Goal: Task Accomplishment & Management: Use online tool/utility

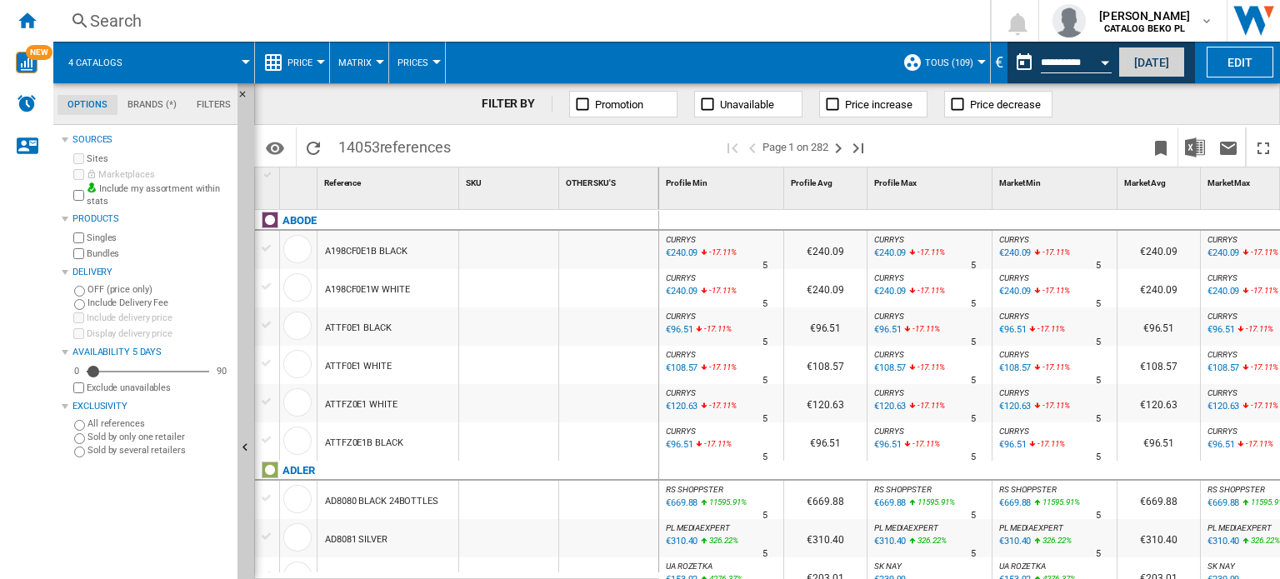
click at [1154, 61] on button "[DATE]" at bounding box center [1151, 62] width 67 height 31
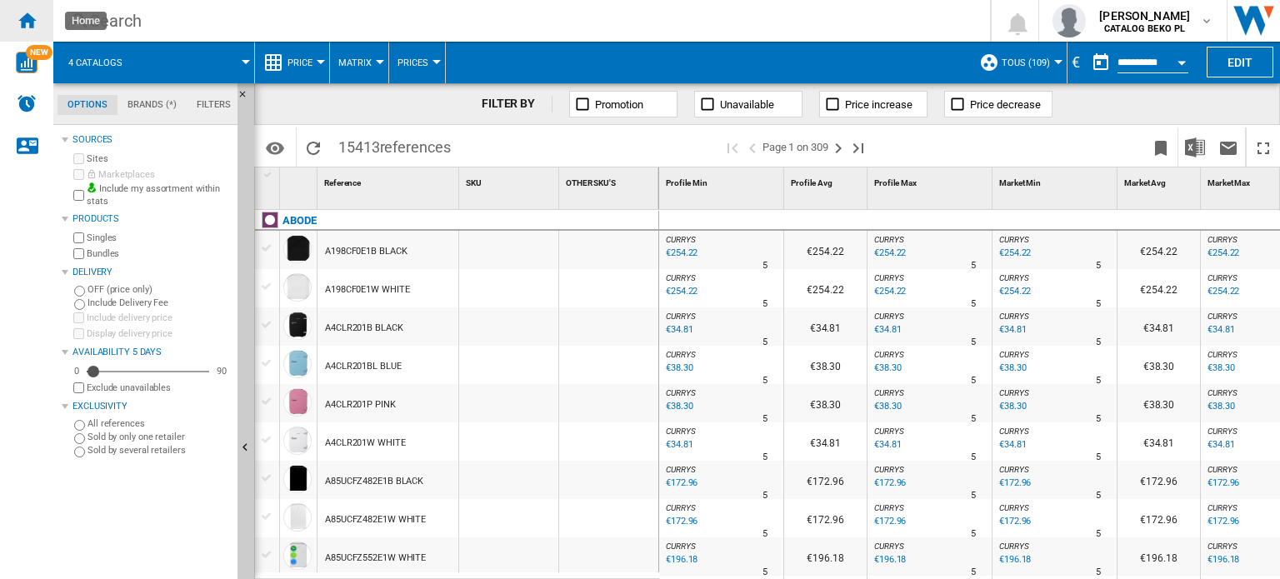
click at [31, 17] on ng-md-icon "Home" at bounding box center [27, 20] width 20 height 20
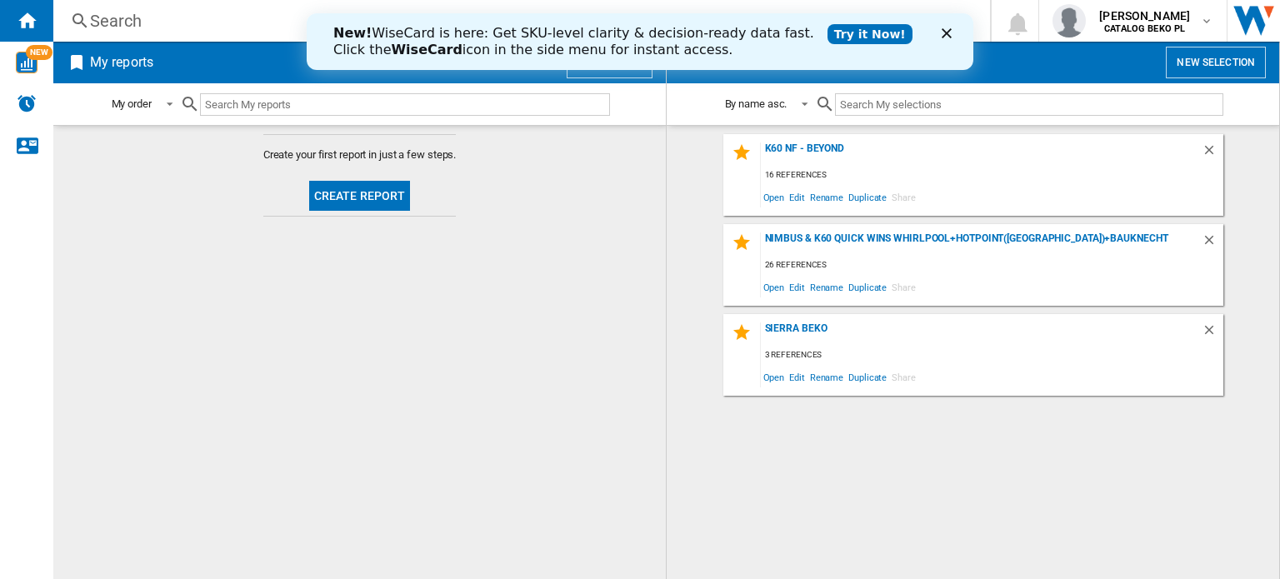
click at [956, 34] on div "Close" at bounding box center [949, 33] width 17 height 10
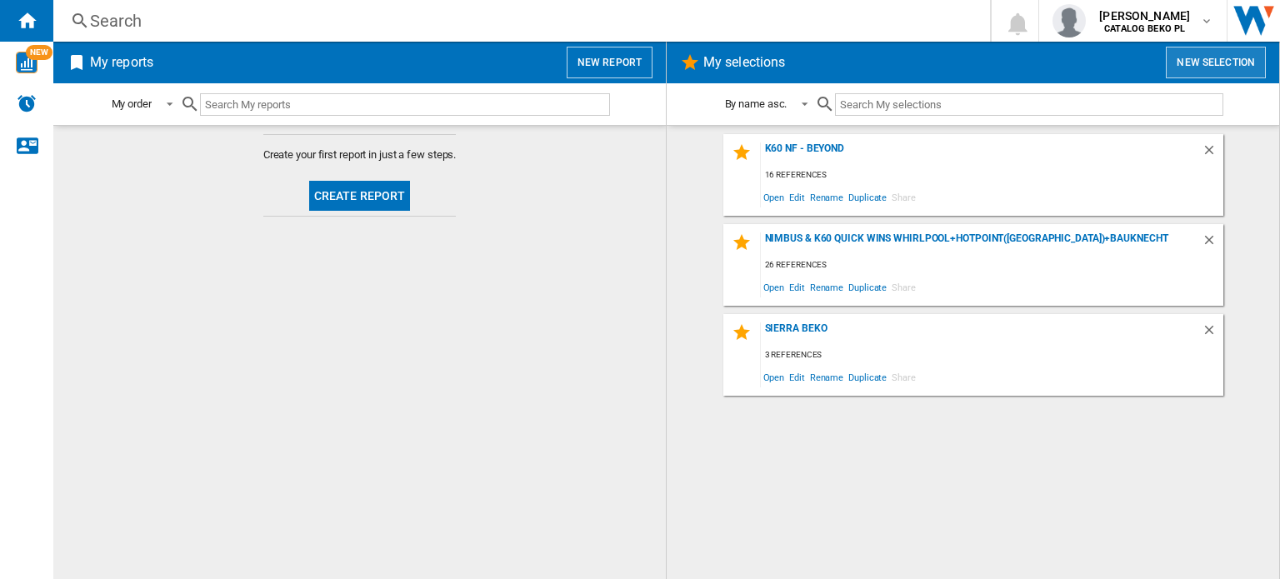
click at [1215, 66] on button "New selection" at bounding box center [1215, 63] width 100 height 32
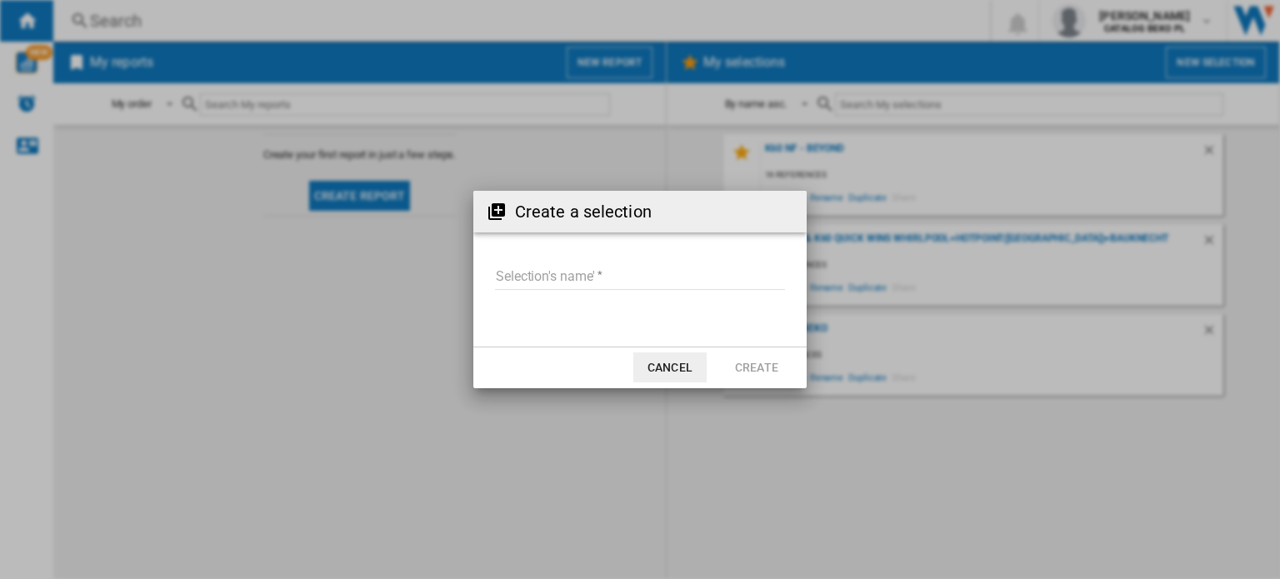
click at [571, 268] on input "Selection's name'" at bounding box center [640, 277] width 290 height 25
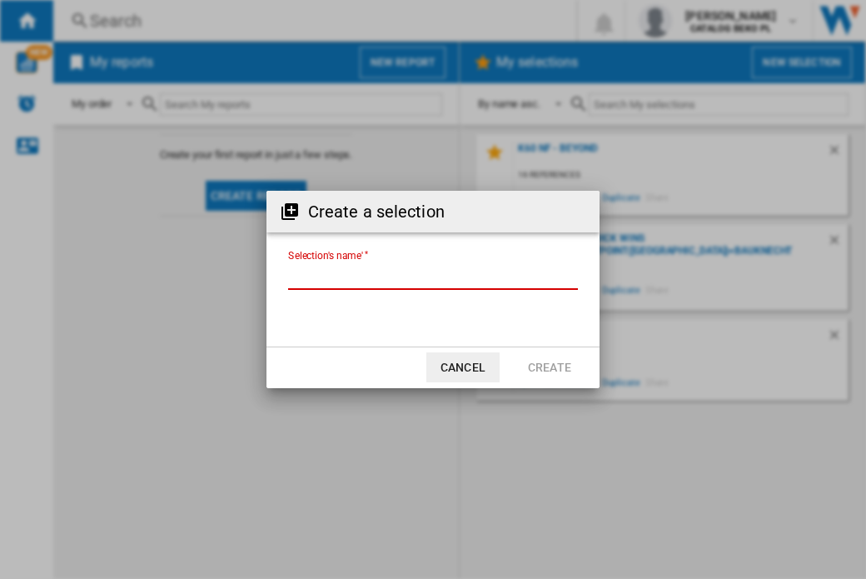
click at [427, 287] on input "Selection's name'" at bounding box center [433, 277] width 290 height 25
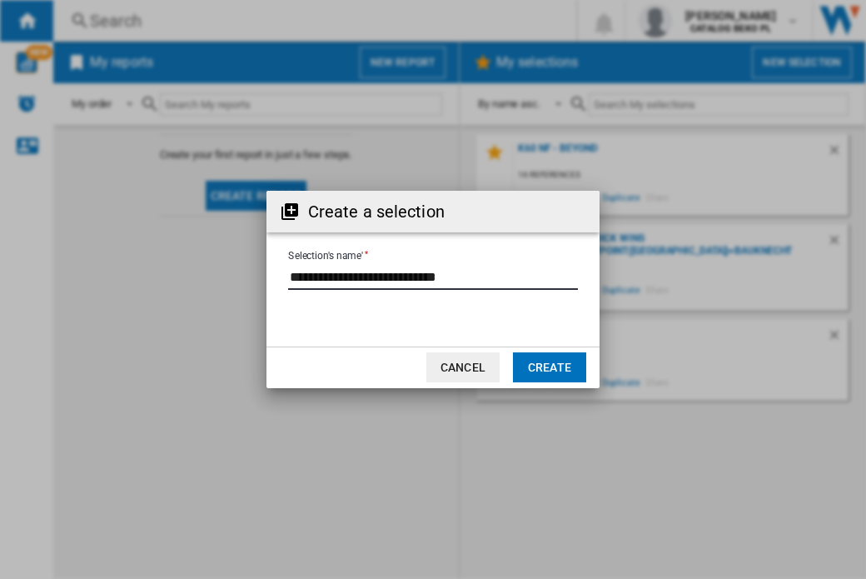
type input "**********"
click at [550, 369] on button "Create" at bounding box center [549, 367] width 73 height 30
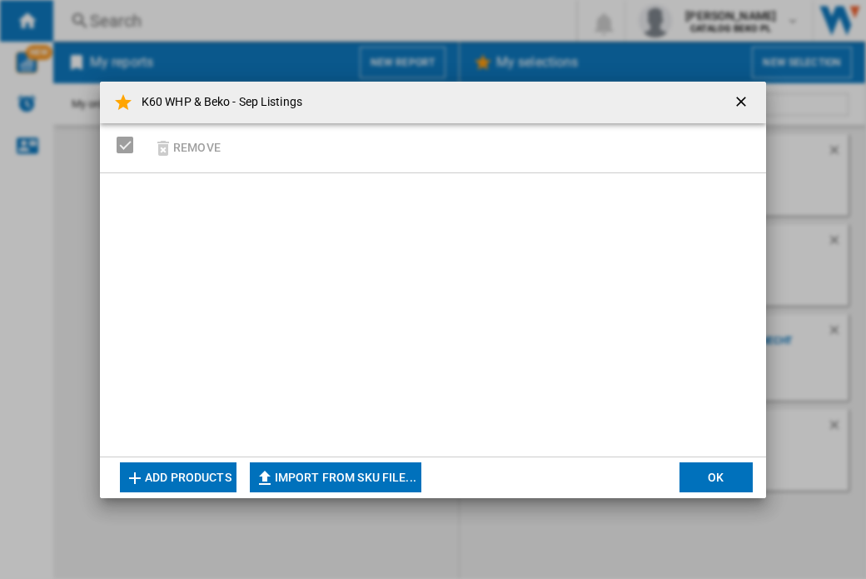
click at [149, 472] on button "Add products" at bounding box center [178, 477] width 117 height 30
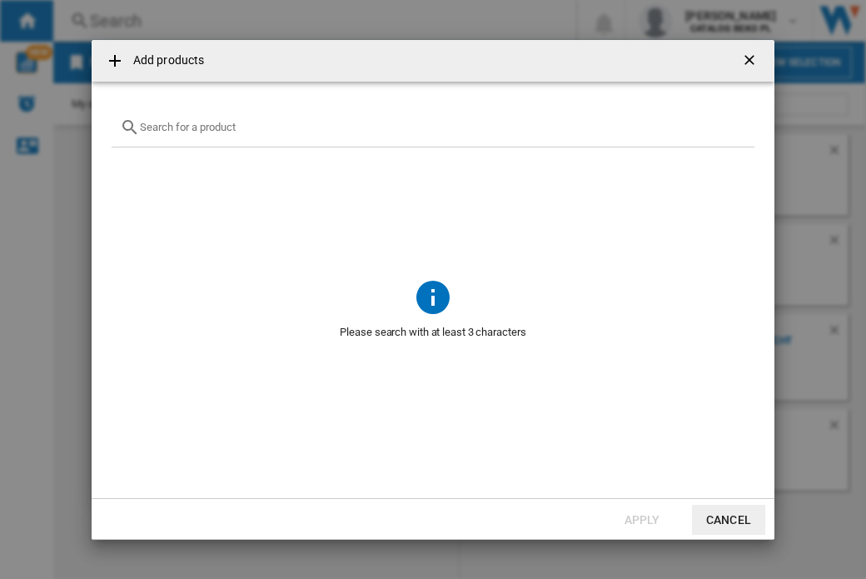
click at [114, 63] on ng-md-icon at bounding box center [115, 61] width 20 height 20
click at [746, 526] on button "Cancel" at bounding box center [728, 520] width 73 height 30
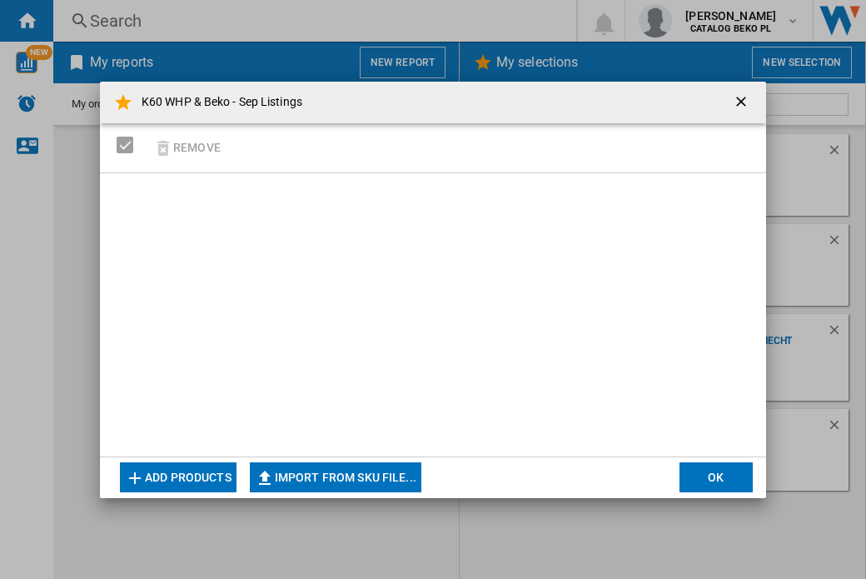
click at [315, 471] on button "Import from SKU file..." at bounding box center [336, 477] width 172 height 30
click at [742, 97] on ng-md-icon "getI18NText('BUTTONS.CLOSE_DIALOG')" at bounding box center [743, 103] width 20 height 20
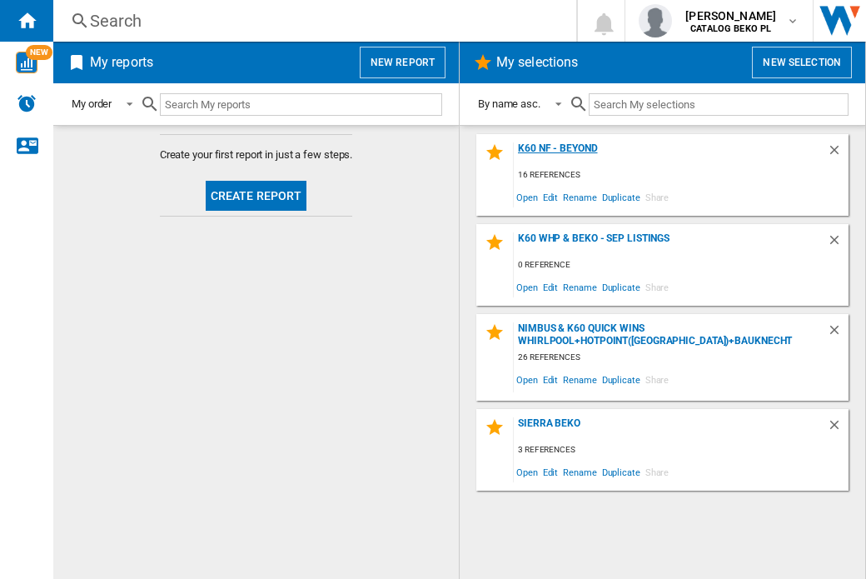
click at [559, 145] on div "K60 NF - Beyond" at bounding box center [670, 153] width 313 height 22
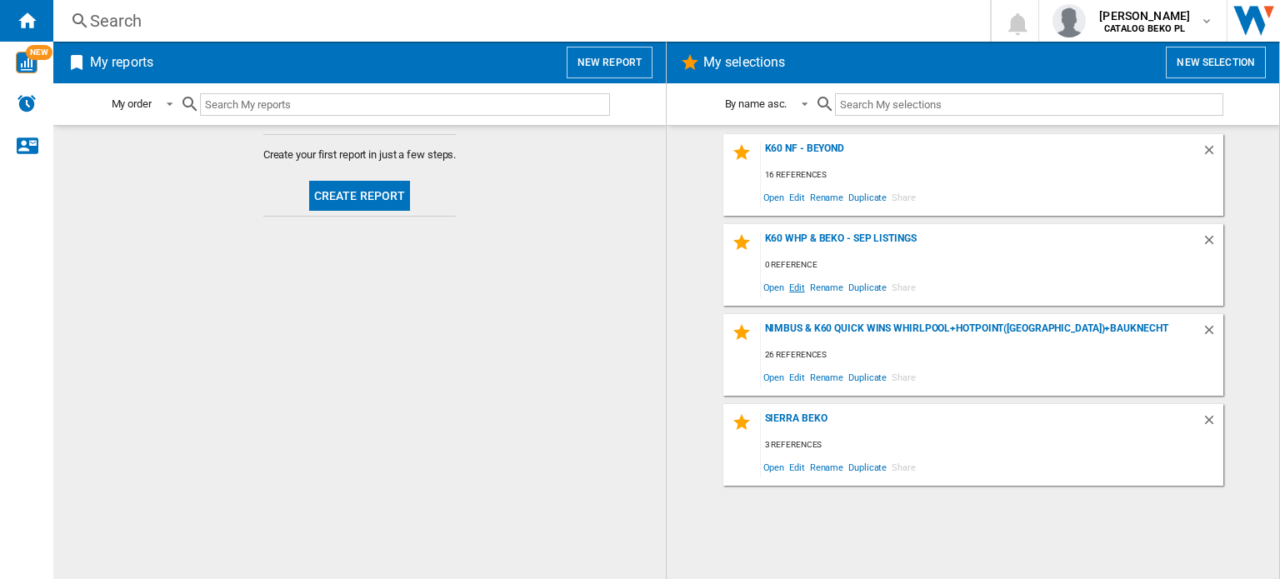
click at [792, 287] on span "Edit" at bounding box center [796, 287] width 21 height 22
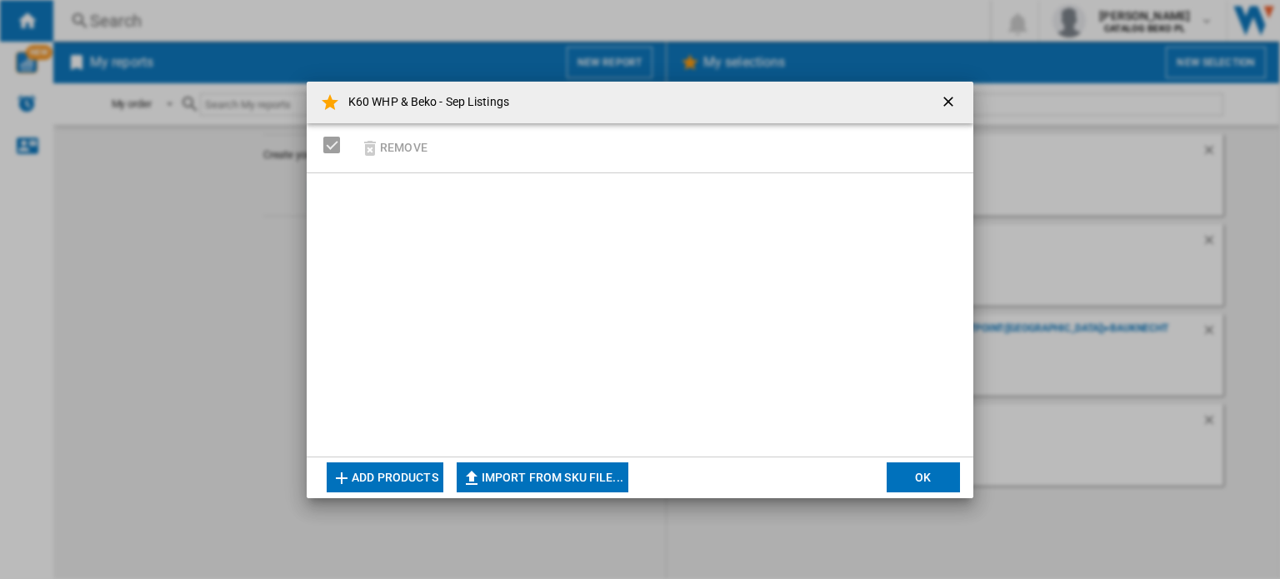
click at [523, 482] on button "Import from SKU file..." at bounding box center [543, 477] width 172 height 30
type input "**********"
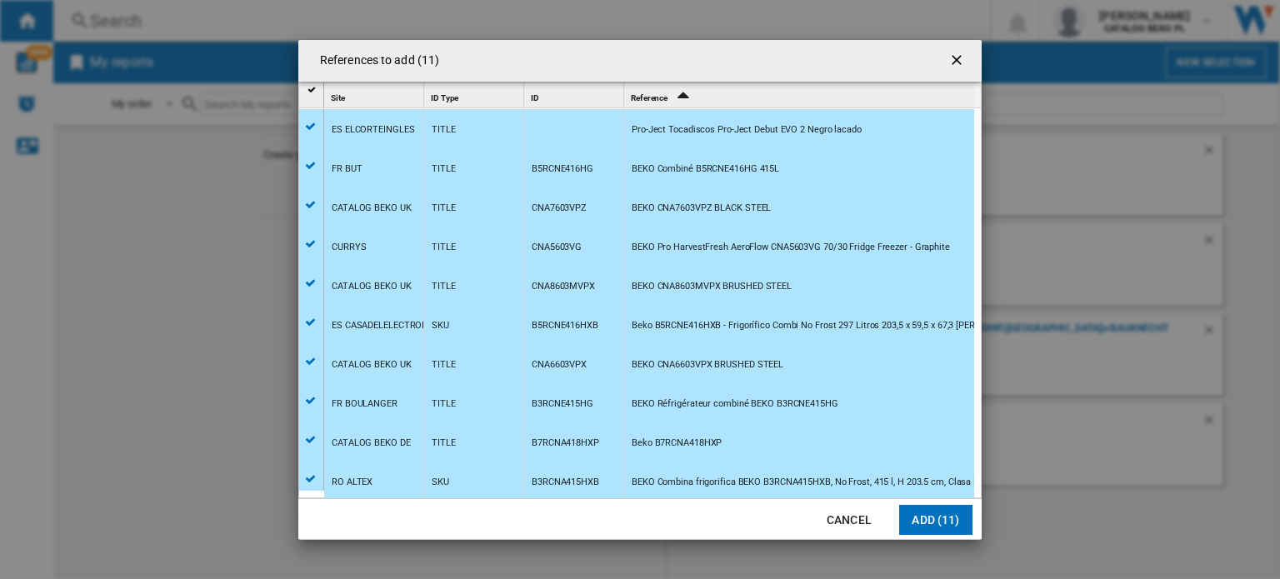
click at [934, 518] on button "Add (11)" at bounding box center [935, 520] width 73 height 30
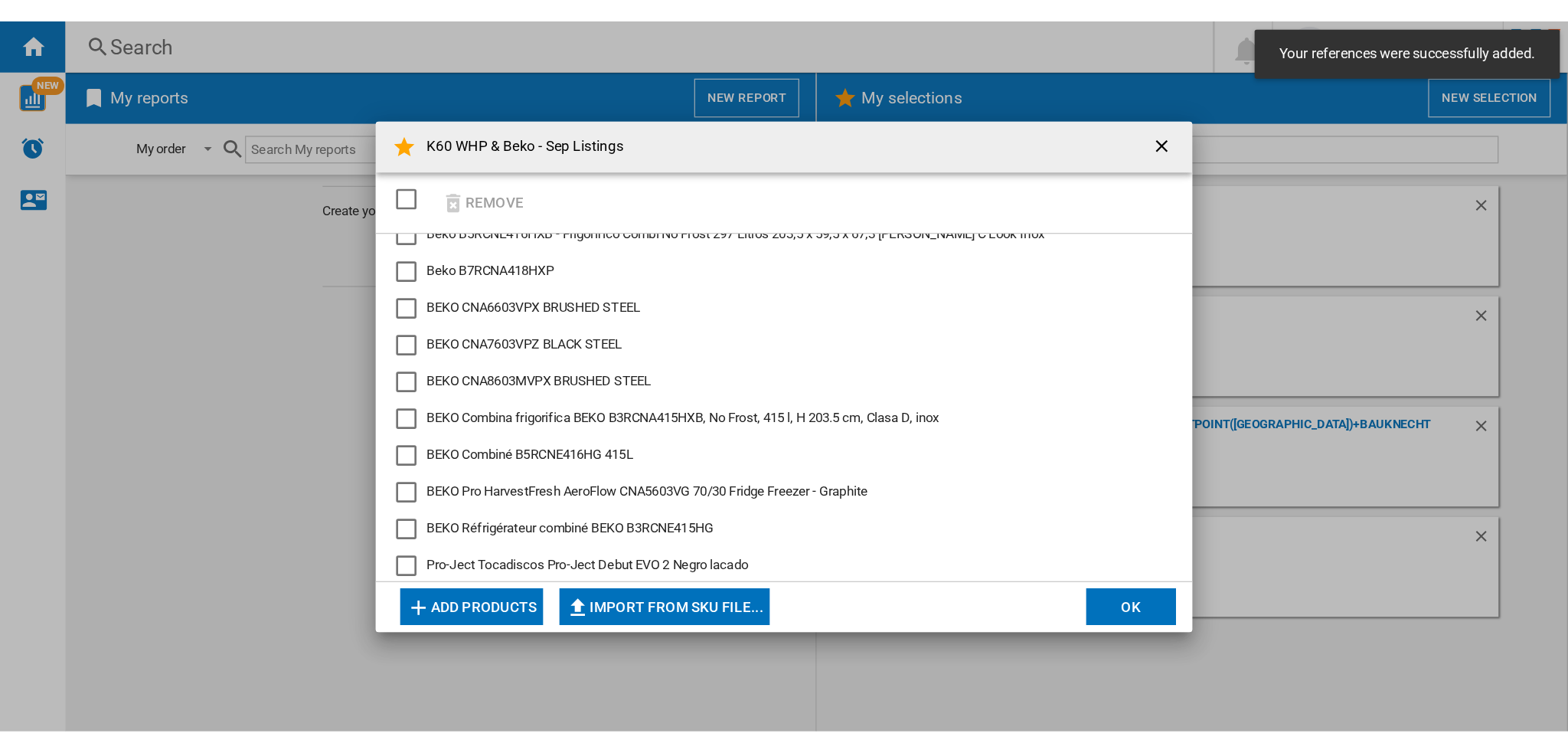
scroll to position [58, 0]
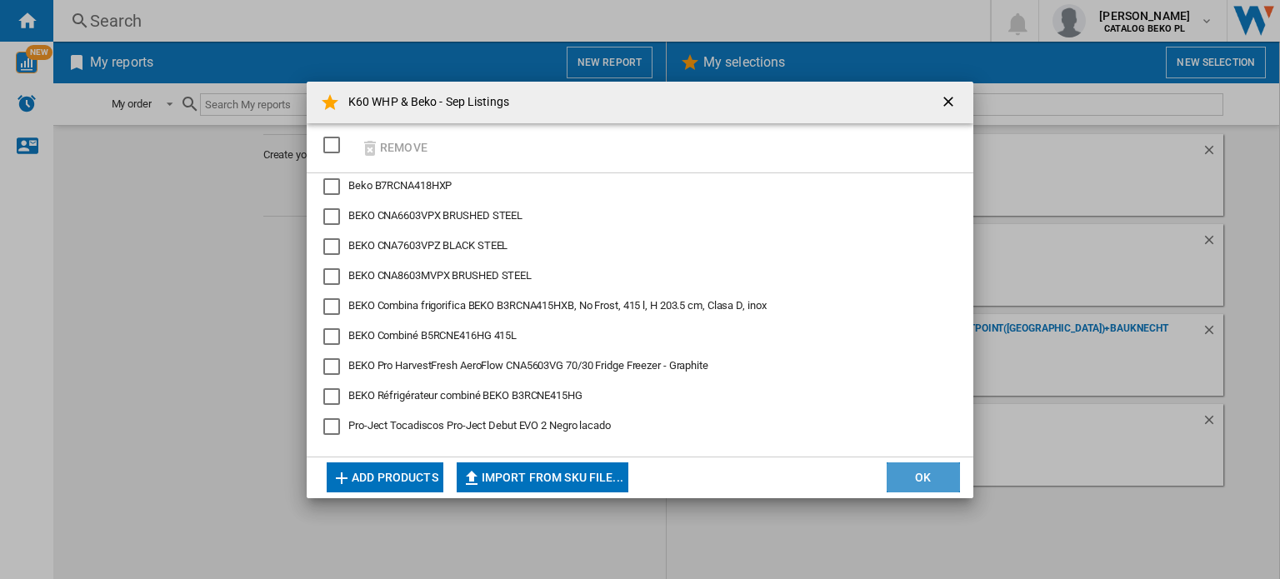
click at [922, 474] on button "OK" at bounding box center [922, 477] width 73 height 30
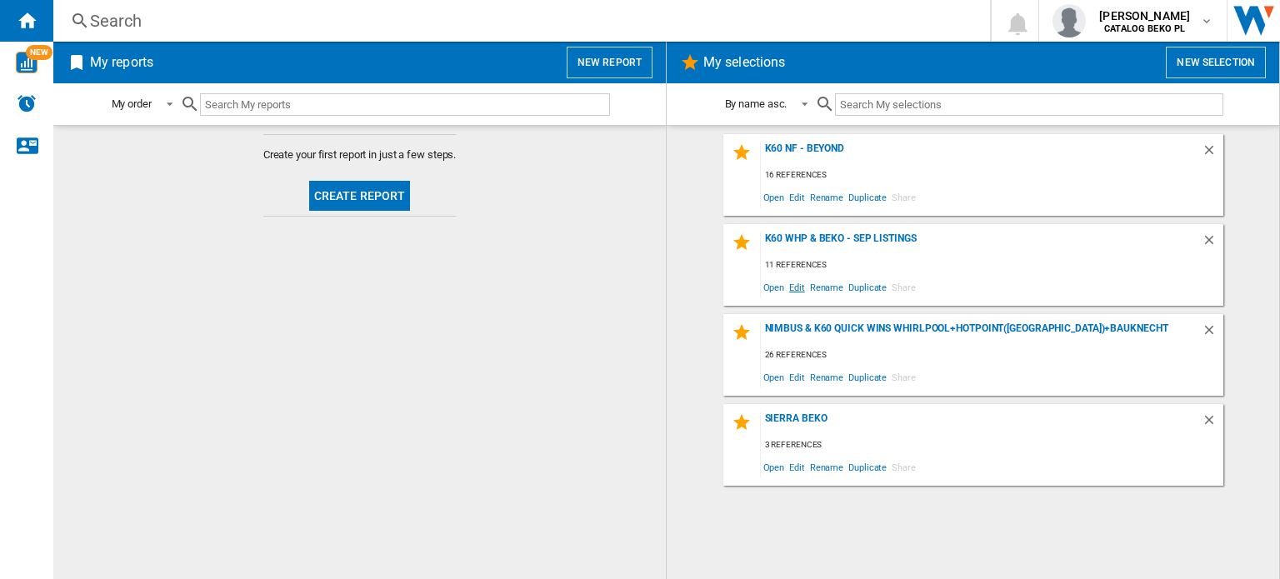
click at [800, 288] on span "Edit" at bounding box center [796, 287] width 21 height 22
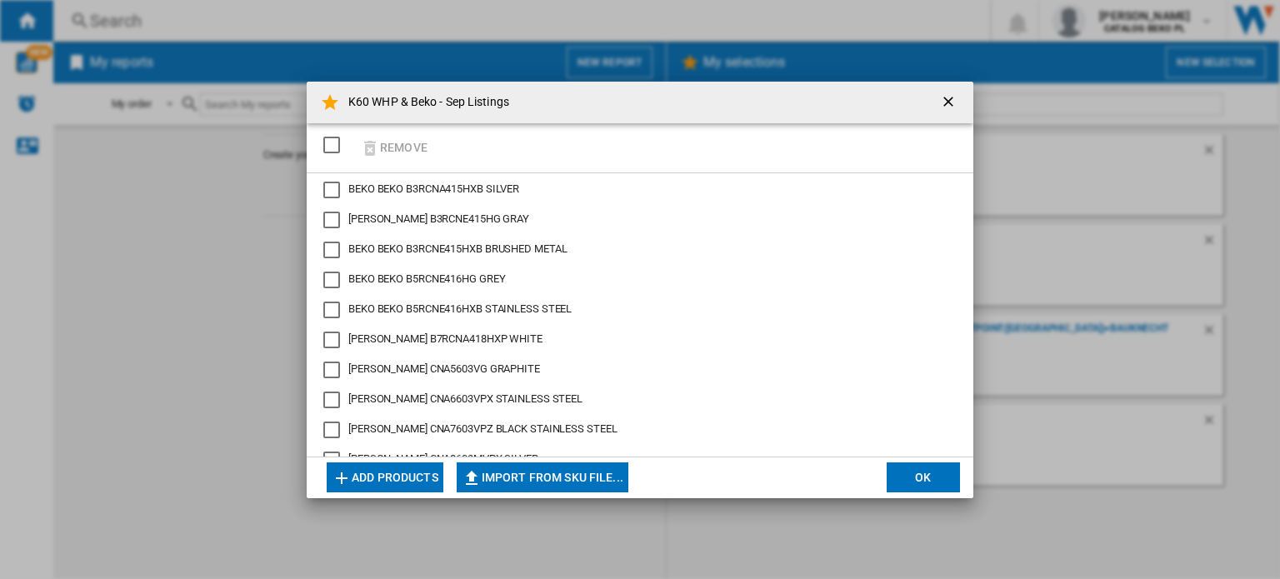
click at [533, 472] on button "Import from SKU file..." at bounding box center [543, 477] width 172 height 30
type input "**********"
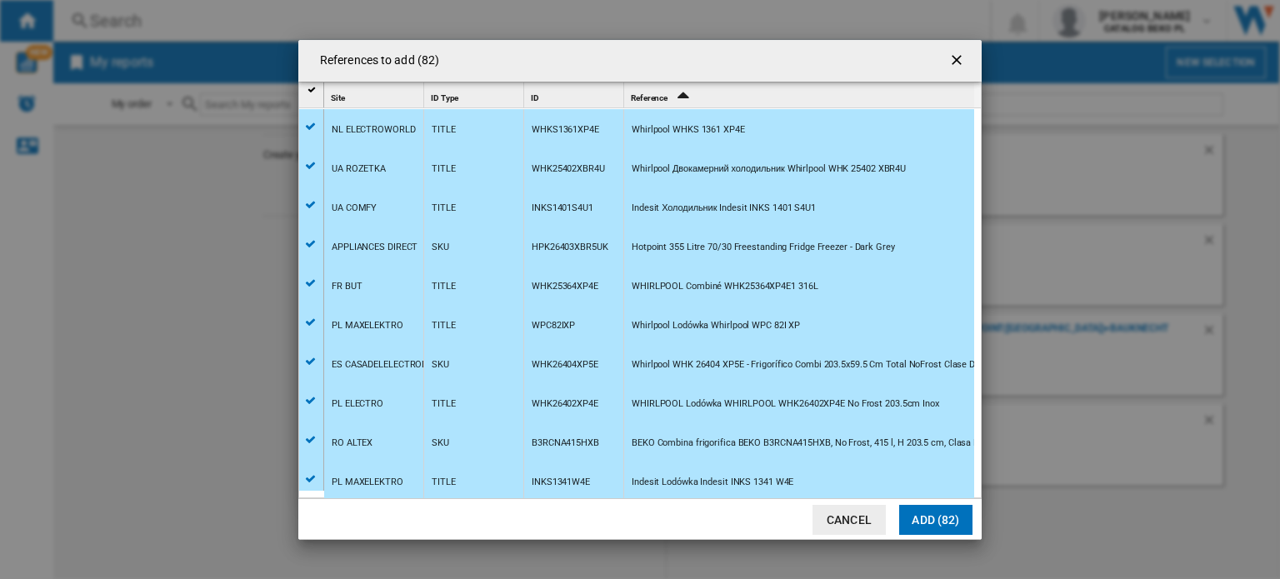
click at [958, 522] on button "Add (82)" at bounding box center [935, 520] width 73 height 30
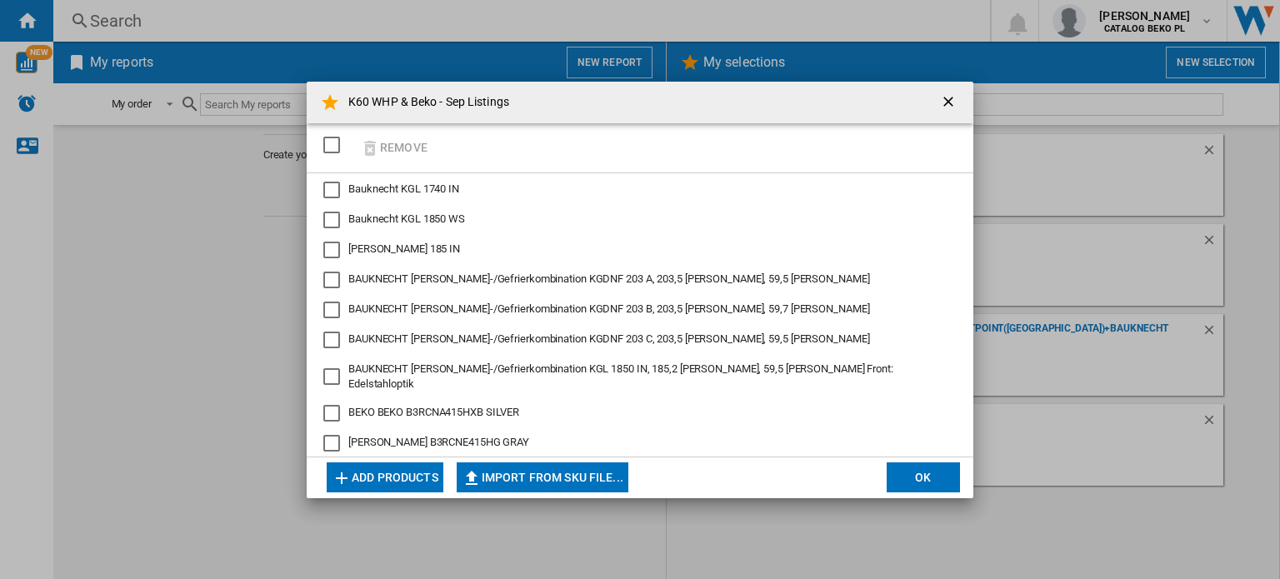
click at [928, 471] on button "OK" at bounding box center [922, 477] width 73 height 30
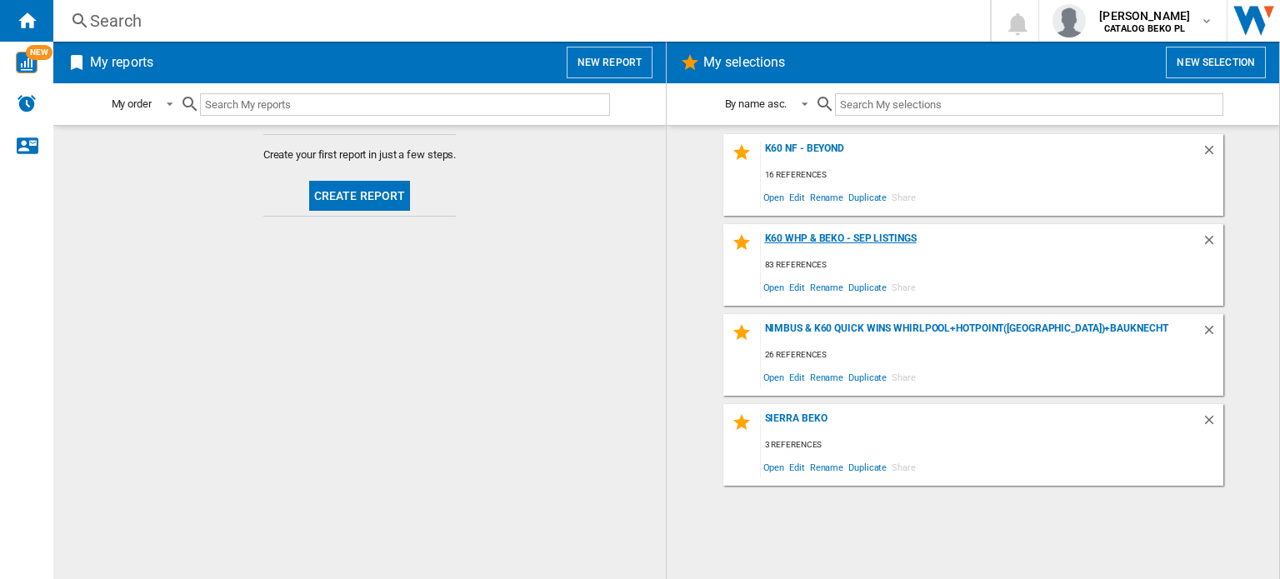
click at [880, 237] on div "K60 WHP & Beko - Sep Listings" at bounding box center [981, 243] width 441 height 22
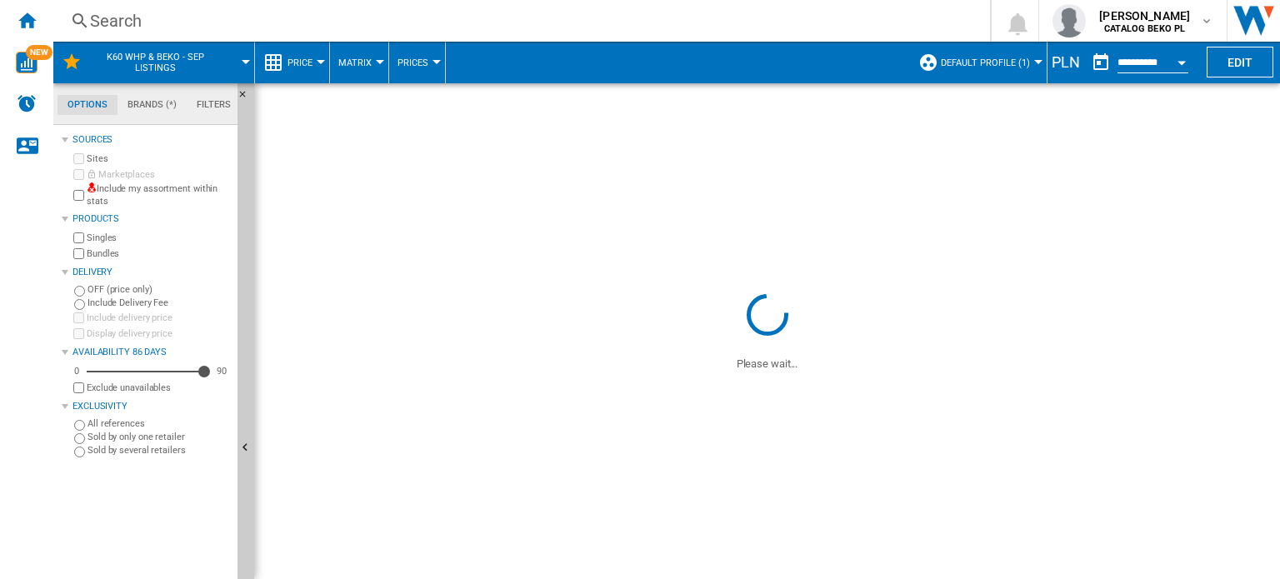
click at [1060, 62] on div "PLN" at bounding box center [1065, 62] width 37 height 21
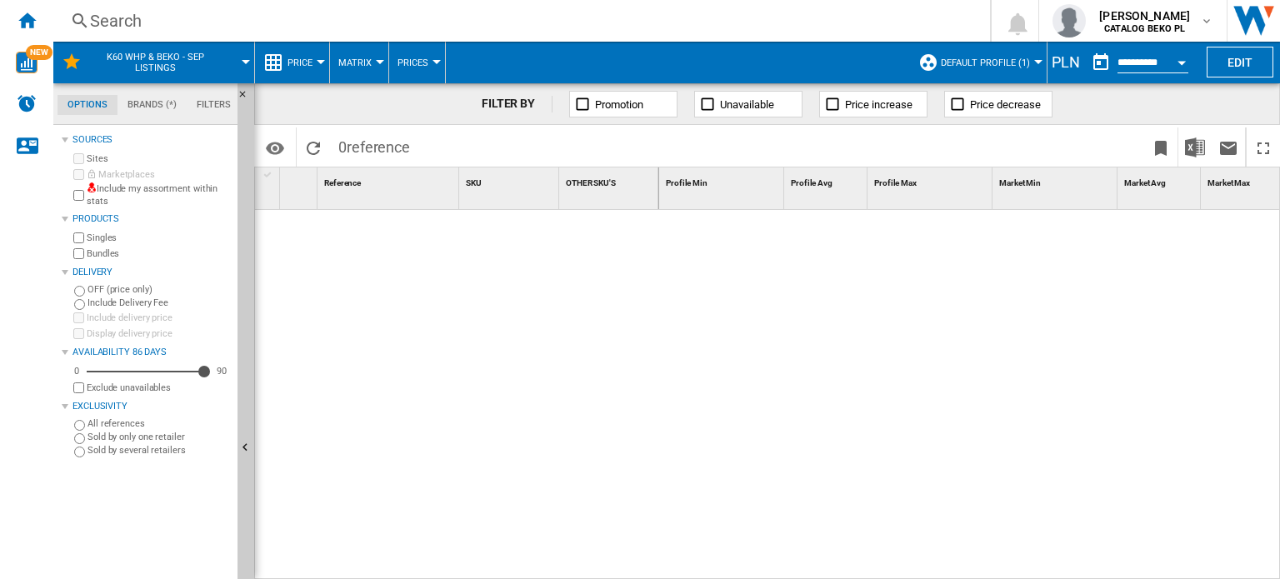
click at [1016, 62] on span "Default profile (1)" at bounding box center [985, 62] width 89 height 11
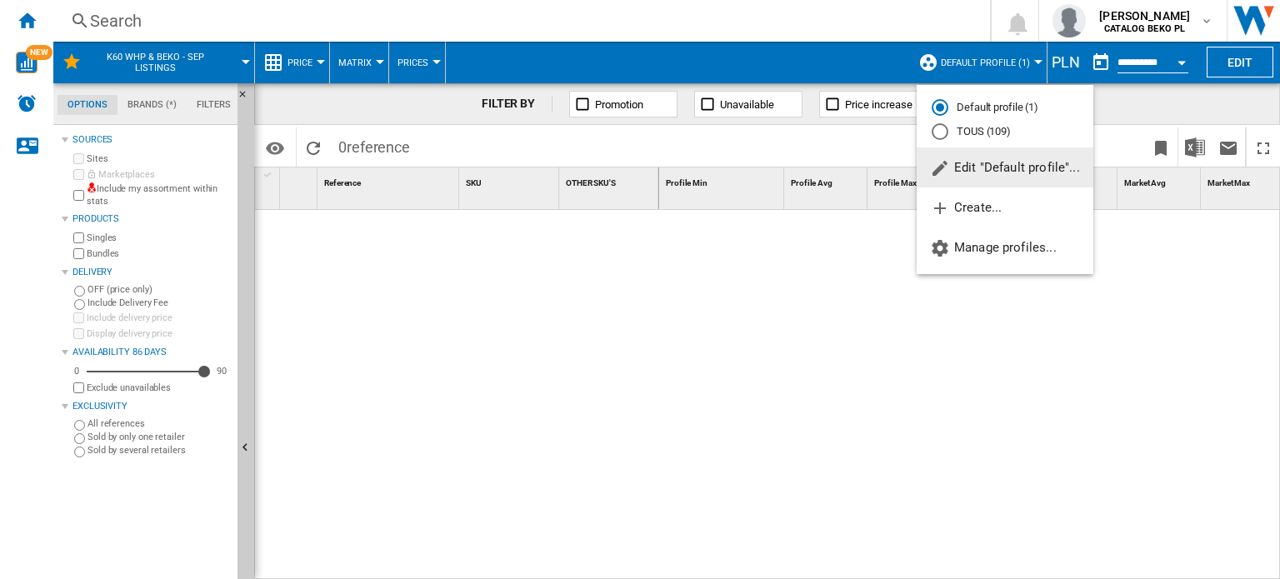
click at [942, 130] on div "TOUS (109)" at bounding box center [939, 131] width 17 height 17
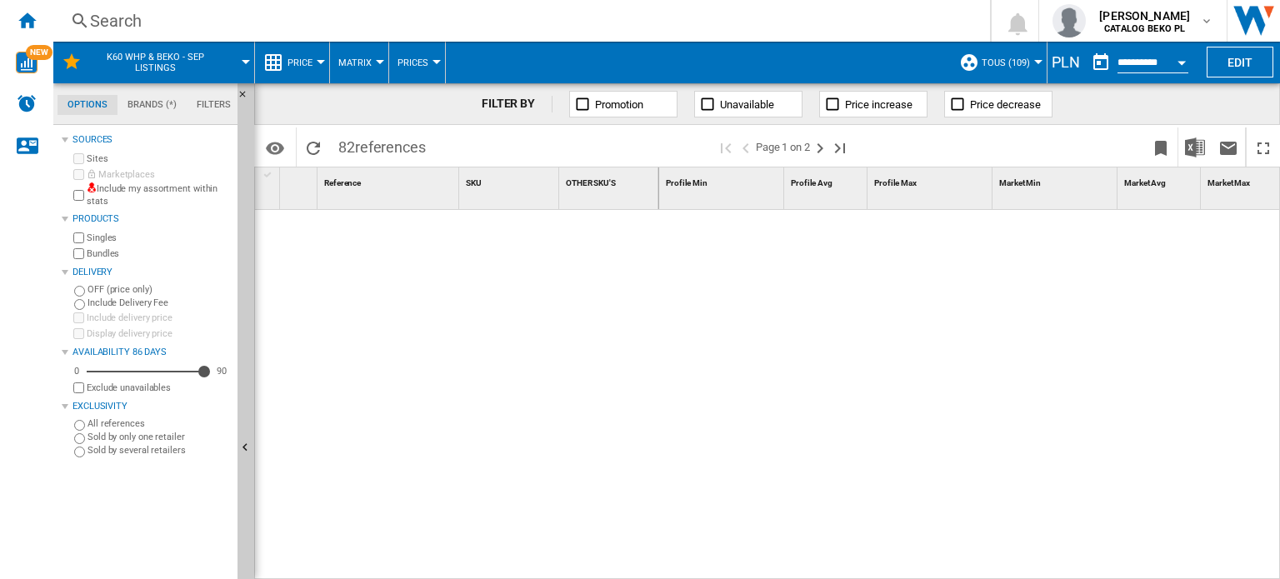
click at [1064, 62] on div "PLN" at bounding box center [1065, 62] width 37 height 21
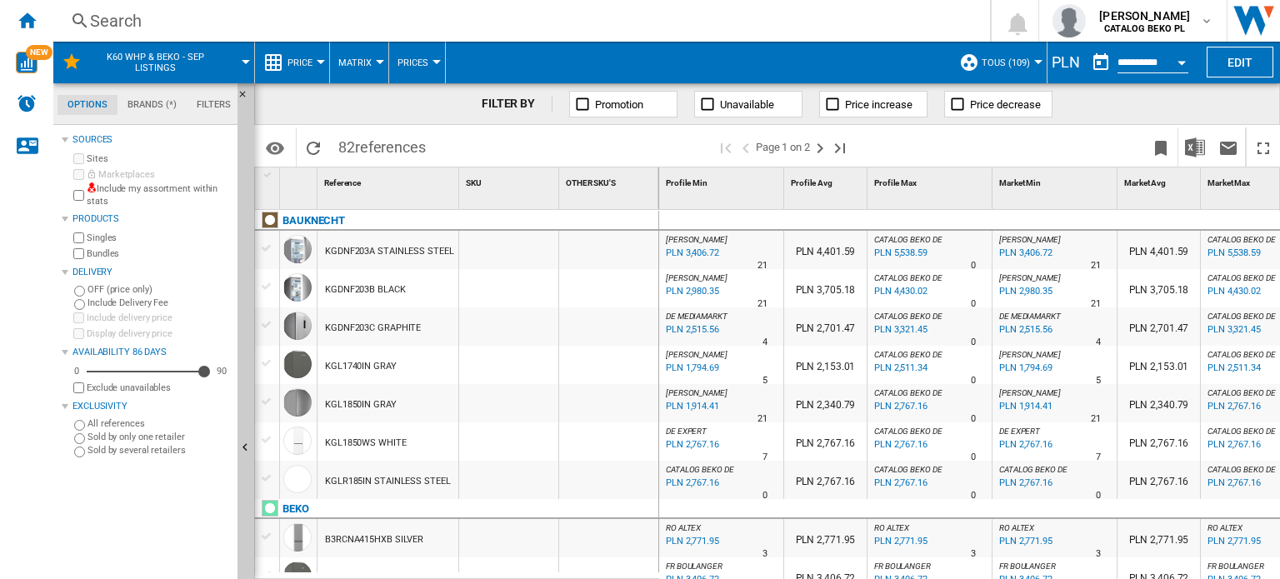
click at [1069, 60] on div "PLN" at bounding box center [1065, 62] width 37 height 21
click at [1227, 61] on button "Edit" at bounding box center [1239, 62] width 67 height 31
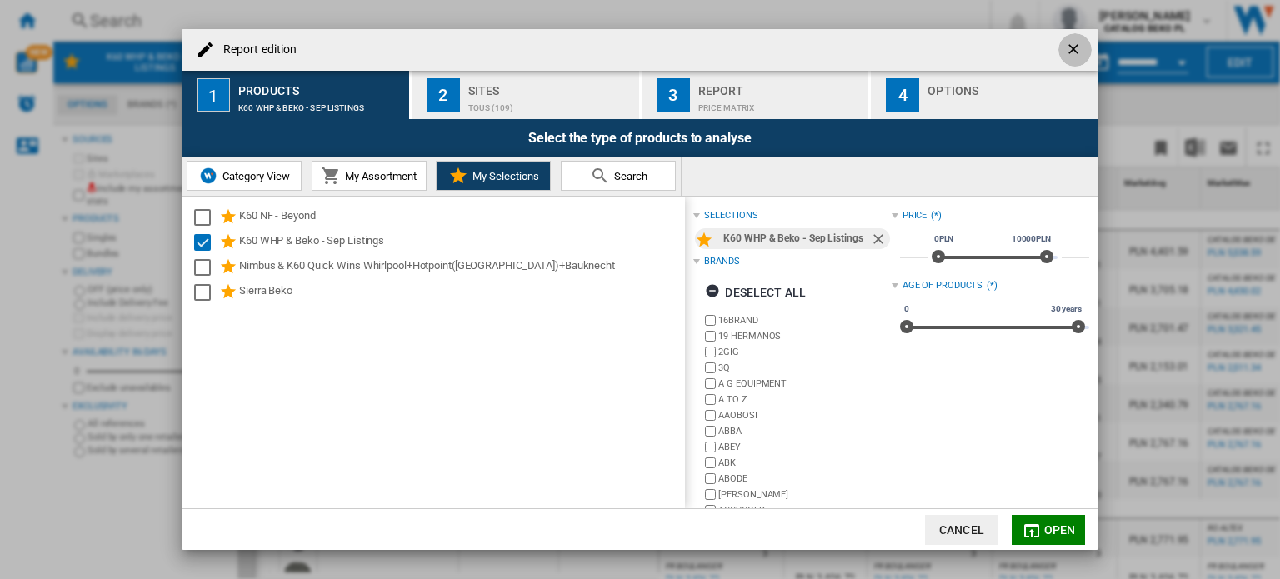
click at [1069, 49] on ng-md-icon "getI18NText('BUTTONS.CLOSE_DIALOG')" at bounding box center [1075, 51] width 20 height 20
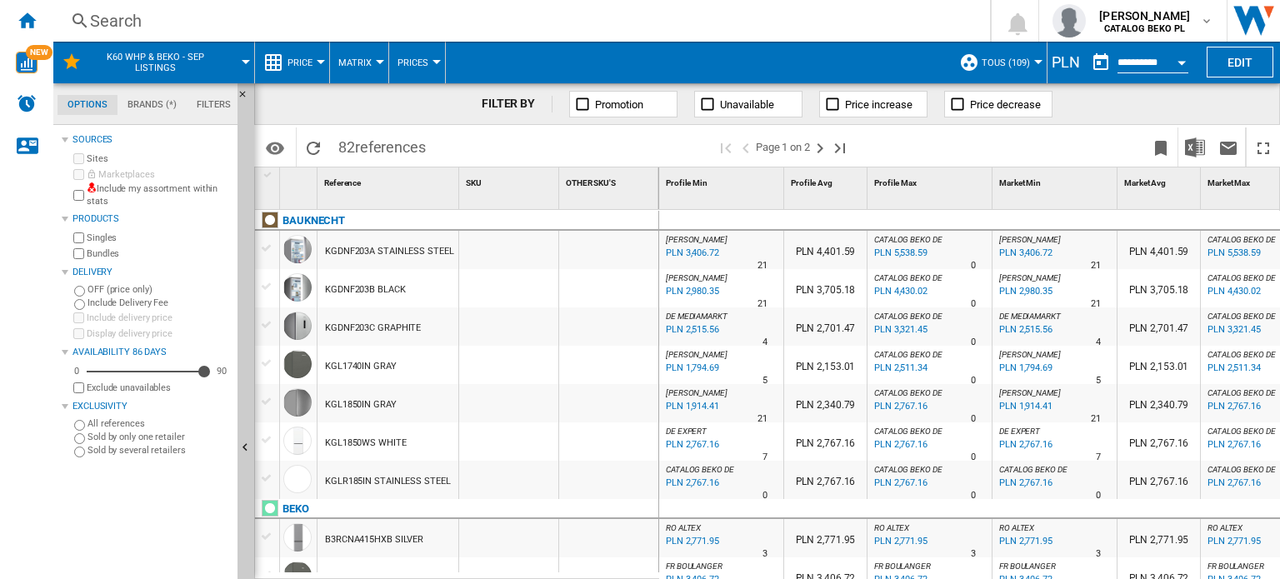
click at [1070, 64] on div "PLN" at bounding box center [1065, 62] width 37 height 21
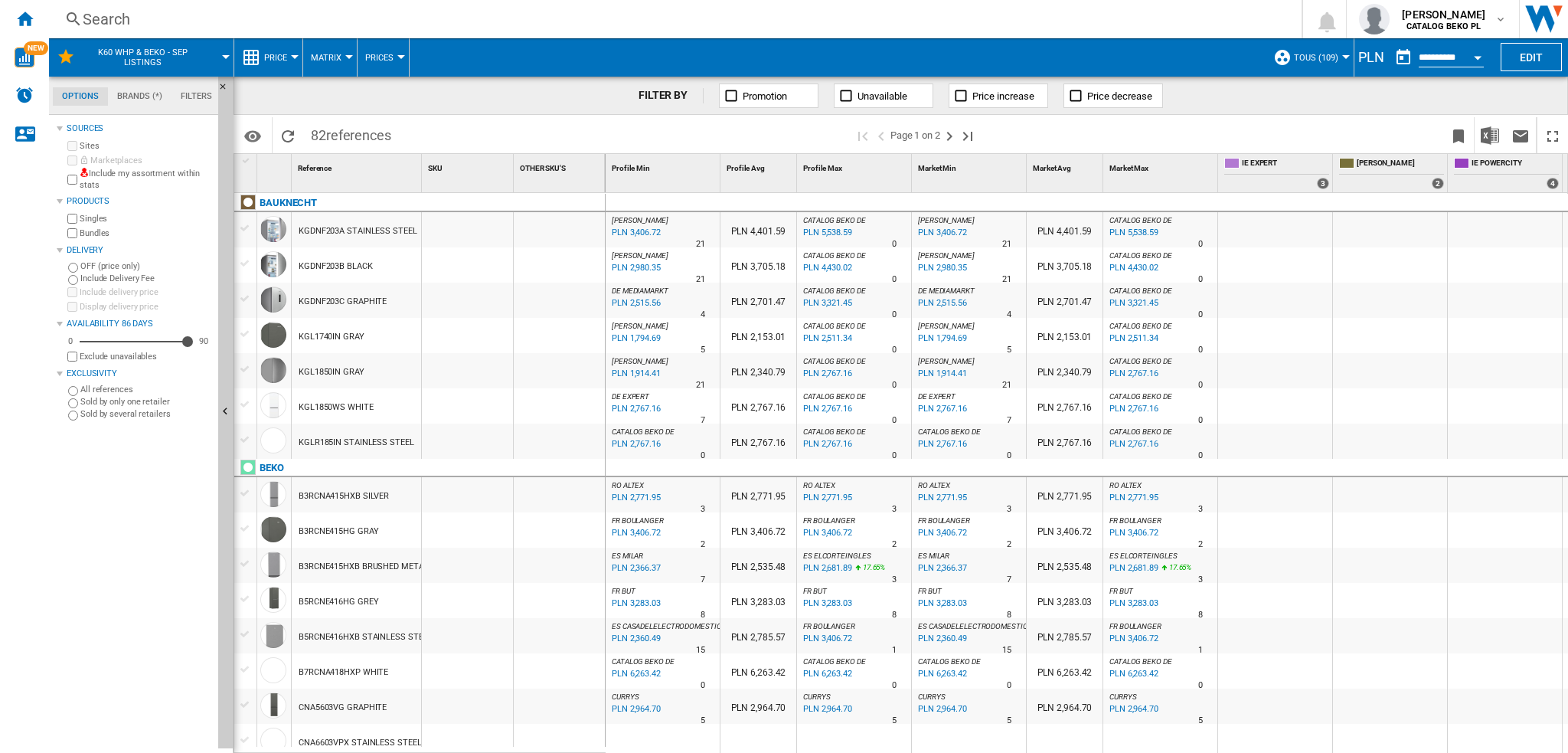
click at [1176, 54] on button "button" at bounding box center [1403, 57] width 30 height 30
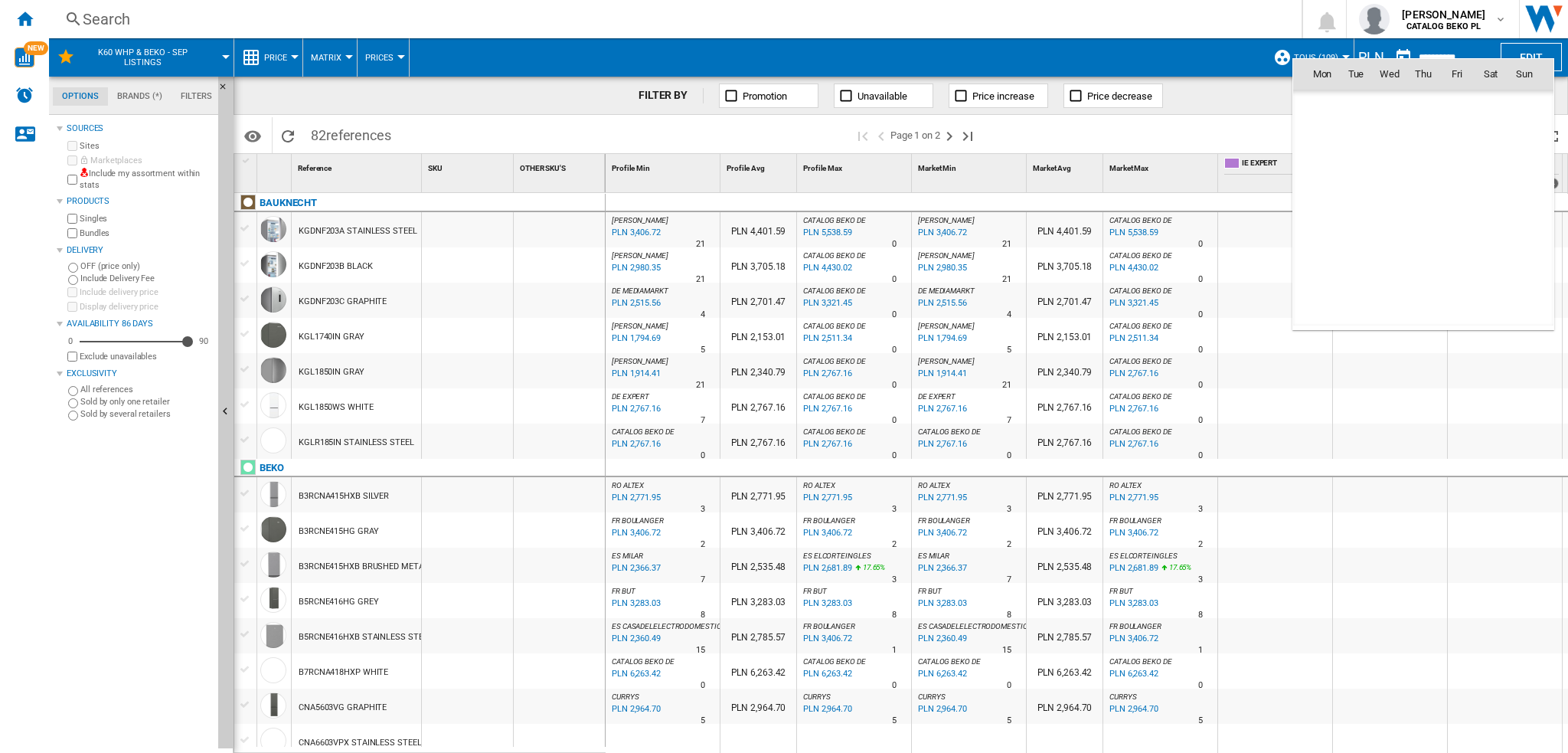
scroll to position [7308, 0]
click at [1176, 56] on div at bounding box center [784, 376] width 1568 height 753
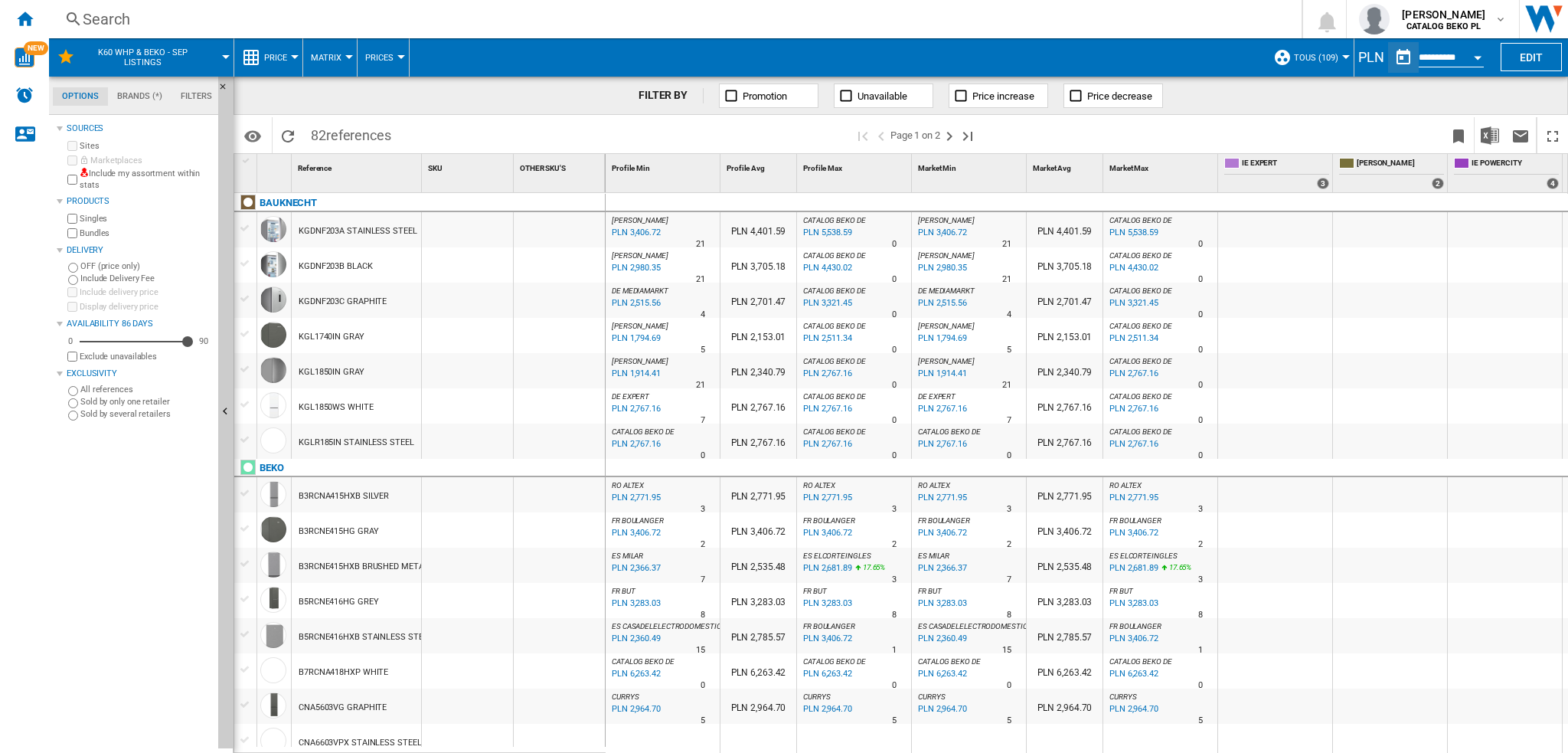
click at [1176, 50] on div "PLN" at bounding box center [1371, 57] width 34 height 19
click at [1176, 61] on span "TOUS (109)" at bounding box center [1316, 57] width 44 height 10
click at [1176, 51] on md-backdrop at bounding box center [784, 376] width 1568 height 753
drag, startPoint x: 1373, startPoint y: 57, endPoint x: 1355, endPoint y: 55, distance: 18.1
click at [1176, 55] on div "PLN" at bounding box center [1371, 57] width 34 height 19
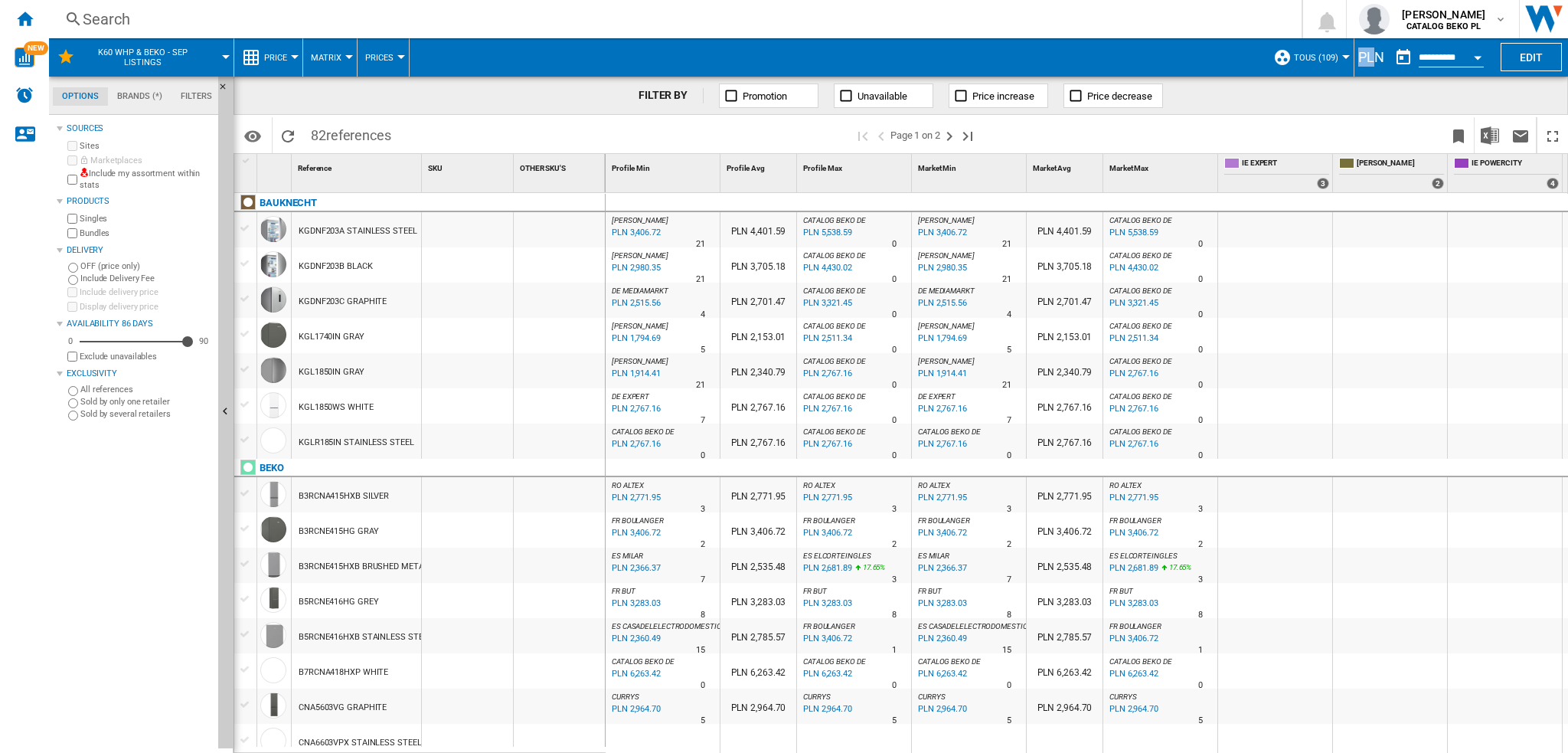
click at [1176, 57] on div "PLN" at bounding box center [1371, 57] width 34 height 19
click at [1176, 11] on div "[PERSON_NAME] CATALOG BEKO PL" at bounding box center [1433, 18] width 148 height 30
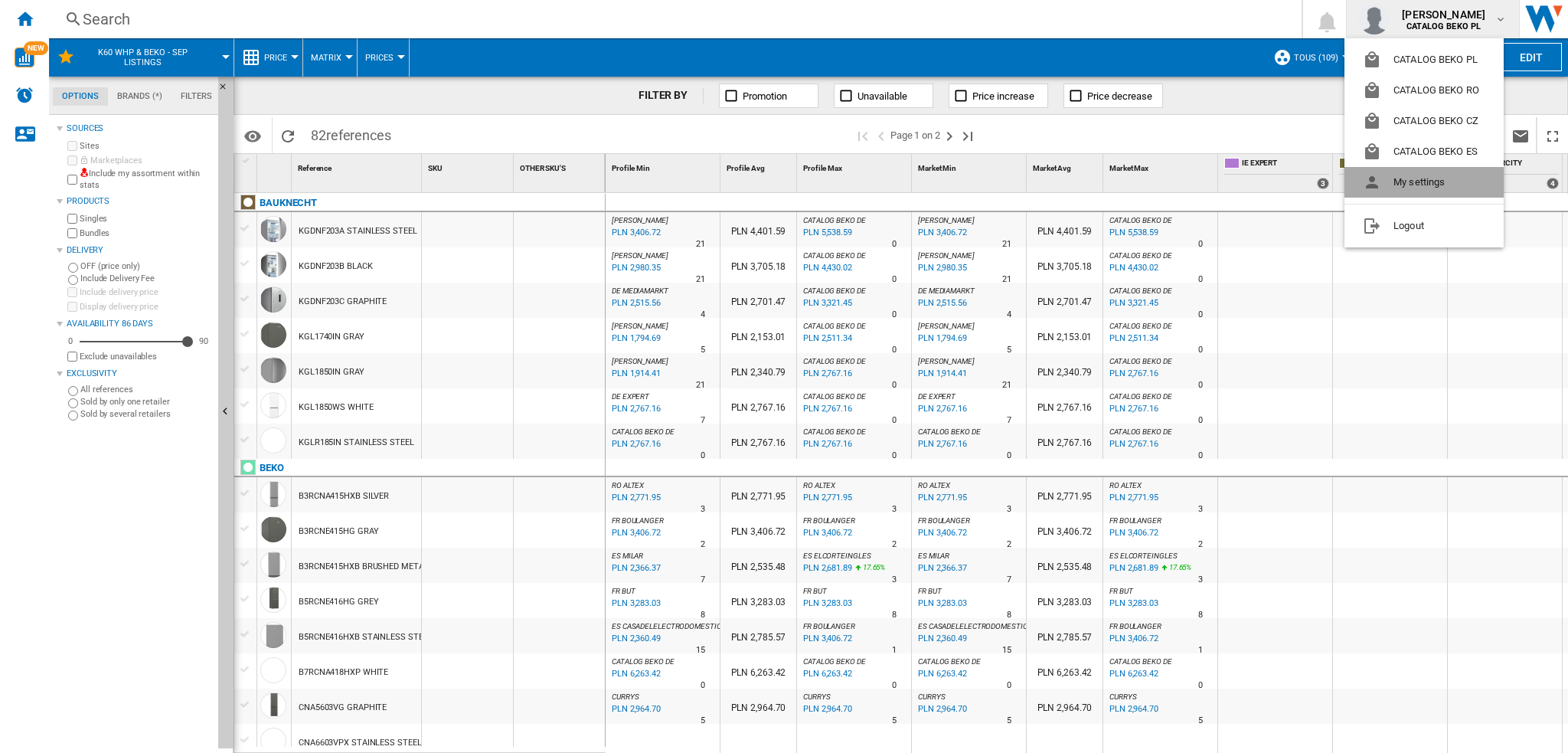
click at [1176, 186] on button "My settings" at bounding box center [1424, 182] width 159 height 30
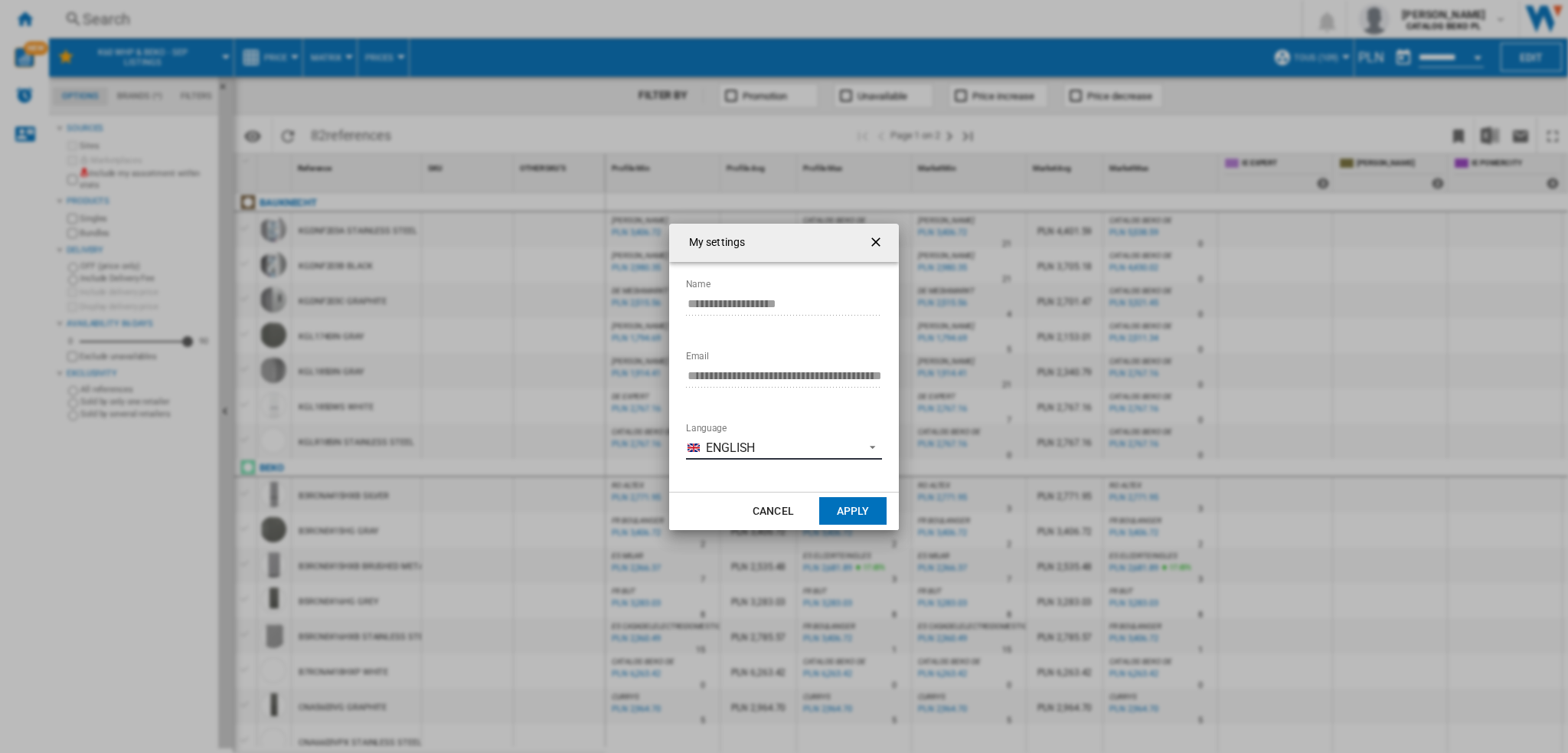
click at [745, 440] on span "English" at bounding box center [780, 448] width 150 height 17
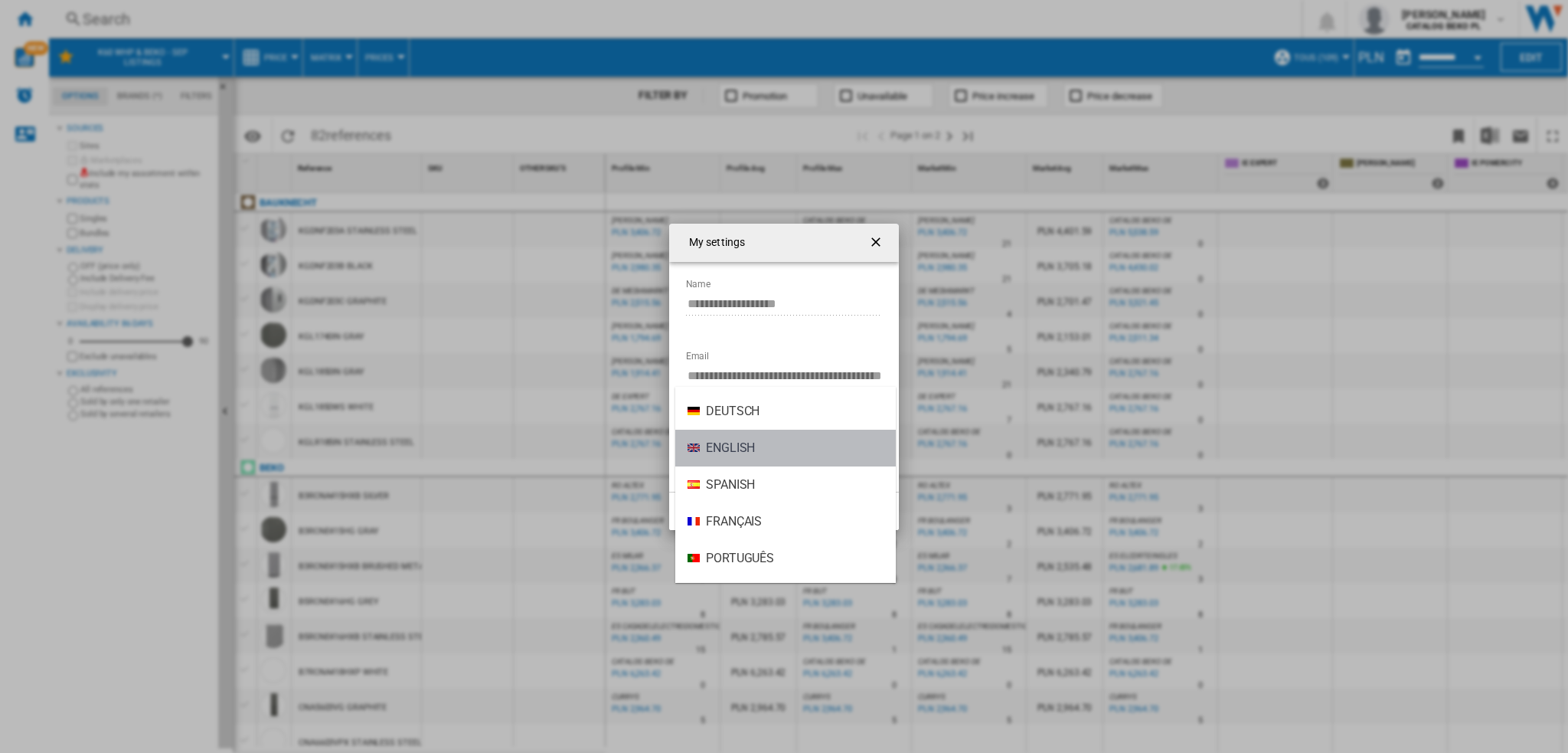
click at [762, 453] on md-option "English" at bounding box center [786, 448] width 221 height 37
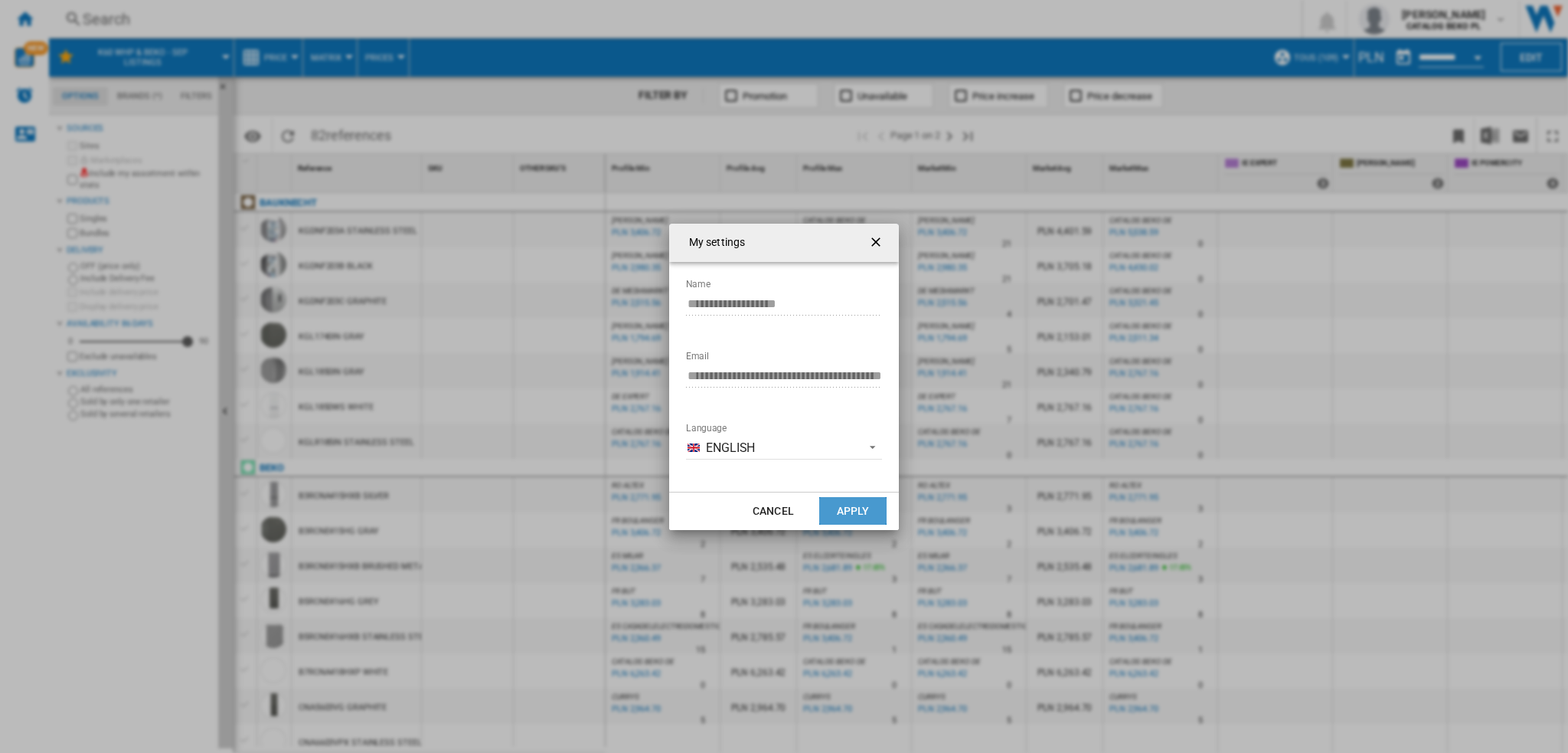
click at [846, 506] on button "Apply" at bounding box center [852, 511] width 67 height 28
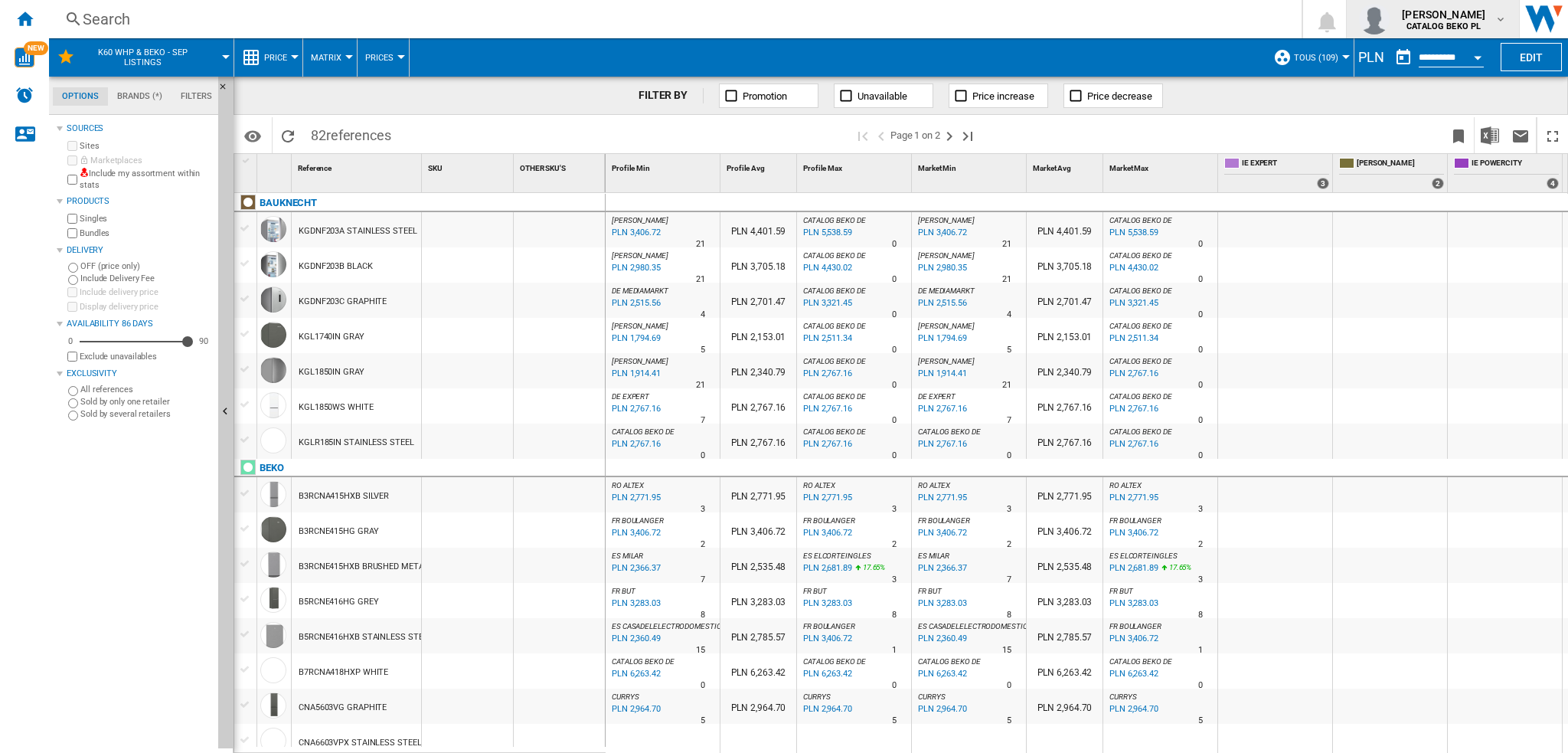
click at [1176, 18] on md-icon "button" at bounding box center [1500, 18] width 12 height 12
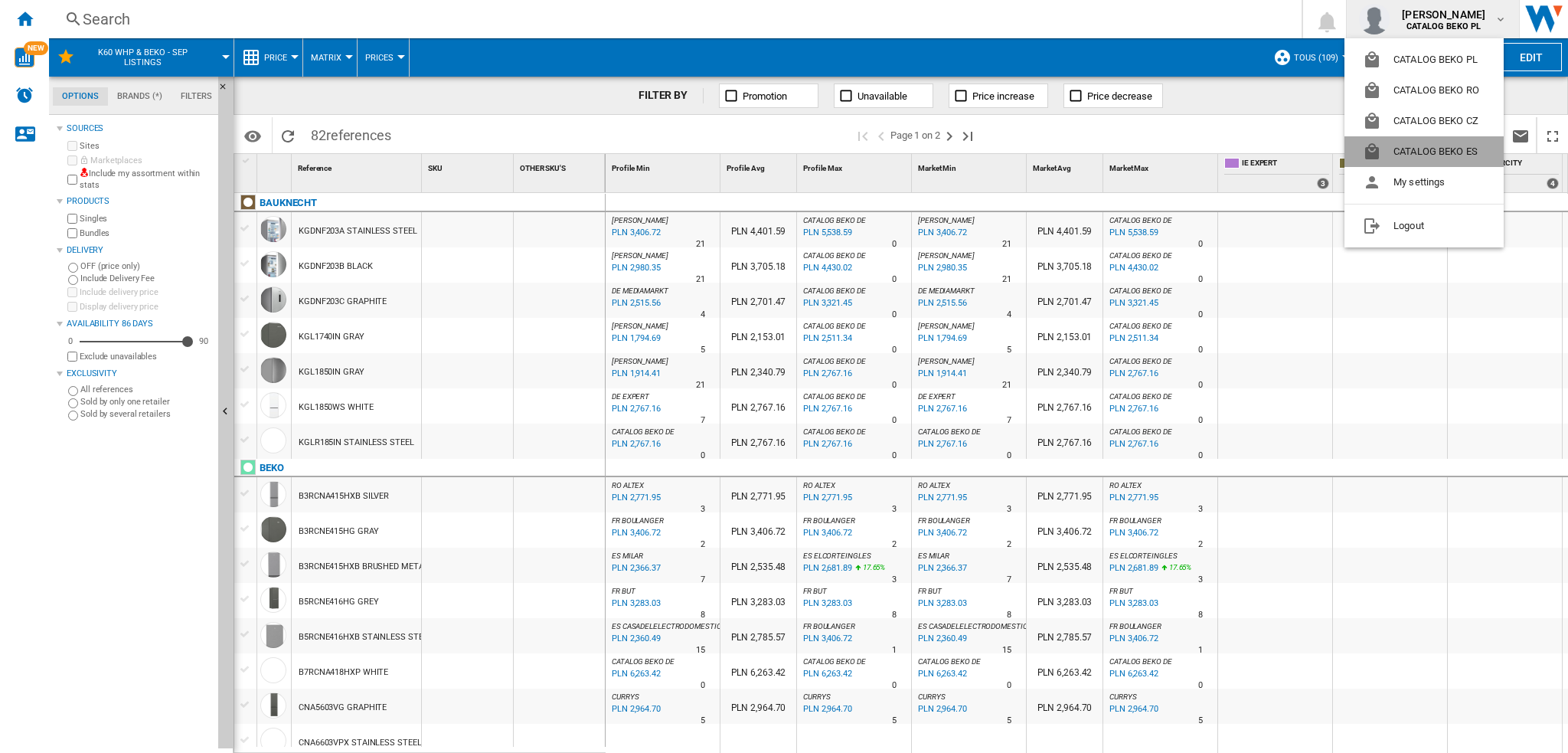
click at [1176, 153] on button "CATALOG BEKO ES" at bounding box center [1424, 151] width 159 height 30
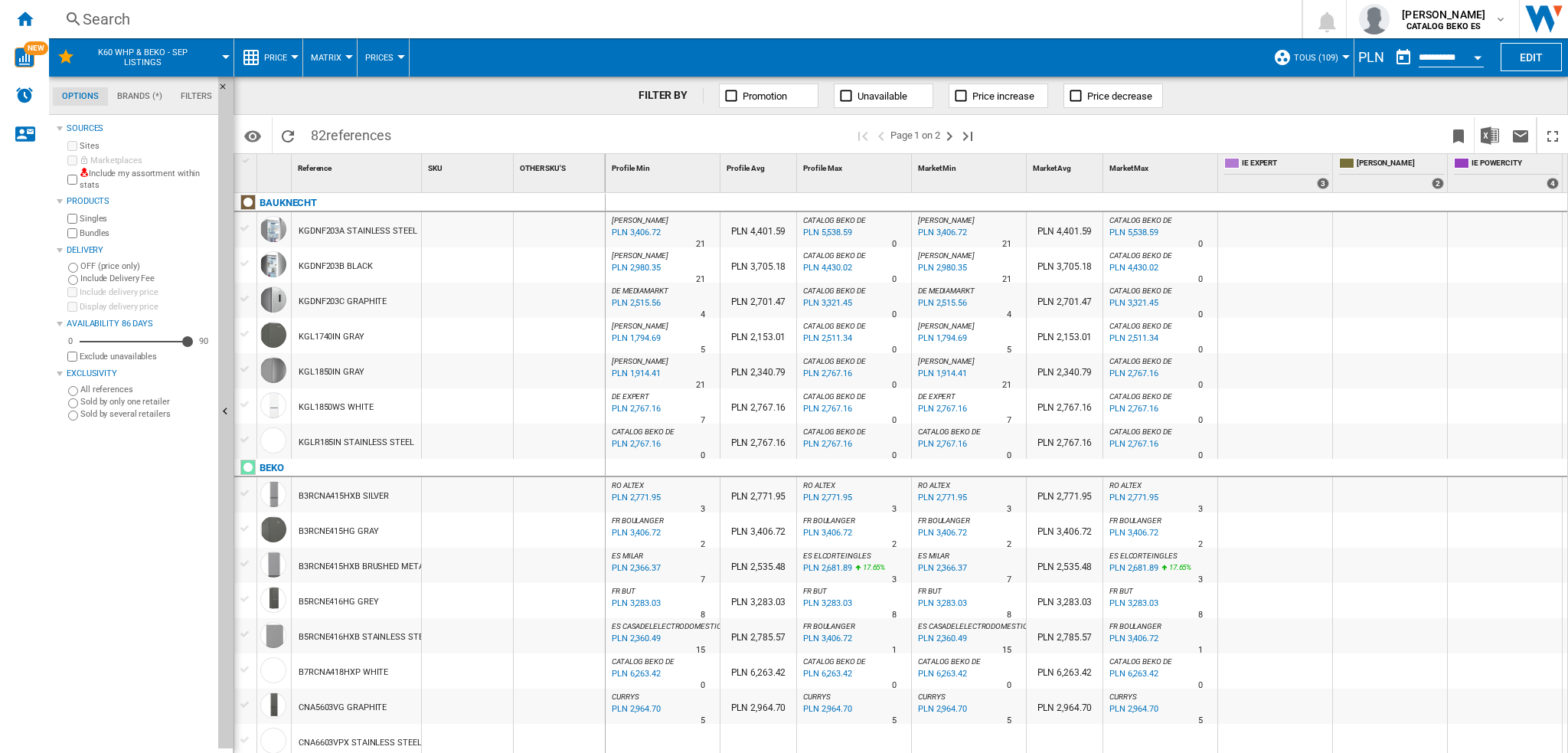
click at [1176, 57] on div "PLN" at bounding box center [1371, 57] width 34 height 19
click at [1176, 58] on div "PLN" at bounding box center [1371, 57] width 34 height 19
click at [953, 140] on ng-md-icon "Next page" at bounding box center [949, 136] width 18 height 18
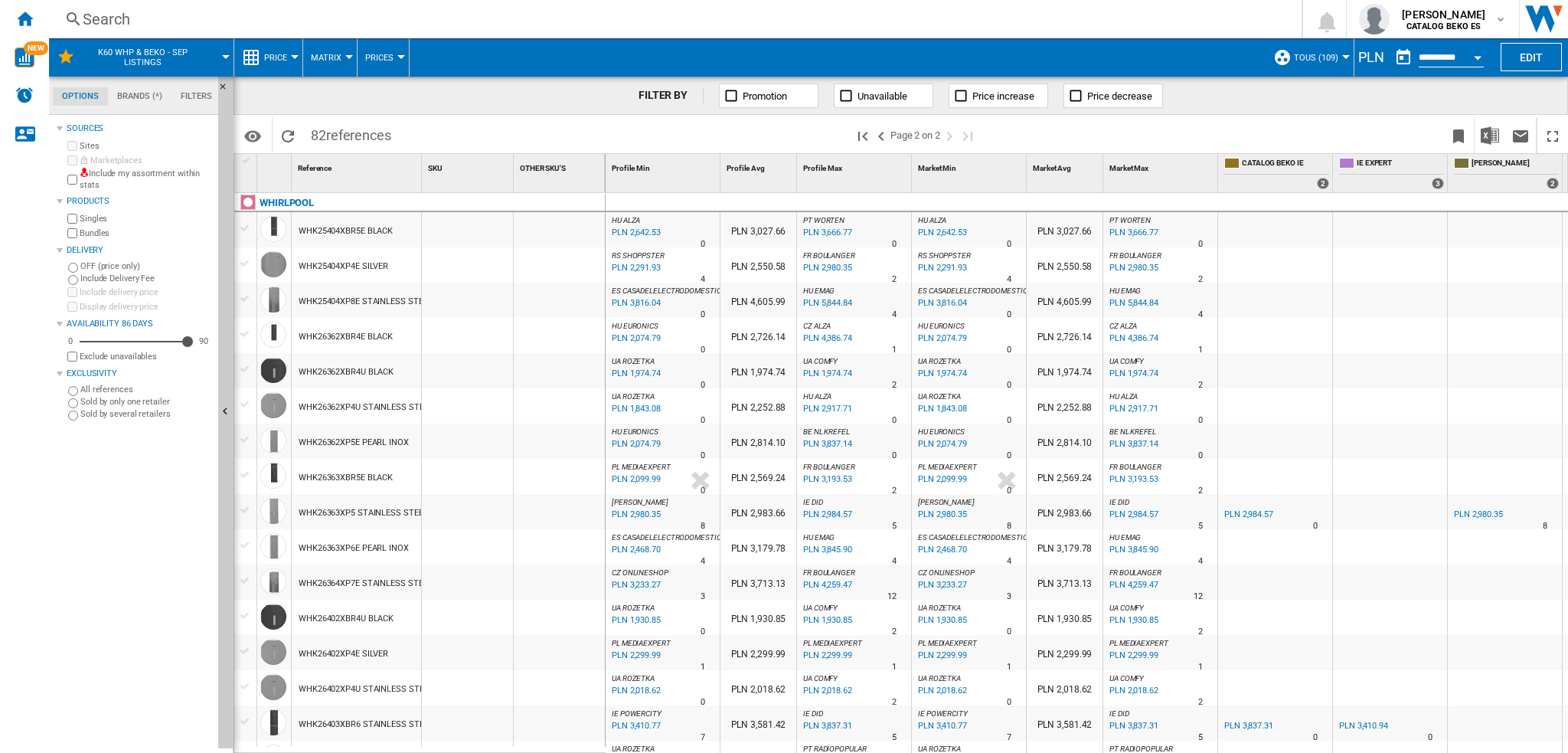
click at [1176, 57] on div "PLN" at bounding box center [1371, 57] width 34 height 19
click at [1176, 55] on span "TOUS (109)" at bounding box center [1316, 57] width 44 height 10
click at [1176, 158] on span "Edit "TOUS"..." at bounding box center [1330, 154] width 93 height 14
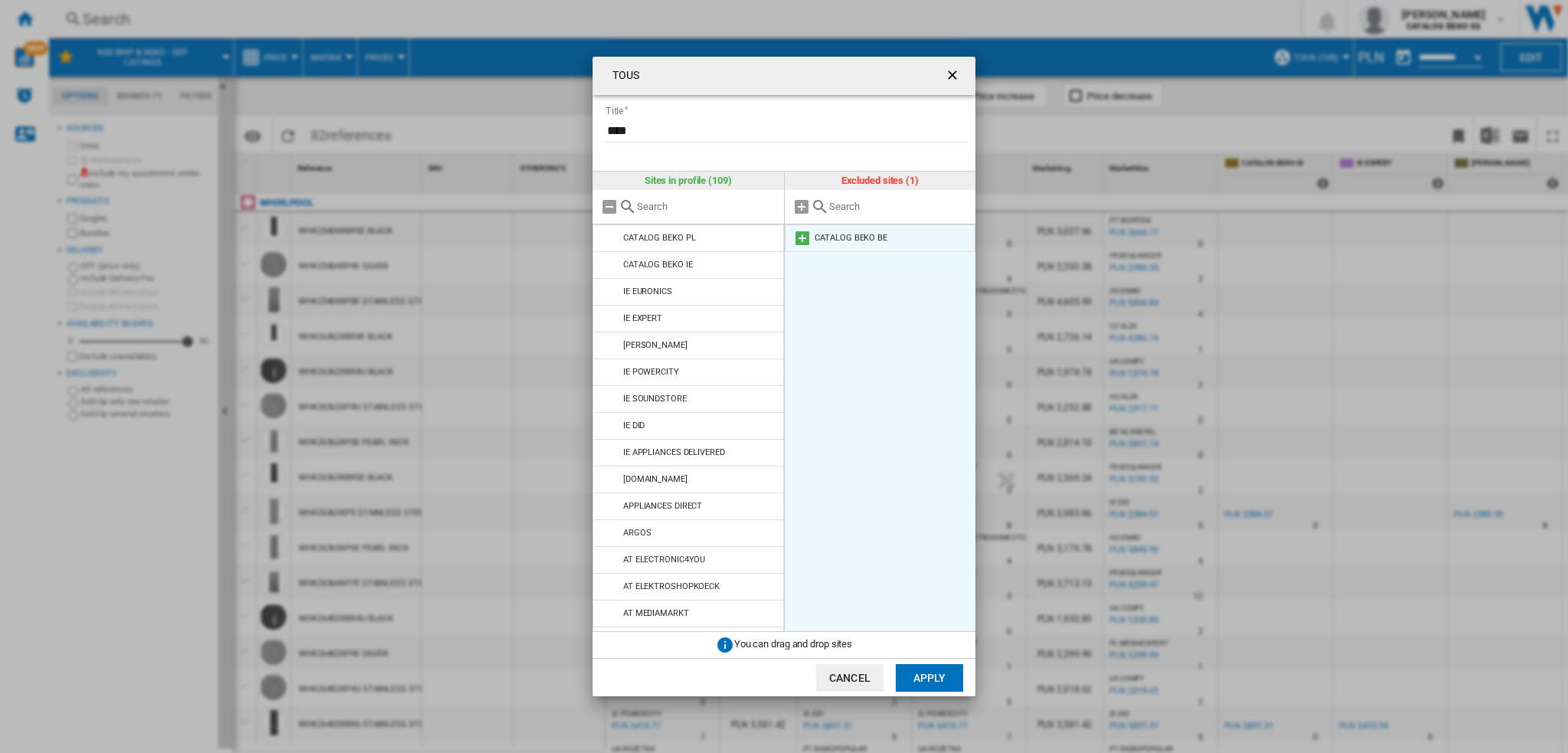
click at [805, 235] on md-icon at bounding box center [802, 238] width 18 height 18
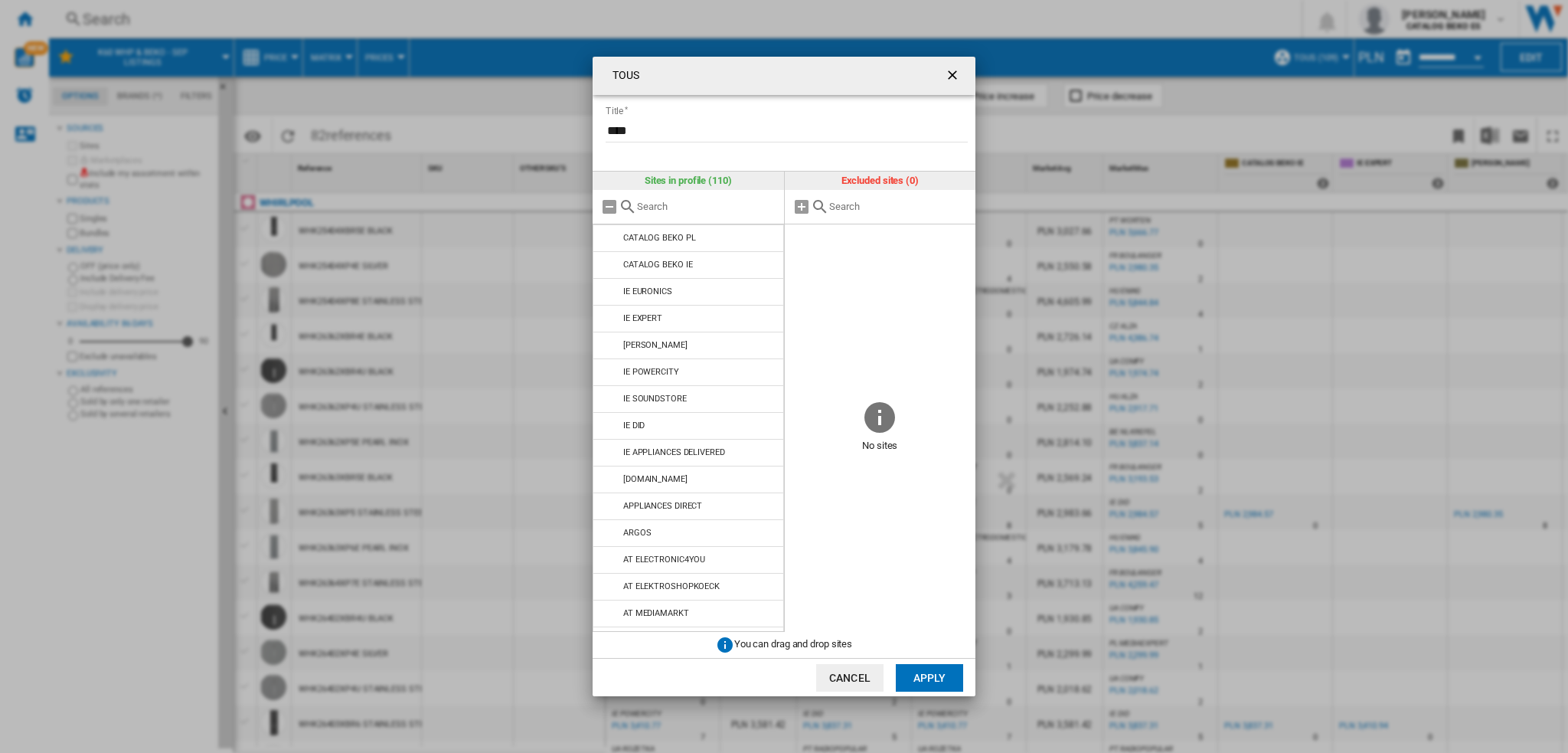
click at [927, 531] on button "Apply" at bounding box center [929, 678] width 67 height 28
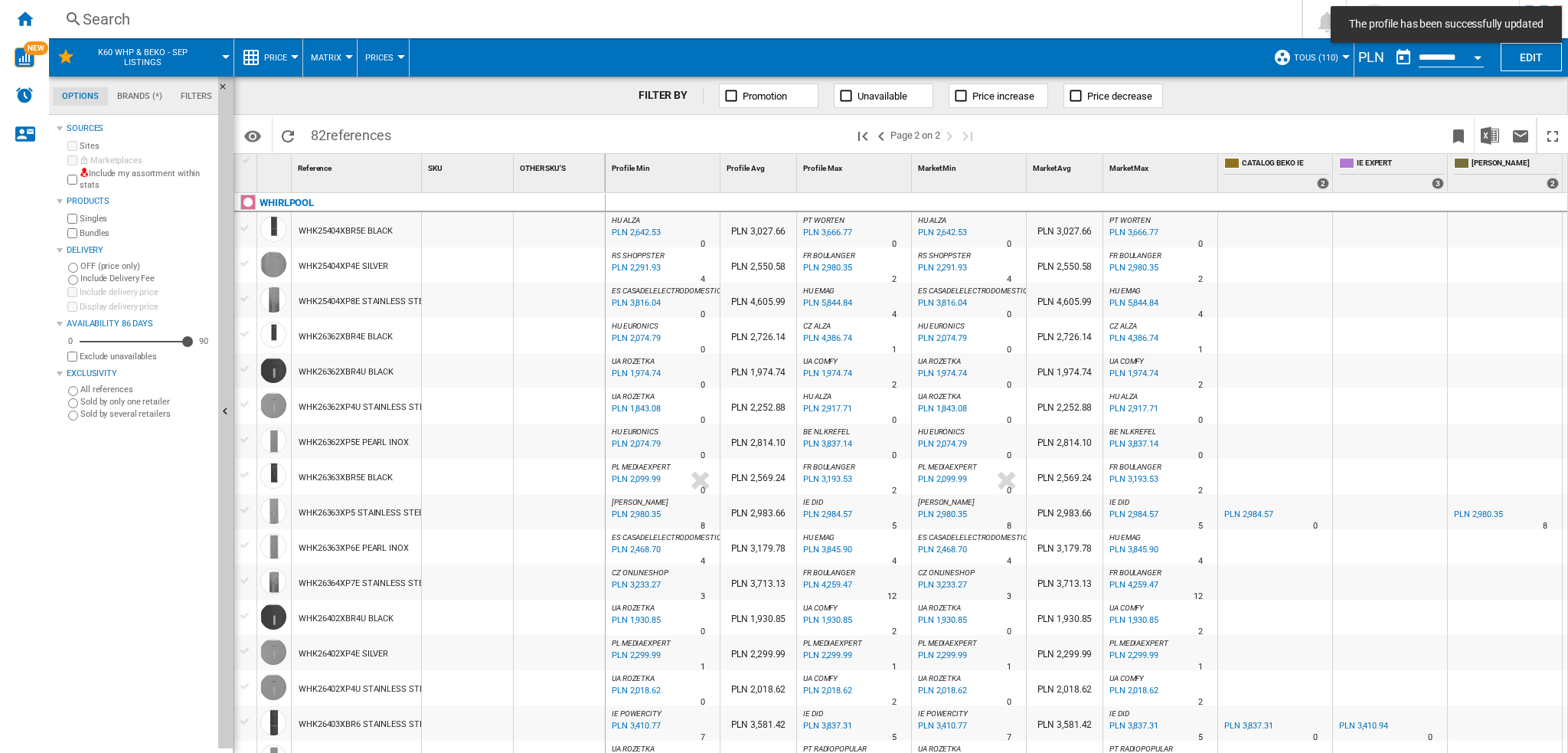
click at [1176, 57] on div "PLN" at bounding box center [1371, 57] width 34 height 19
click at [1176, 63] on div "PLN" at bounding box center [1371, 57] width 34 height 19
click at [1176, 51] on button "Edit" at bounding box center [1531, 57] width 62 height 29
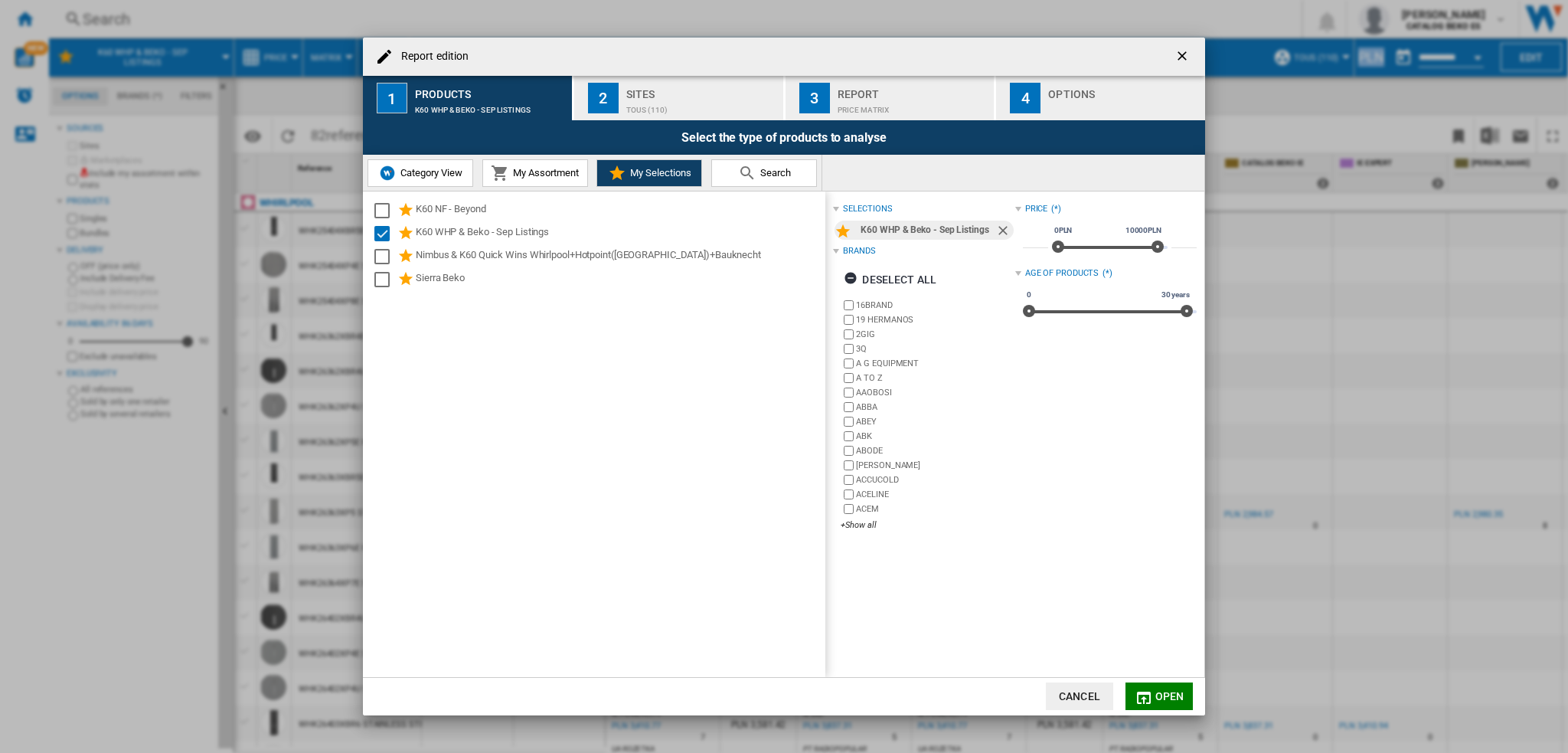
click at [1020, 208] on div "Price (*)" at bounding box center [1106, 210] width 181 height 20
click at [1034, 204] on div "Price" at bounding box center [1036, 209] width 23 height 12
click at [558, 172] on span "My Assortment" at bounding box center [544, 173] width 70 height 11
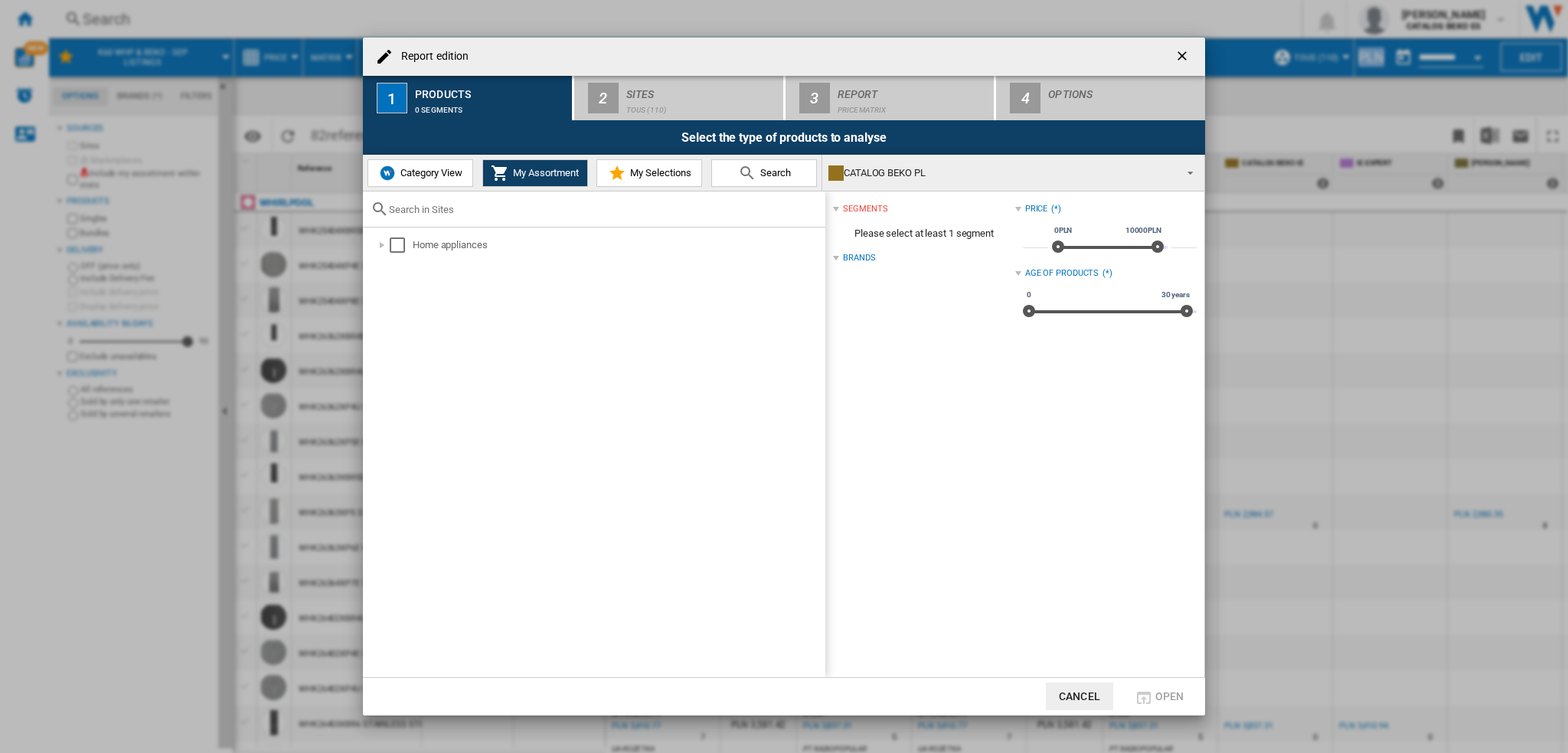
click at [424, 174] on span "Category View" at bounding box center [430, 173] width 66 height 11
click at [641, 168] on span "My Selections" at bounding box center [658, 173] width 65 height 11
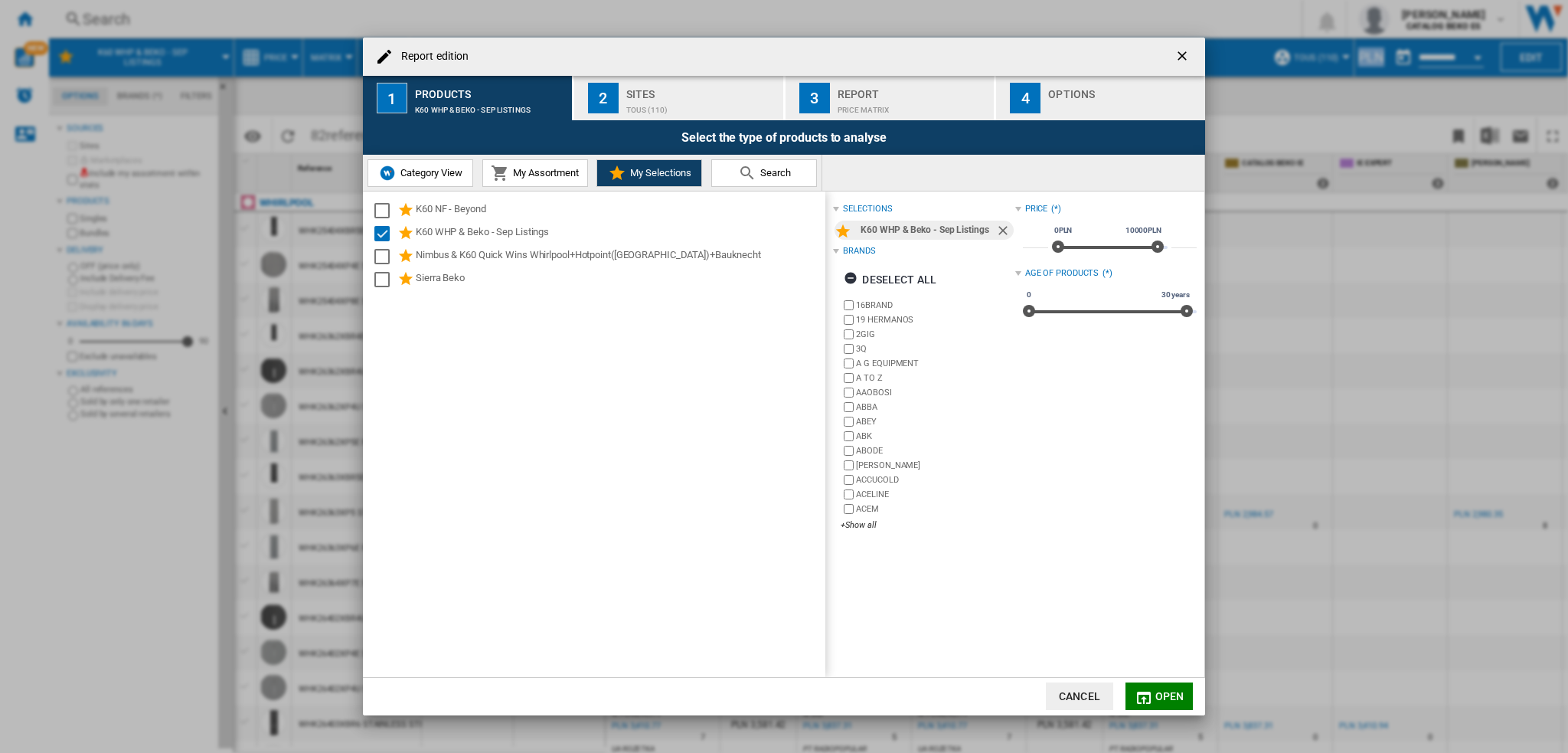
click at [771, 175] on span "Search" at bounding box center [773, 173] width 34 height 11
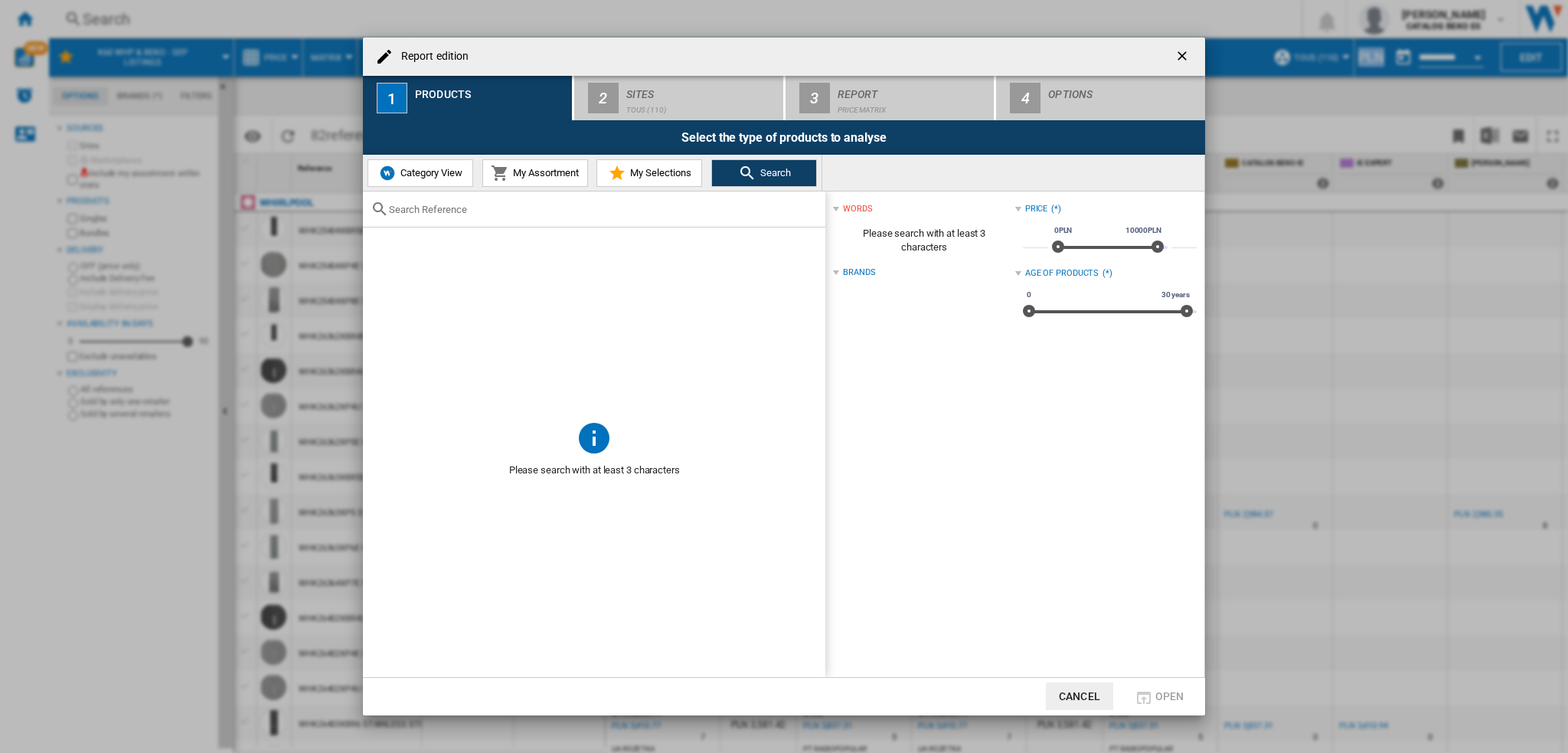
click at [1176, 52] on ng-md-icon "getI18NText('BUTTONS.CLOSE_DIALOG')" at bounding box center [1184, 57] width 18 height 18
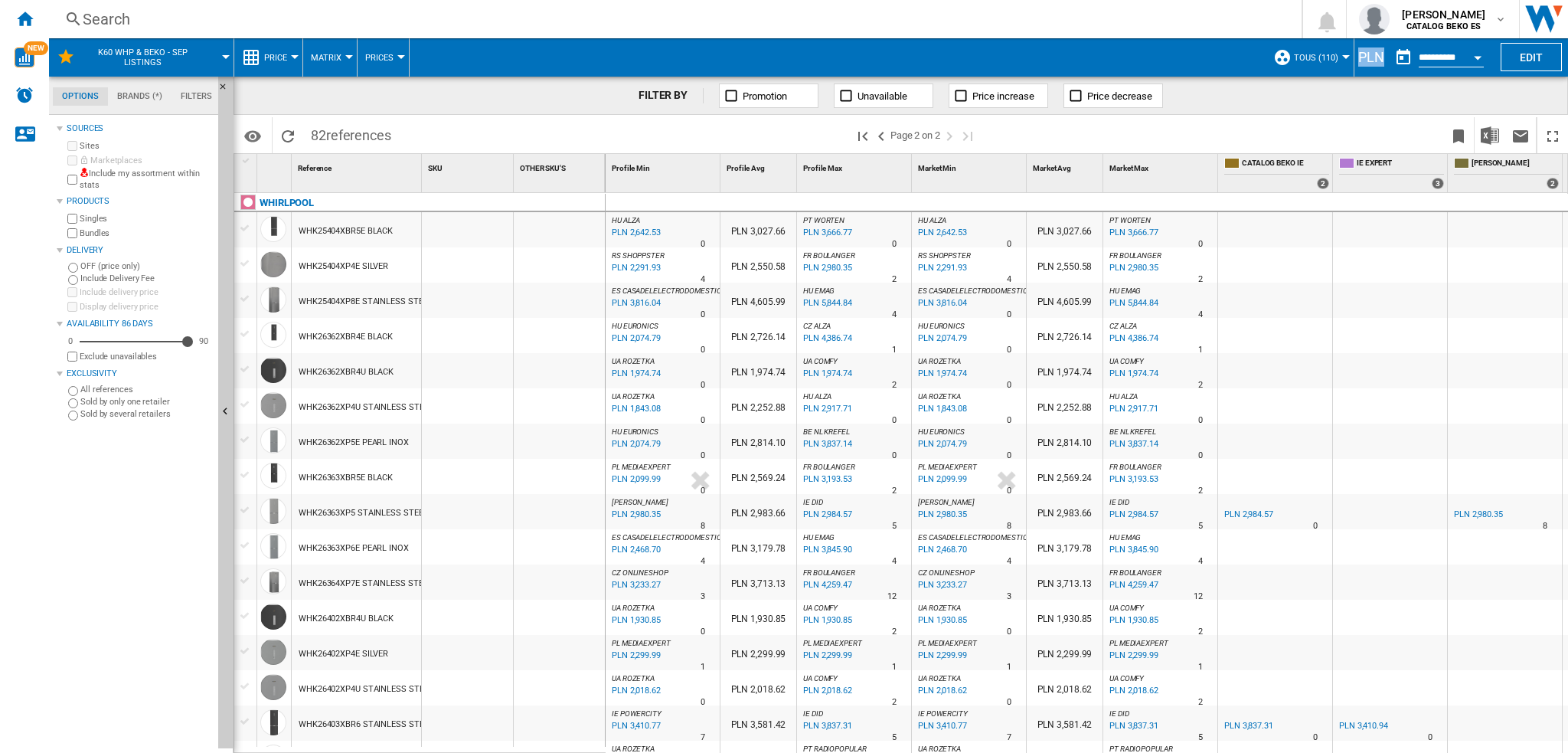
click at [209, 51] on button "K60 WHP & Beko - Sep Listings" at bounding box center [150, 58] width 139 height 39
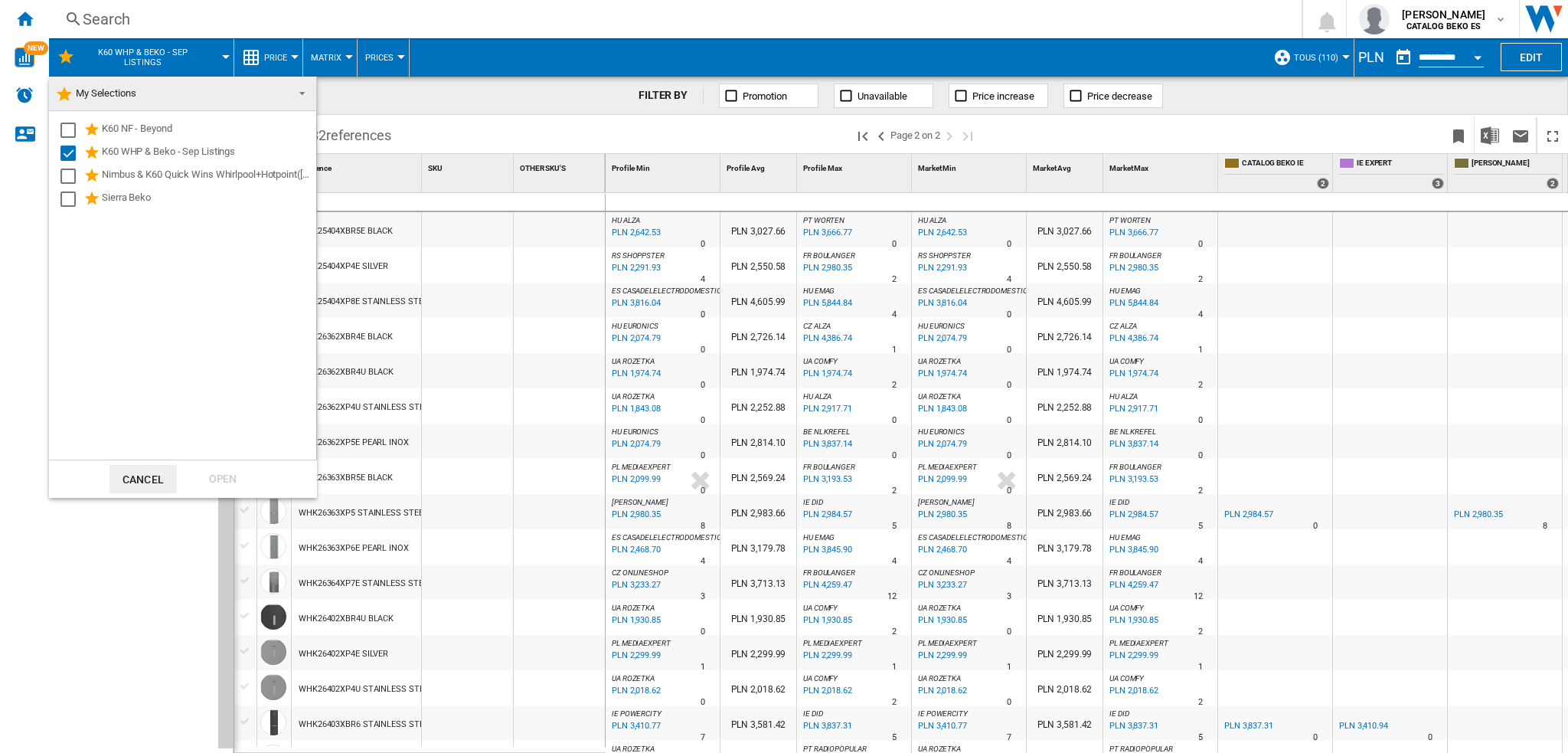
click at [270, 57] on md-backdrop at bounding box center [784, 376] width 1568 height 753
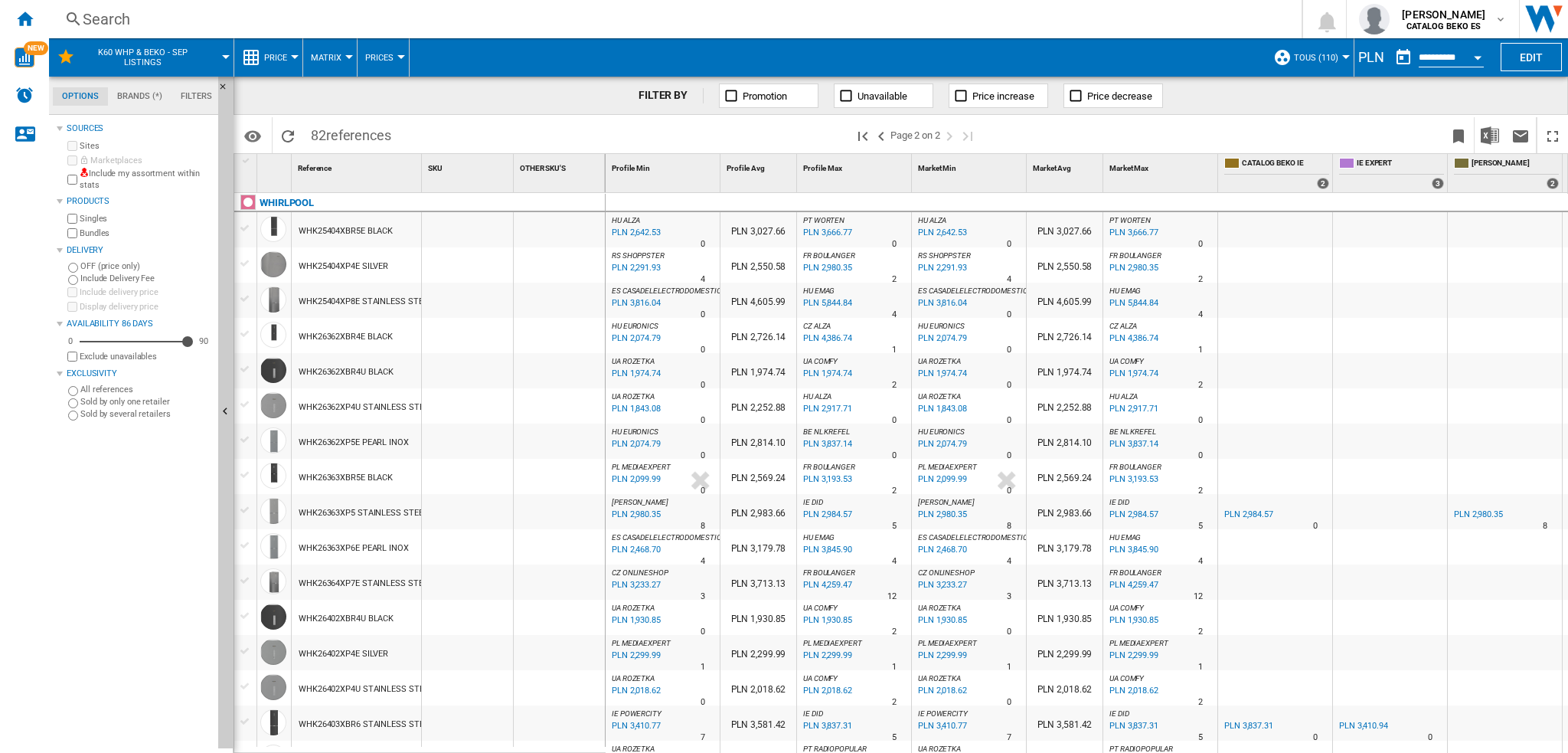
click at [295, 56] on div at bounding box center [295, 57] width 7 height 4
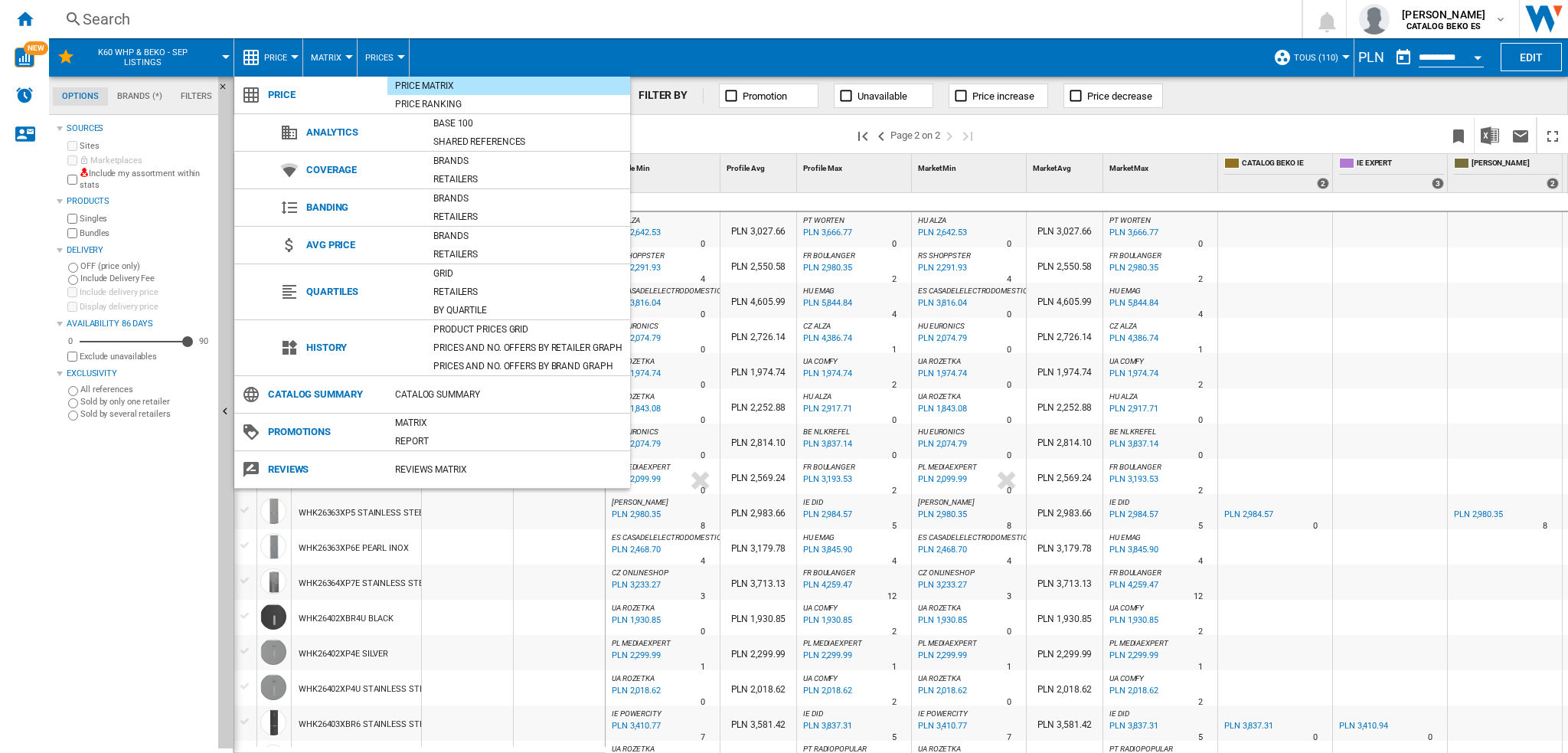
click at [341, 56] on md-backdrop at bounding box center [784, 376] width 1568 height 753
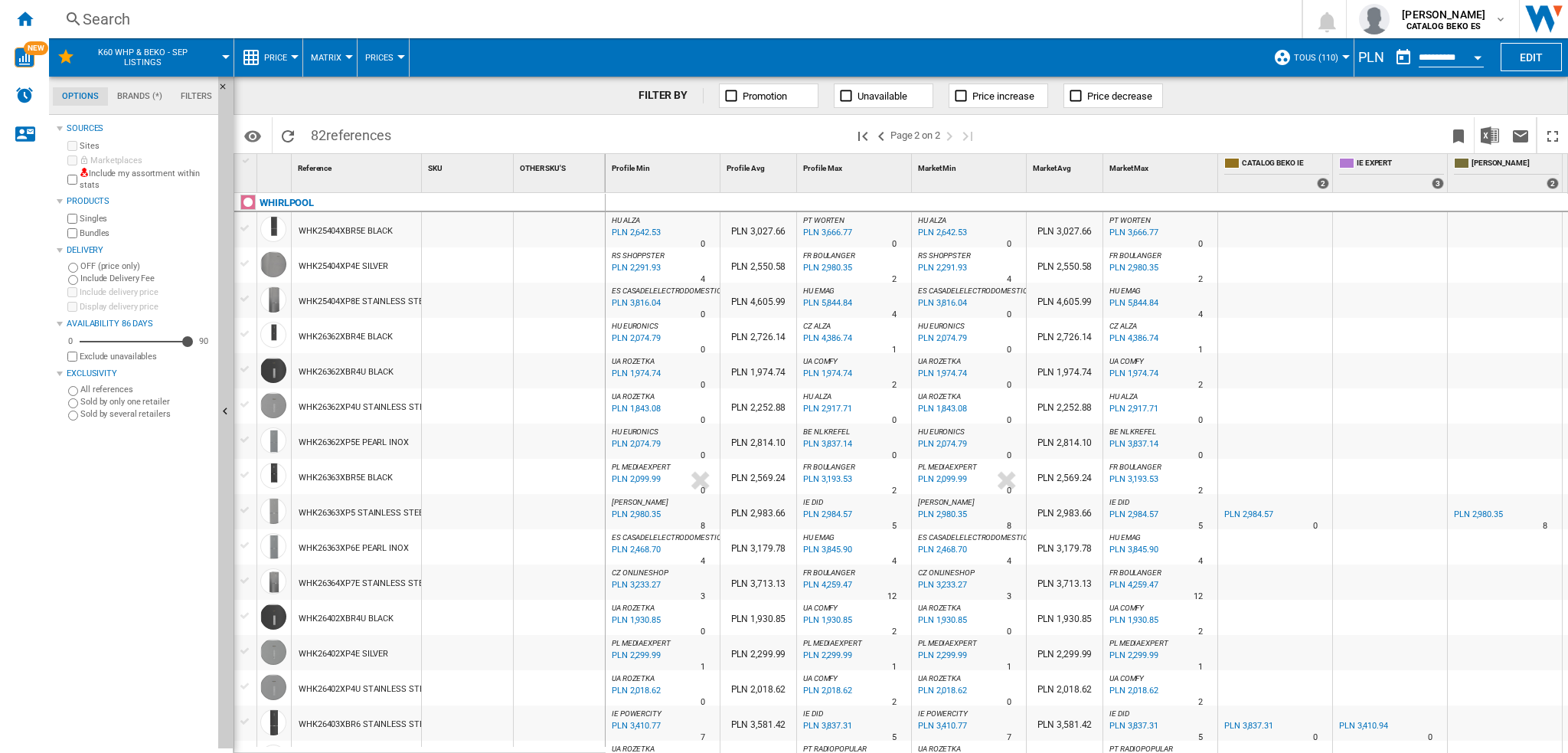
click at [343, 56] on button "Matrix" at bounding box center [330, 58] width 39 height 39
click at [392, 57] on md-backdrop at bounding box center [784, 376] width 1568 height 753
click at [395, 60] on button "Prices" at bounding box center [382, 58] width 36 height 39
click at [517, 48] on md-backdrop at bounding box center [784, 376] width 1568 height 753
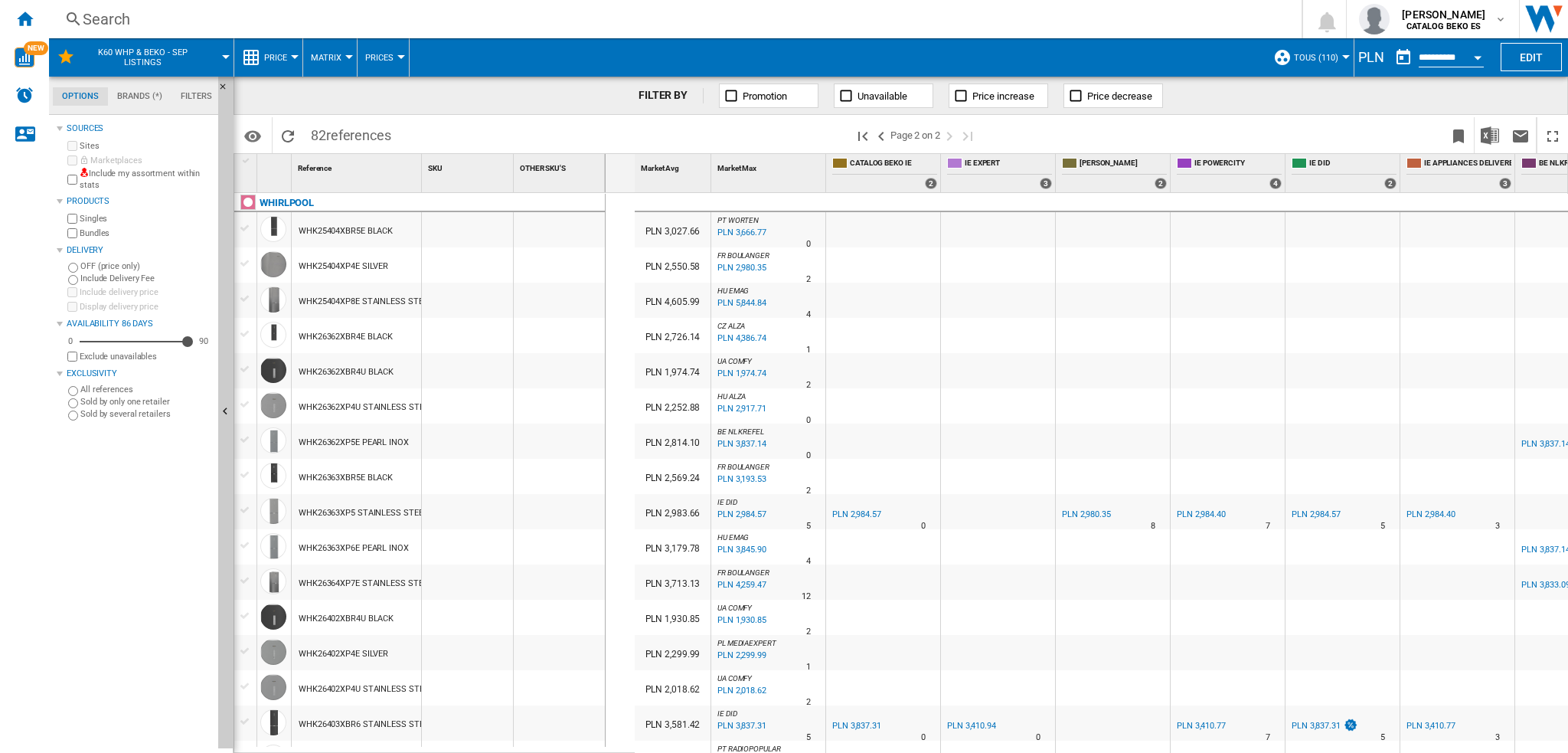
scroll to position [0, 857]
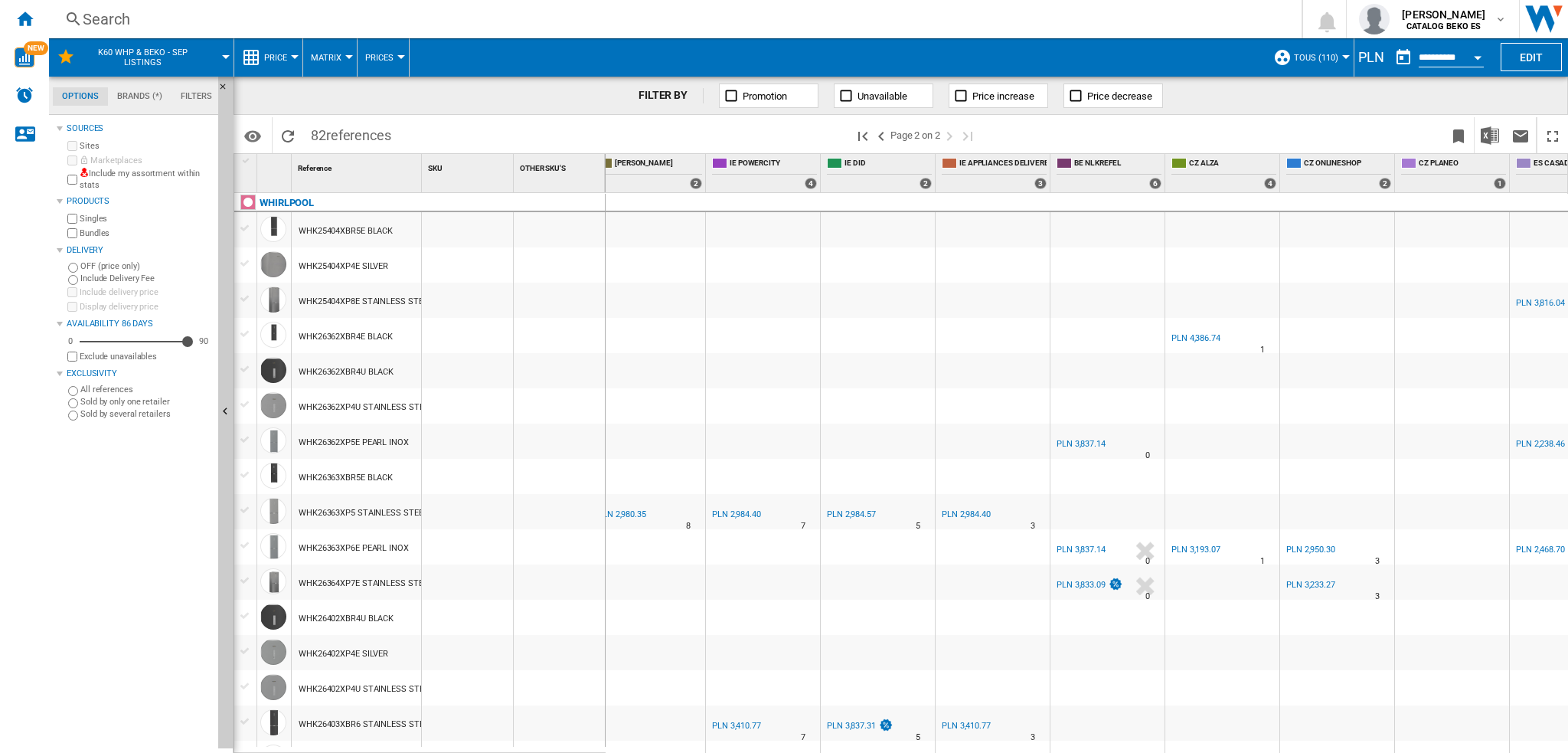
drag, startPoint x: 1375, startPoint y: 49, endPoint x: 1375, endPoint y: 57, distance: 8.0
click at [1176, 49] on div "PLN" at bounding box center [1371, 57] width 34 height 19
click at [1176, 62] on div "PLN" at bounding box center [1371, 57] width 34 height 19
click at [1176, 58] on input "**********" at bounding box center [1451, 59] width 65 height 14
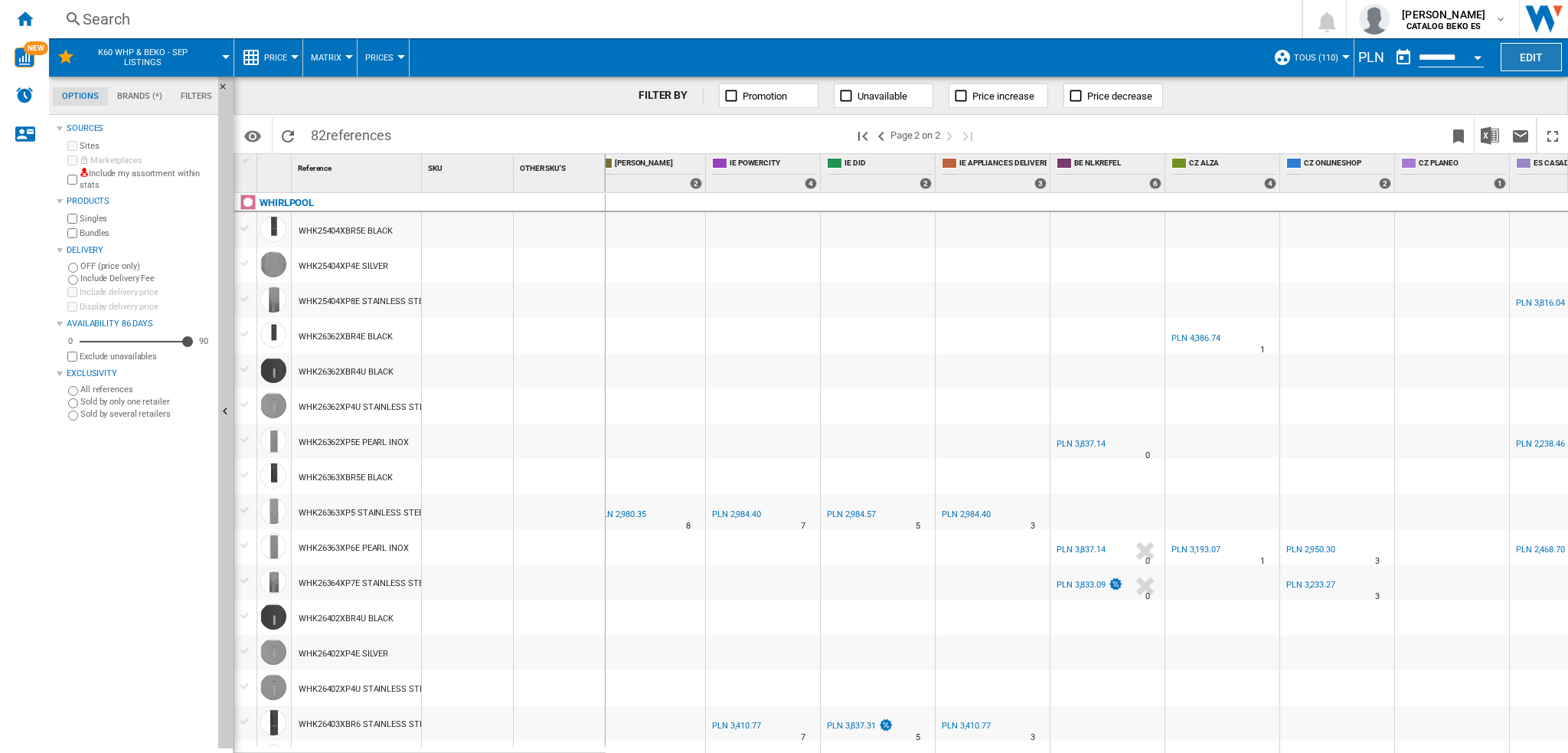
click at [1176, 56] on button "Edit" at bounding box center [1531, 57] width 62 height 29
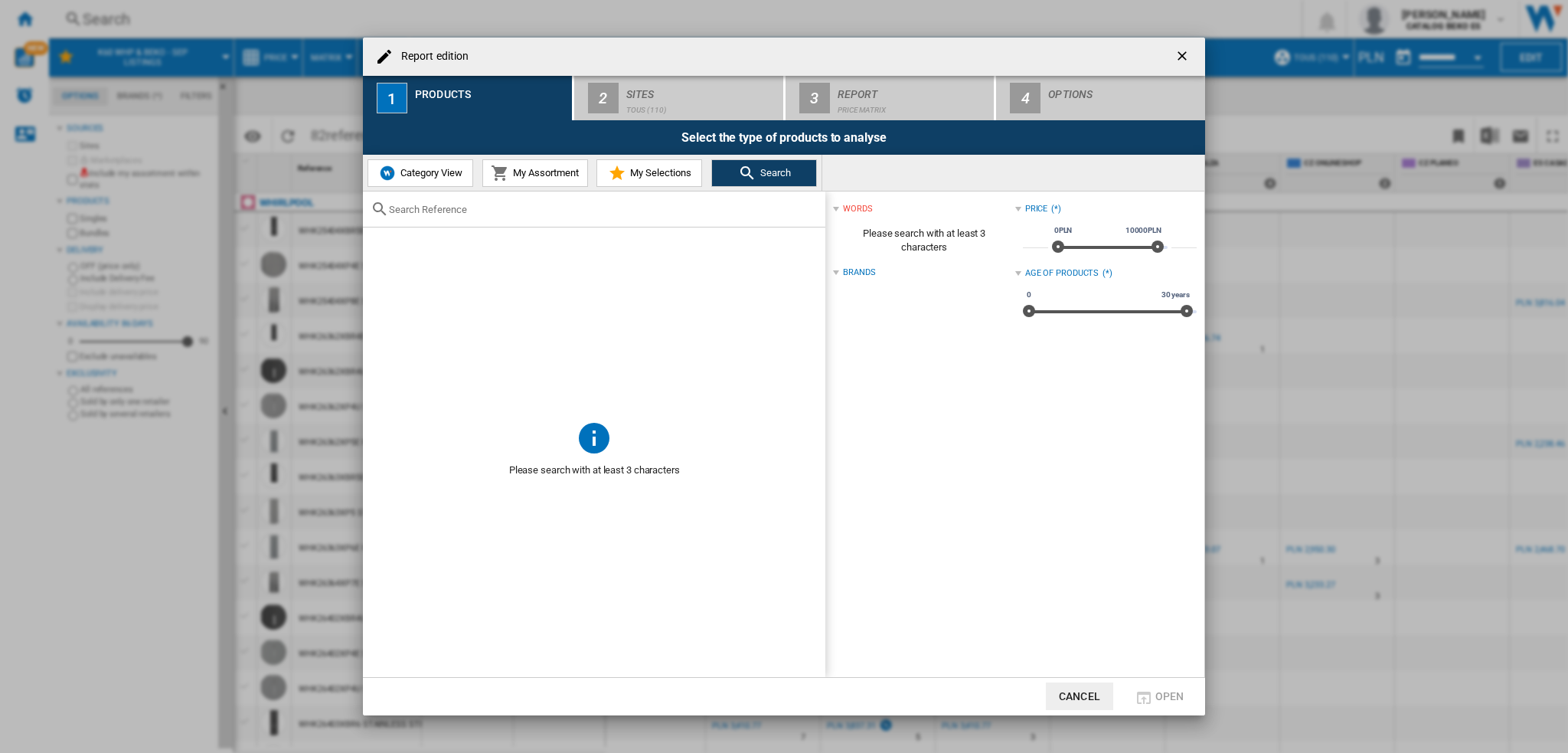
click at [646, 171] on span "My Selections" at bounding box center [658, 173] width 65 height 11
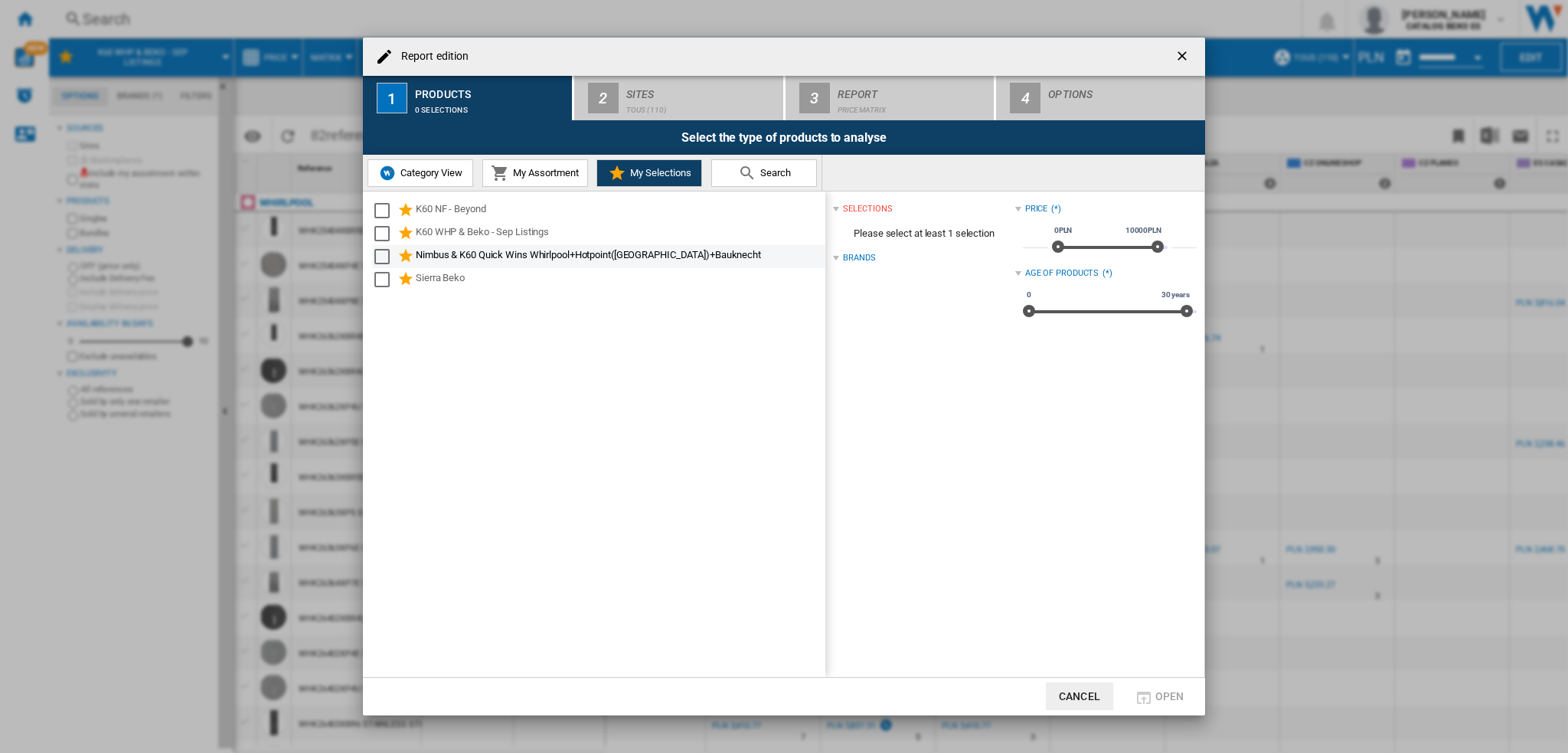
click at [379, 234] on div "Select" at bounding box center [381, 234] width 16 height 16
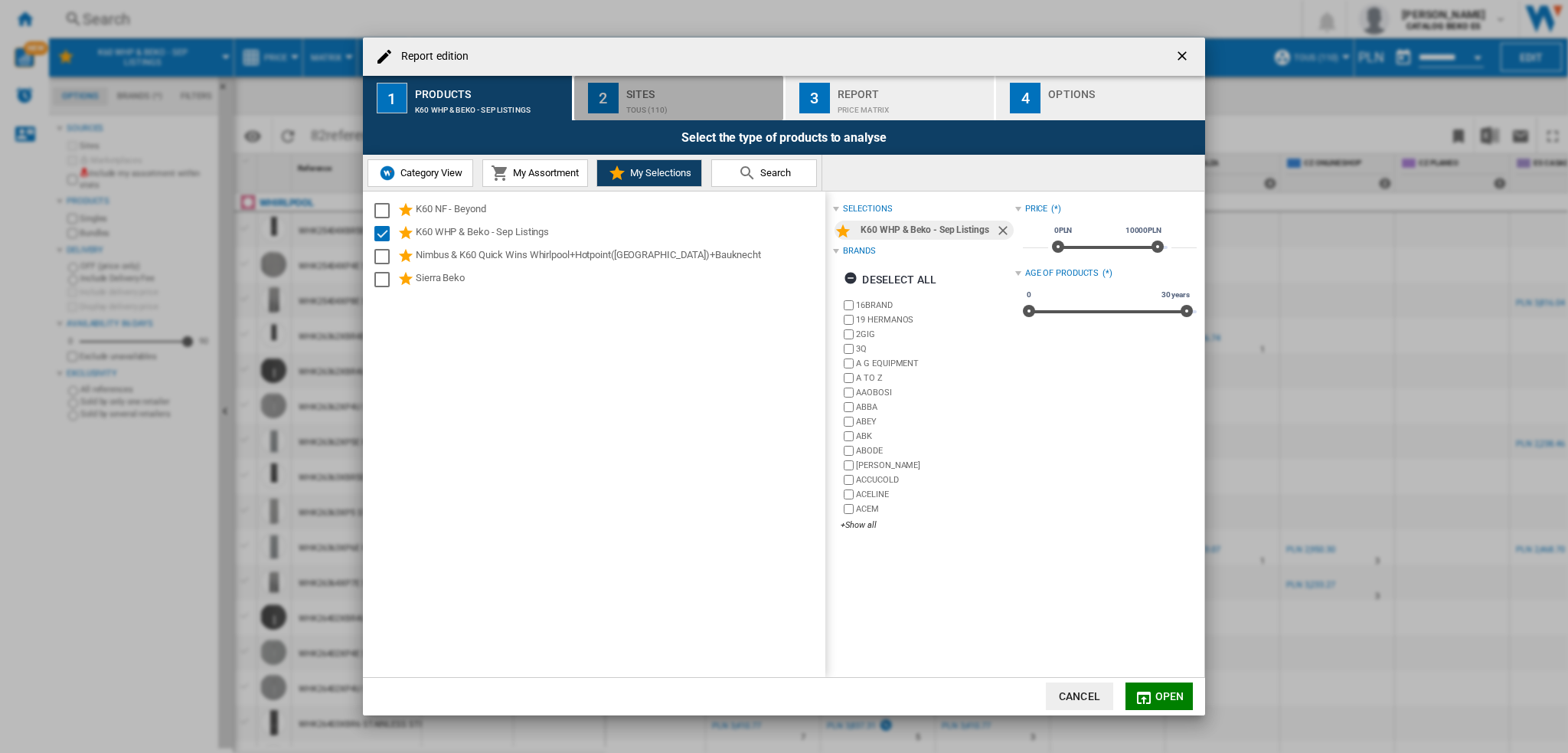
click at [665, 102] on div "TOUS (110)" at bounding box center [701, 106] width 151 height 16
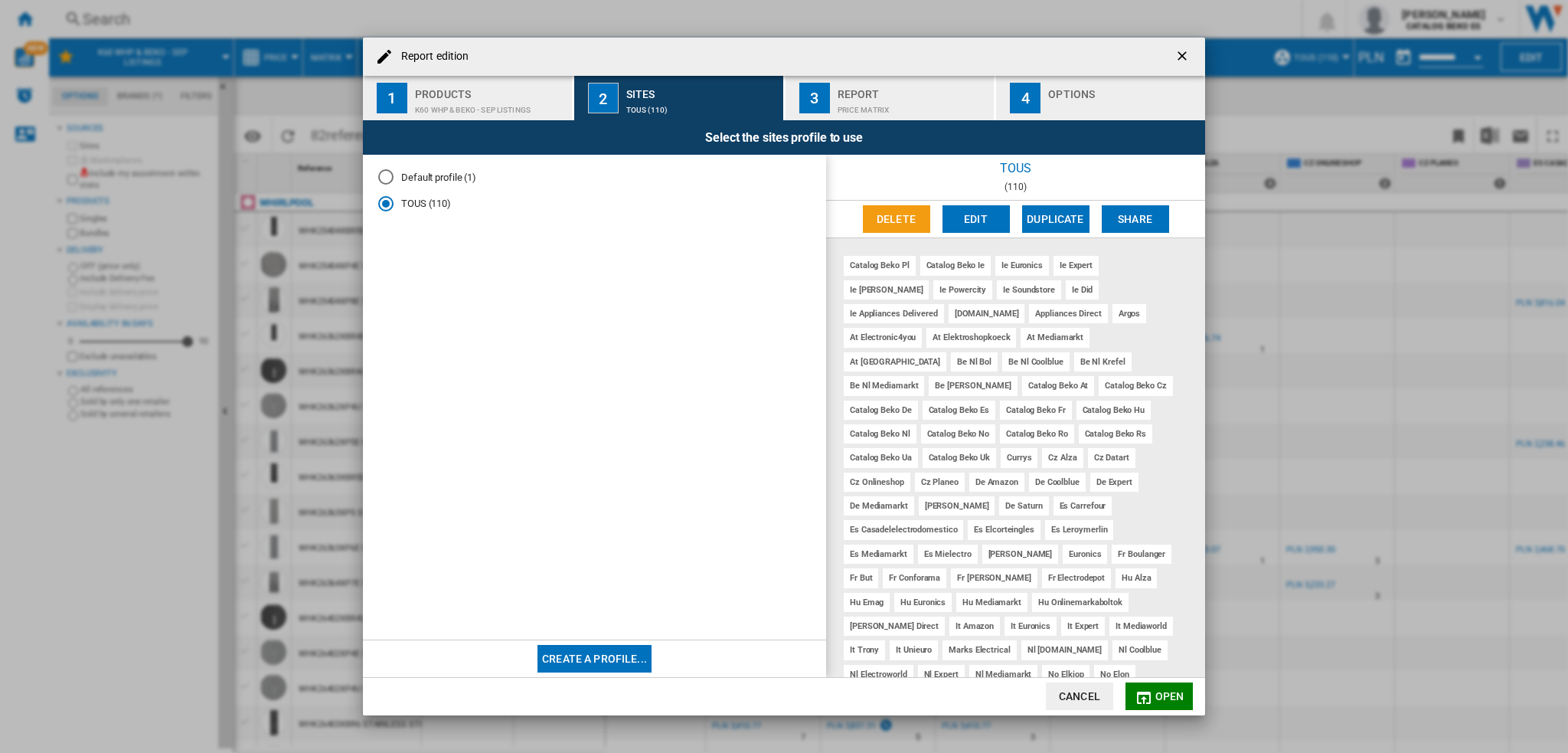
click at [869, 107] on div "Price Matrix" at bounding box center [913, 106] width 151 height 16
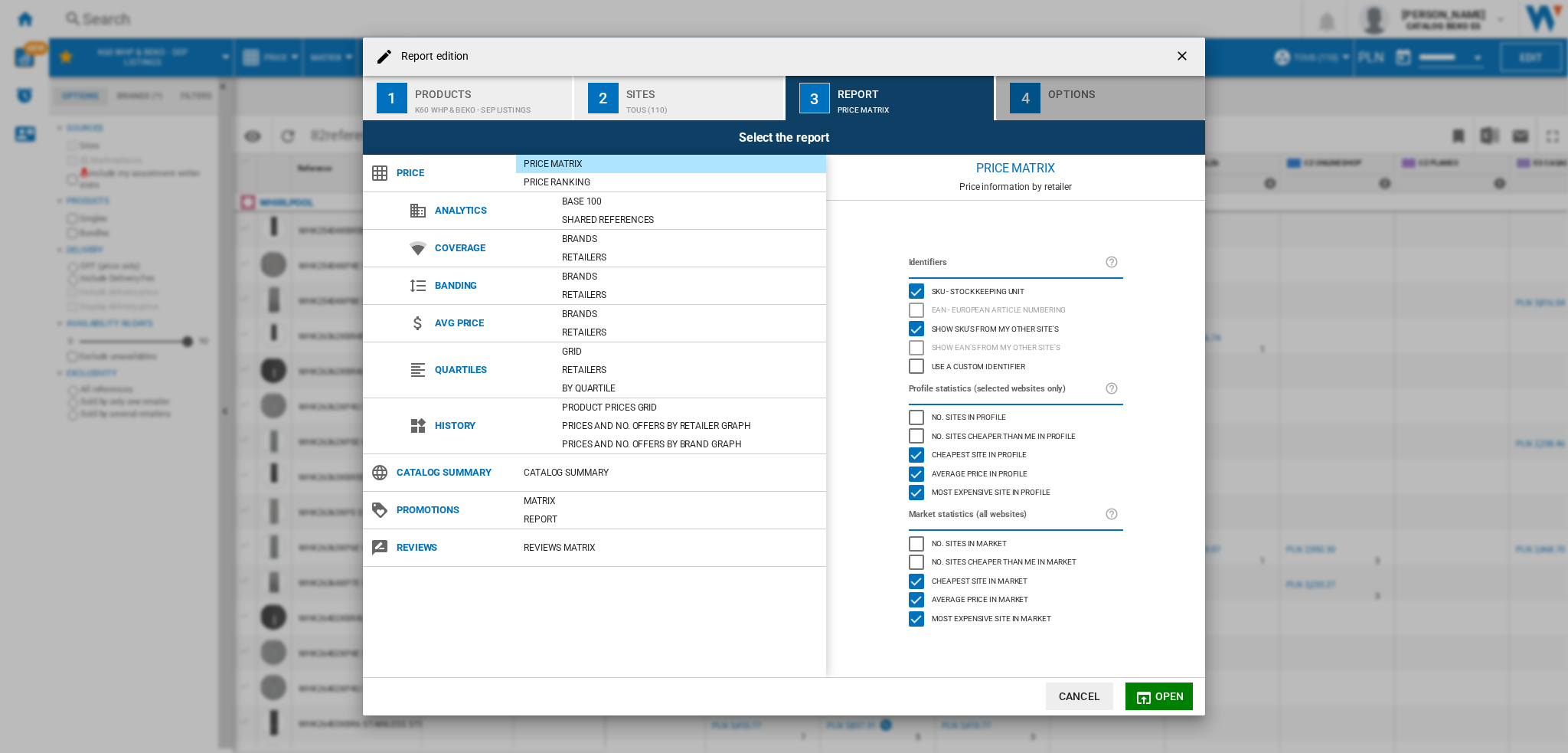
click at [1091, 85] on div "Options" at bounding box center [1123, 89] width 151 height 16
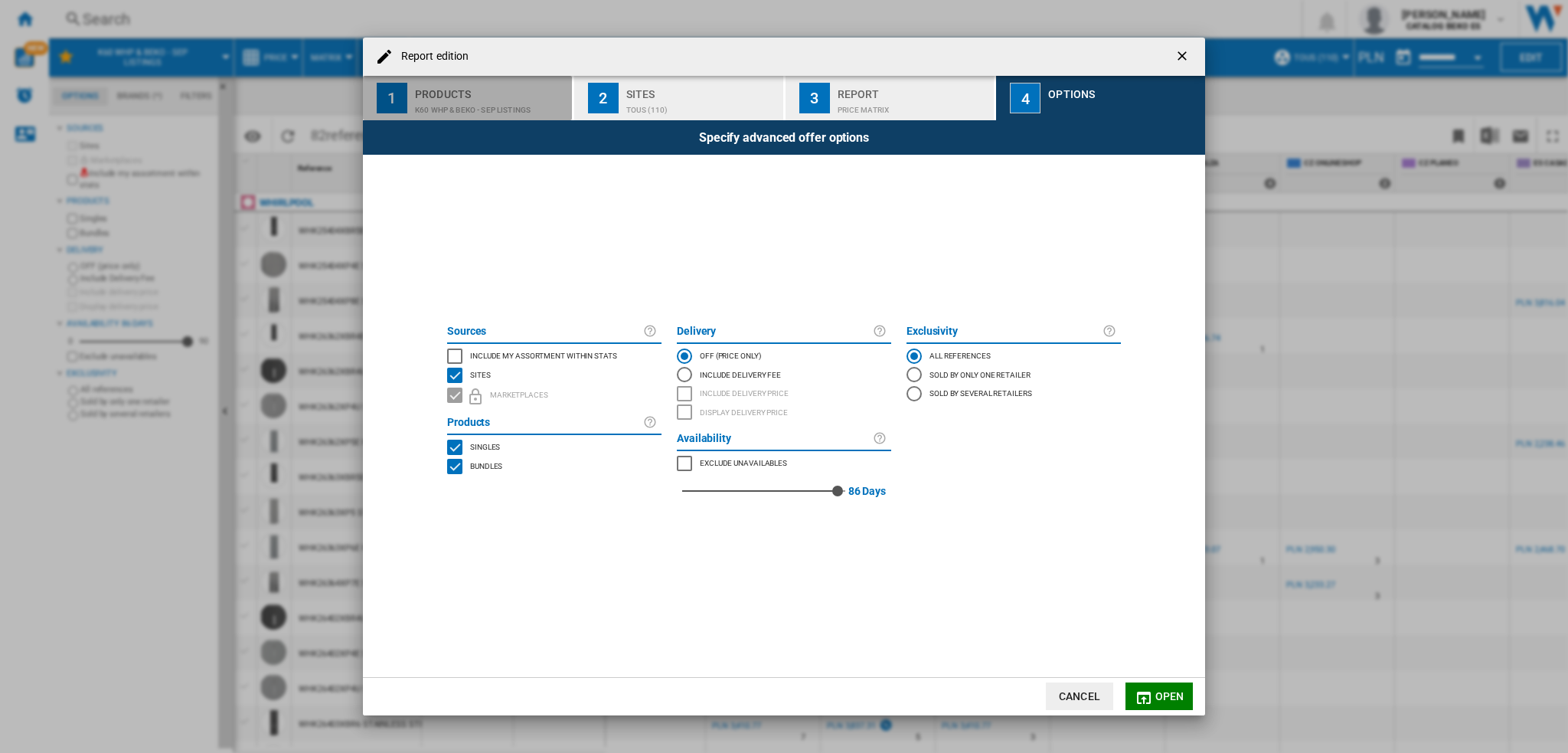
click at [458, 86] on div "Products" at bounding box center [491, 89] width 151 height 16
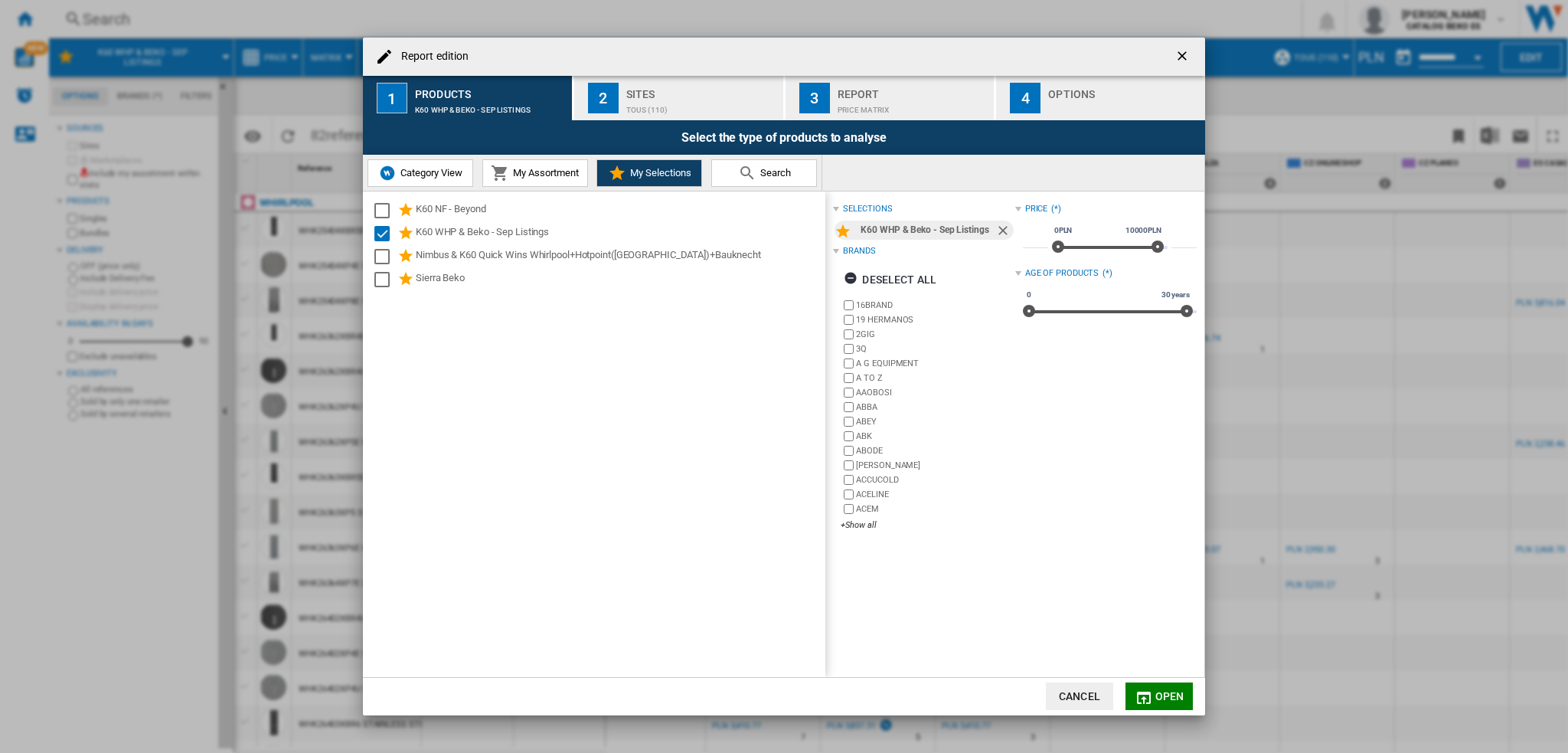
click at [438, 178] on button "Category View" at bounding box center [420, 173] width 106 height 28
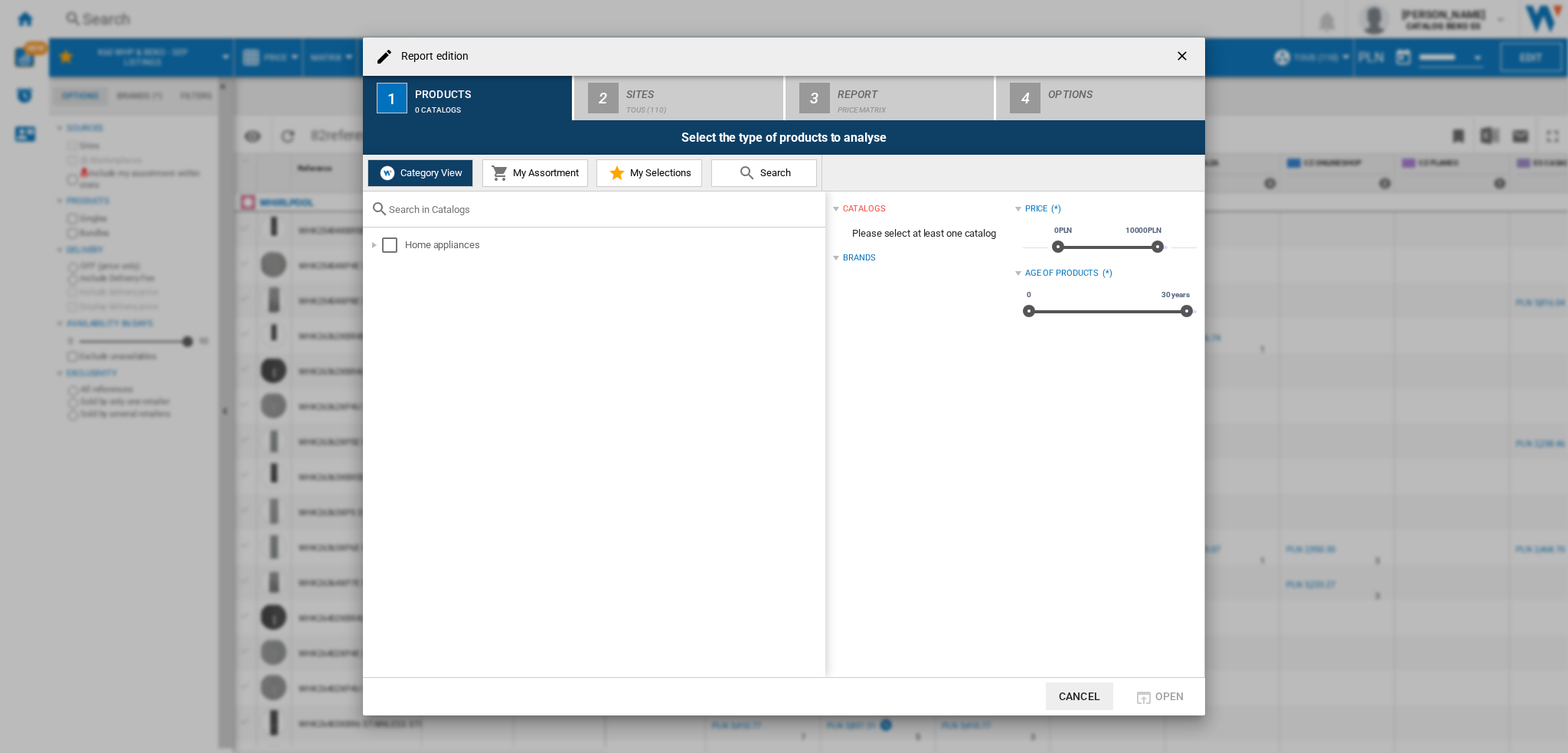
click at [557, 175] on span "My Assortment" at bounding box center [544, 173] width 70 height 11
click at [642, 174] on span "My Selections" at bounding box center [658, 173] width 65 height 11
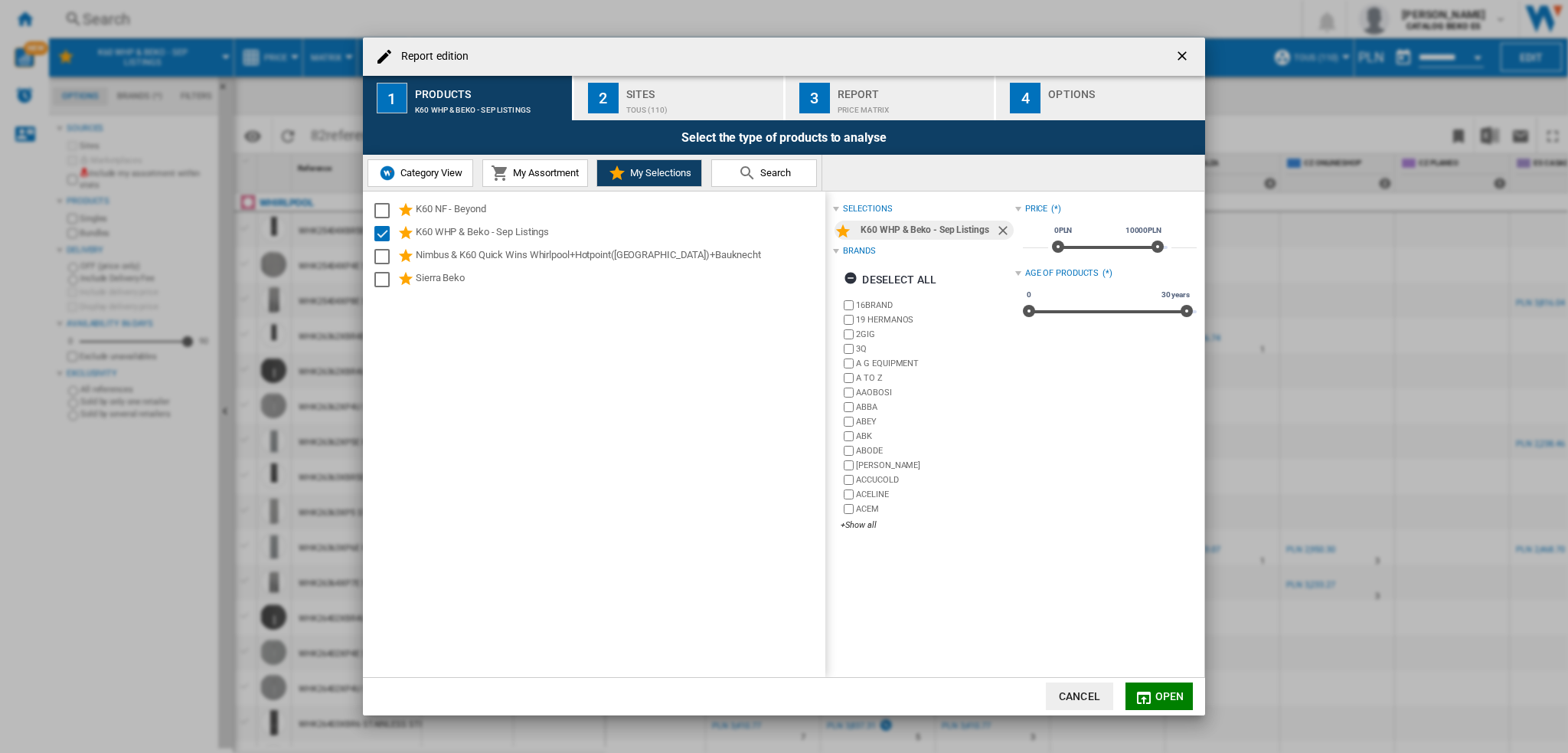
click at [557, 172] on span "My Assortment" at bounding box center [544, 173] width 70 height 11
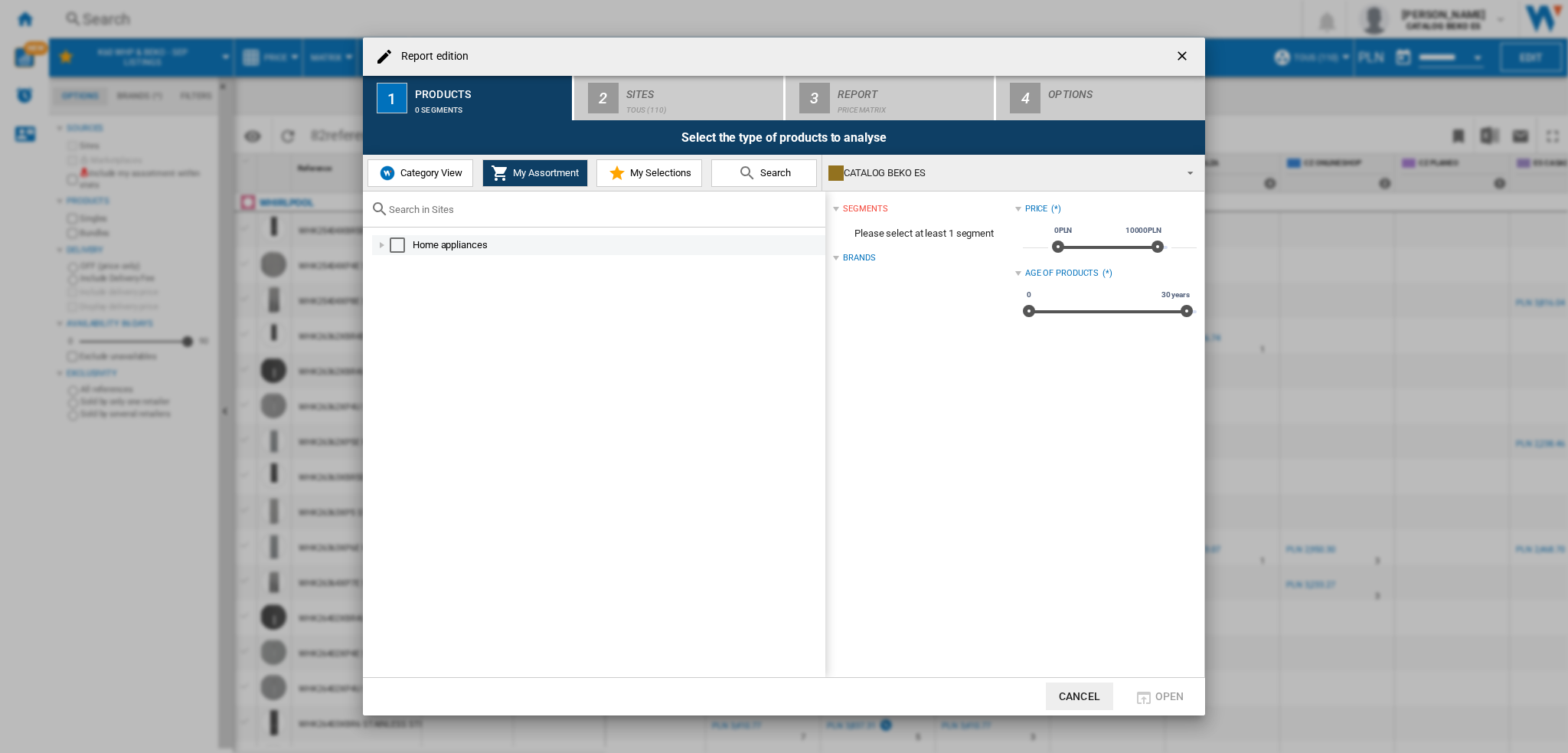
click at [399, 245] on div "Select" at bounding box center [397, 245] width 16 height 16
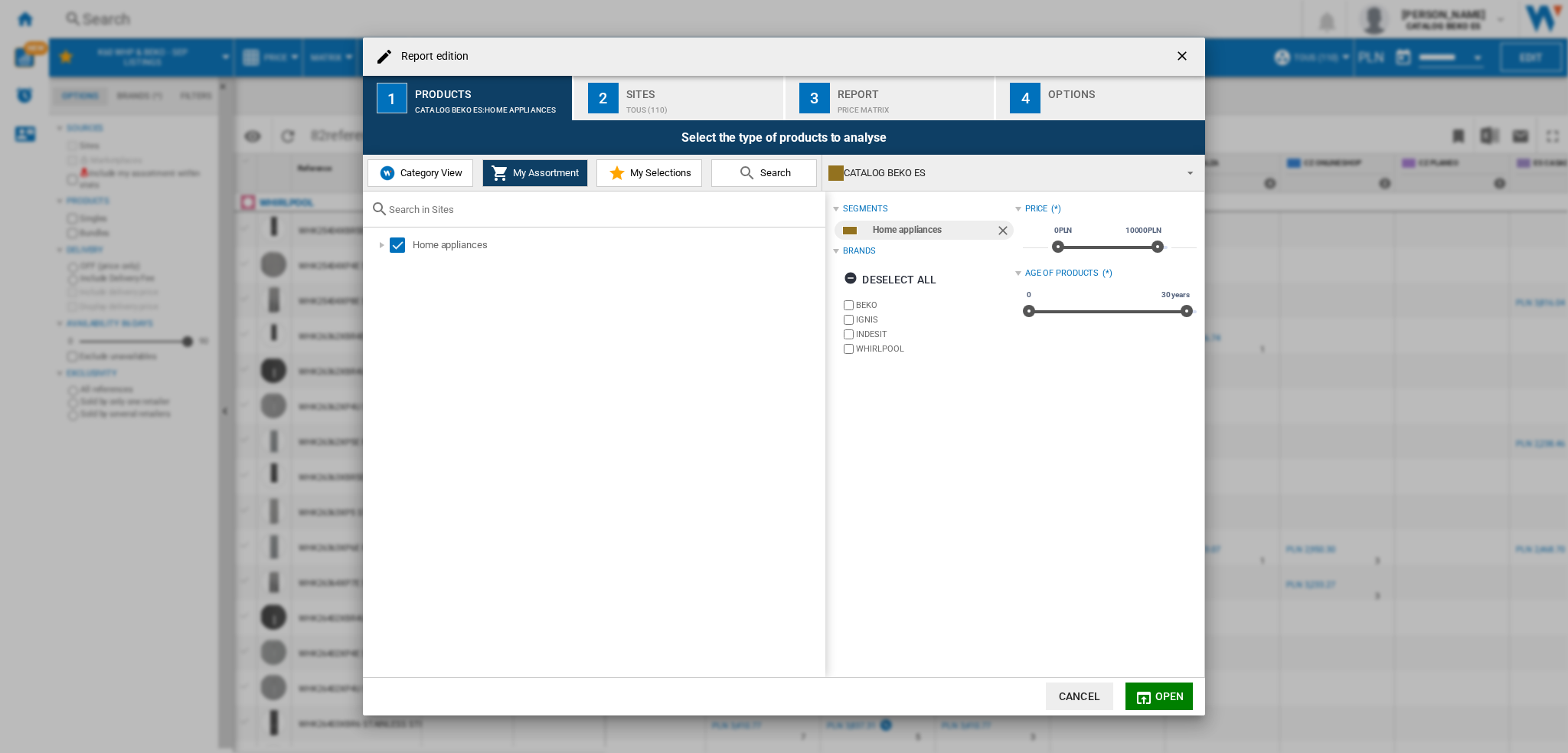
click at [663, 168] on span "My Selections" at bounding box center [658, 173] width 65 height 11
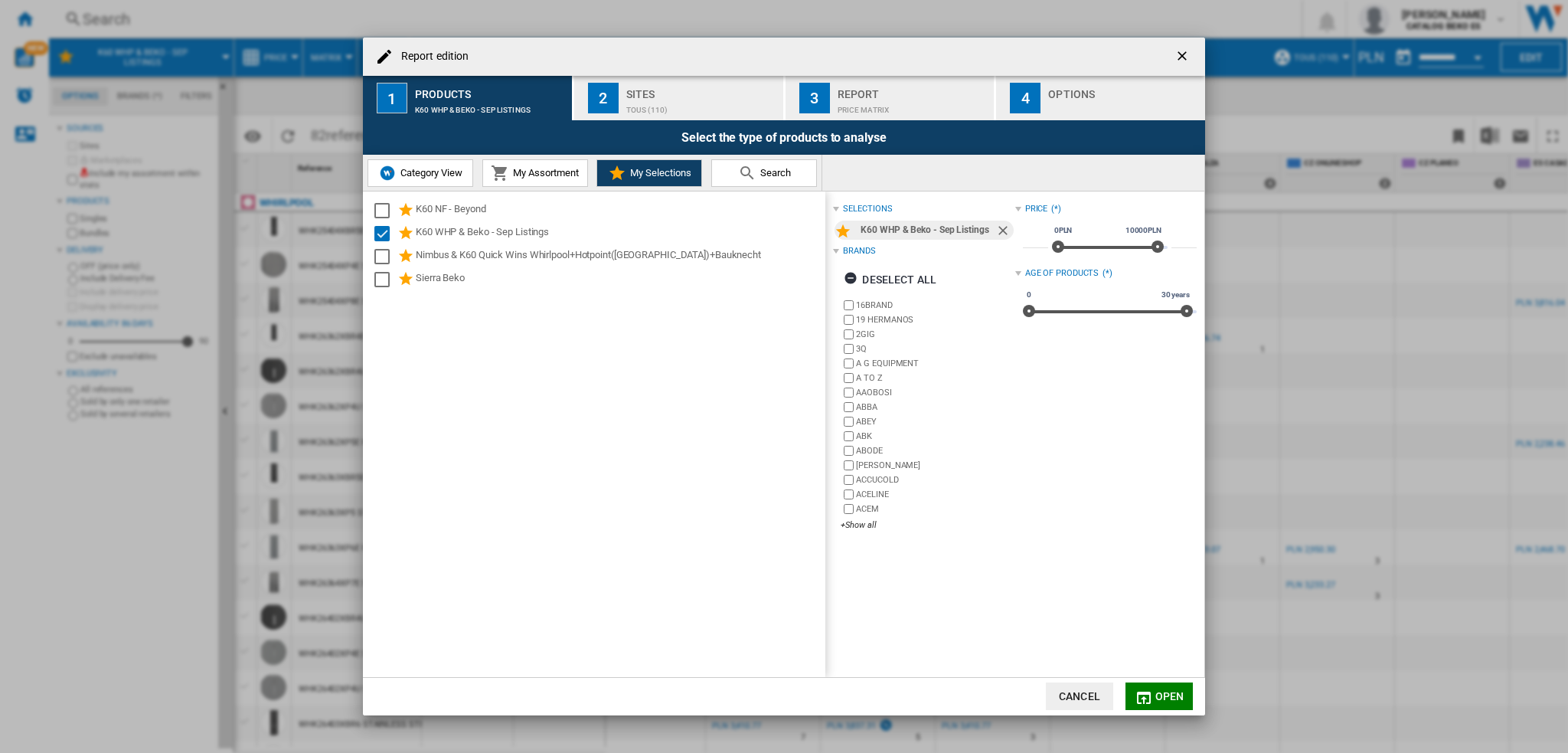
click at [768, 172] on span "Search" at bounding box center [773, 173] width 34 height 11
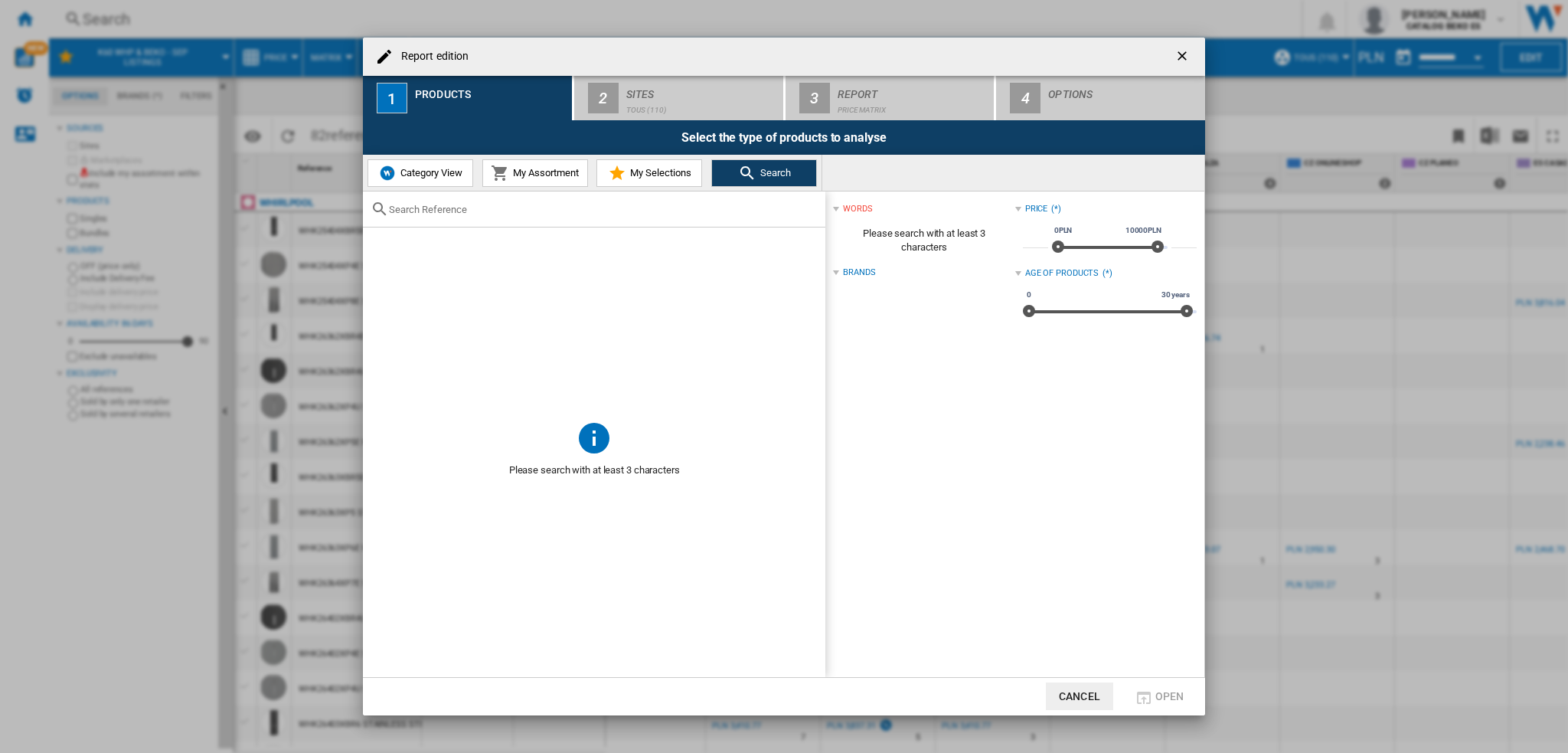
click at [644, 169] on span "My Selections" at bounding box center [658, 173] width 65 height 11
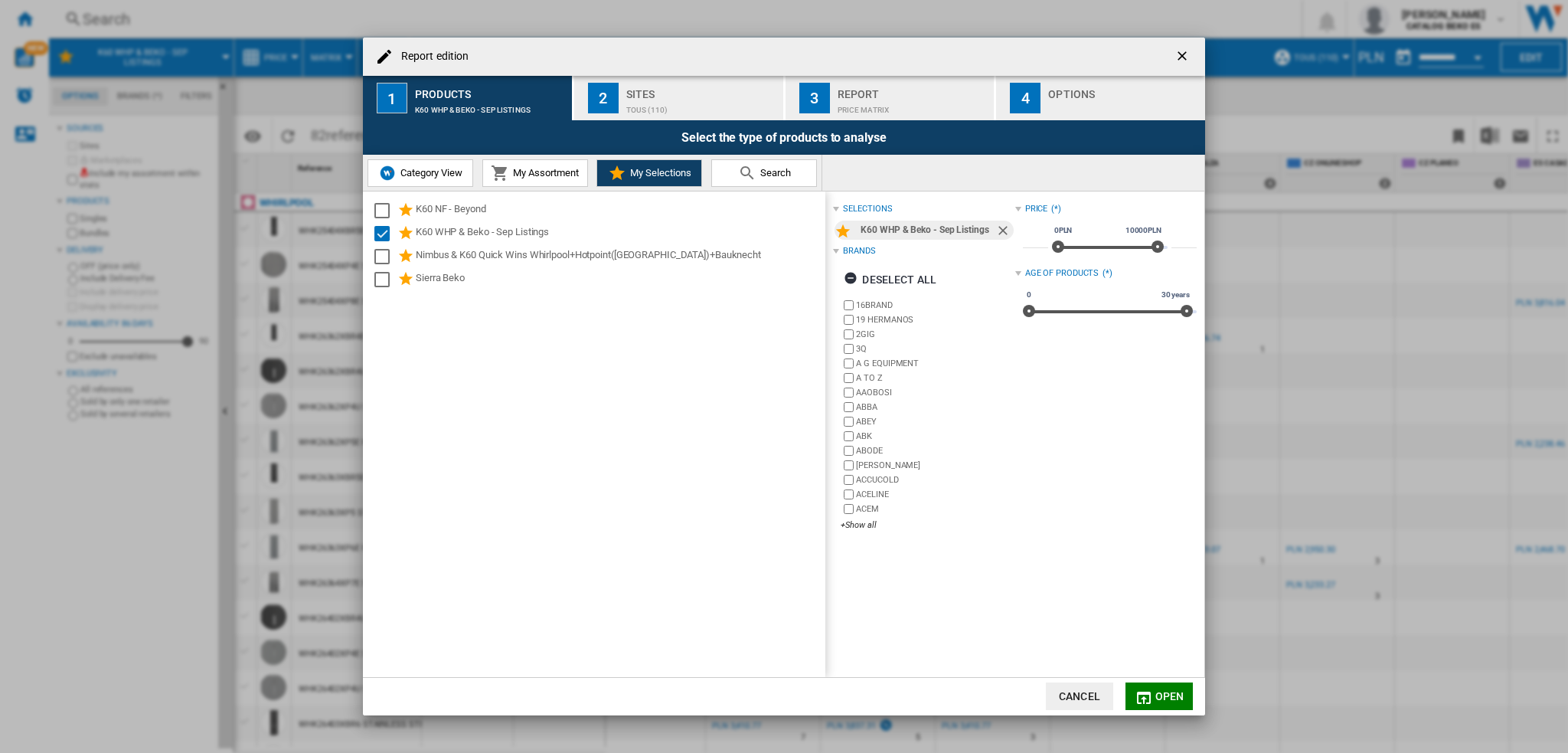
click at [1154, 531] on button "Open" at bounding box center [1159, 696] width 67 height 28
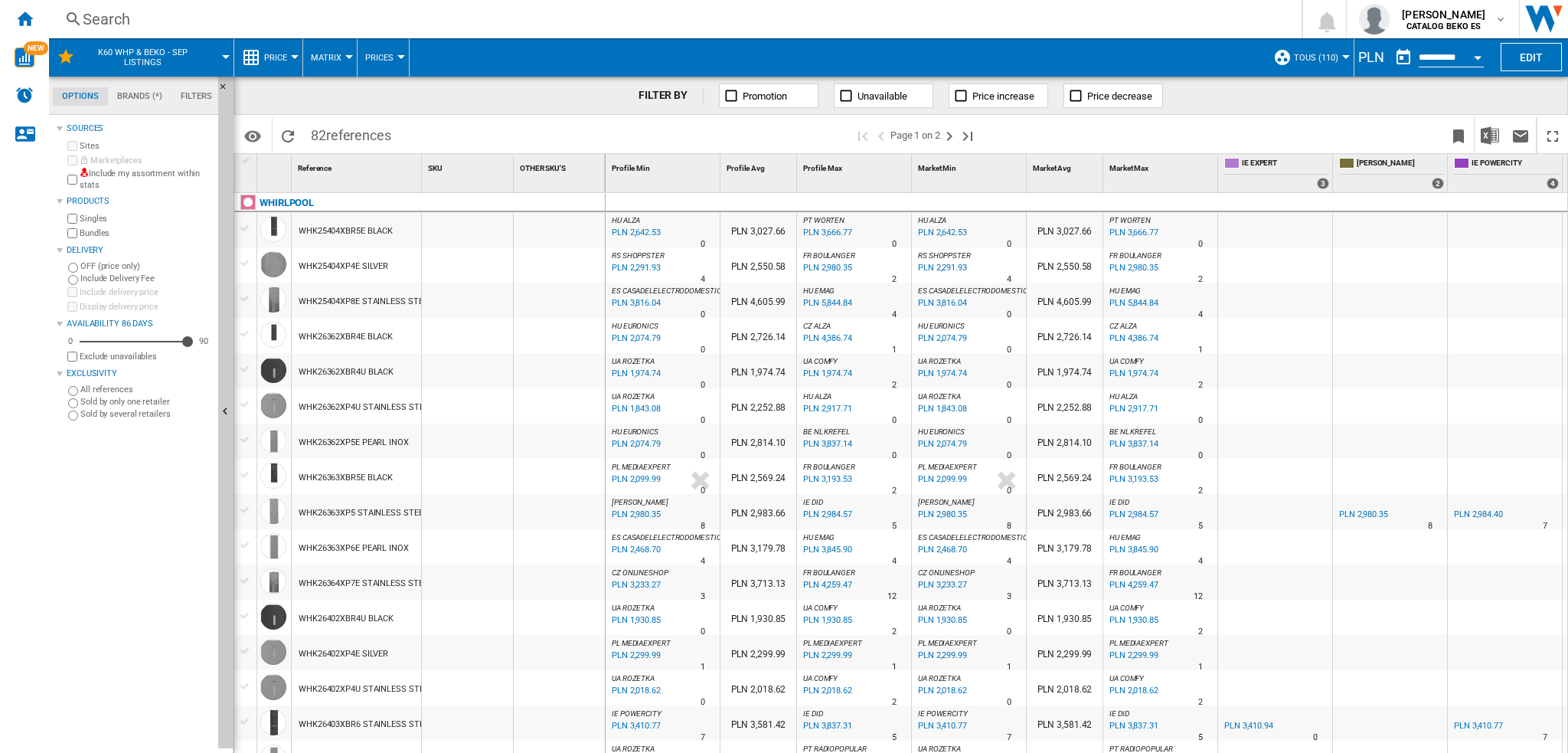
click at [1176, 57] on div "PLN" at bounding box center [1371, 57] width 34 height 19
click at [1176, 67] on md-menu-bar "K60 WHP & Beko - Sep Listings Price Price Price Matrix Price Ranking Analytics …" at bounding box center [808, 58] width 1519 height 39
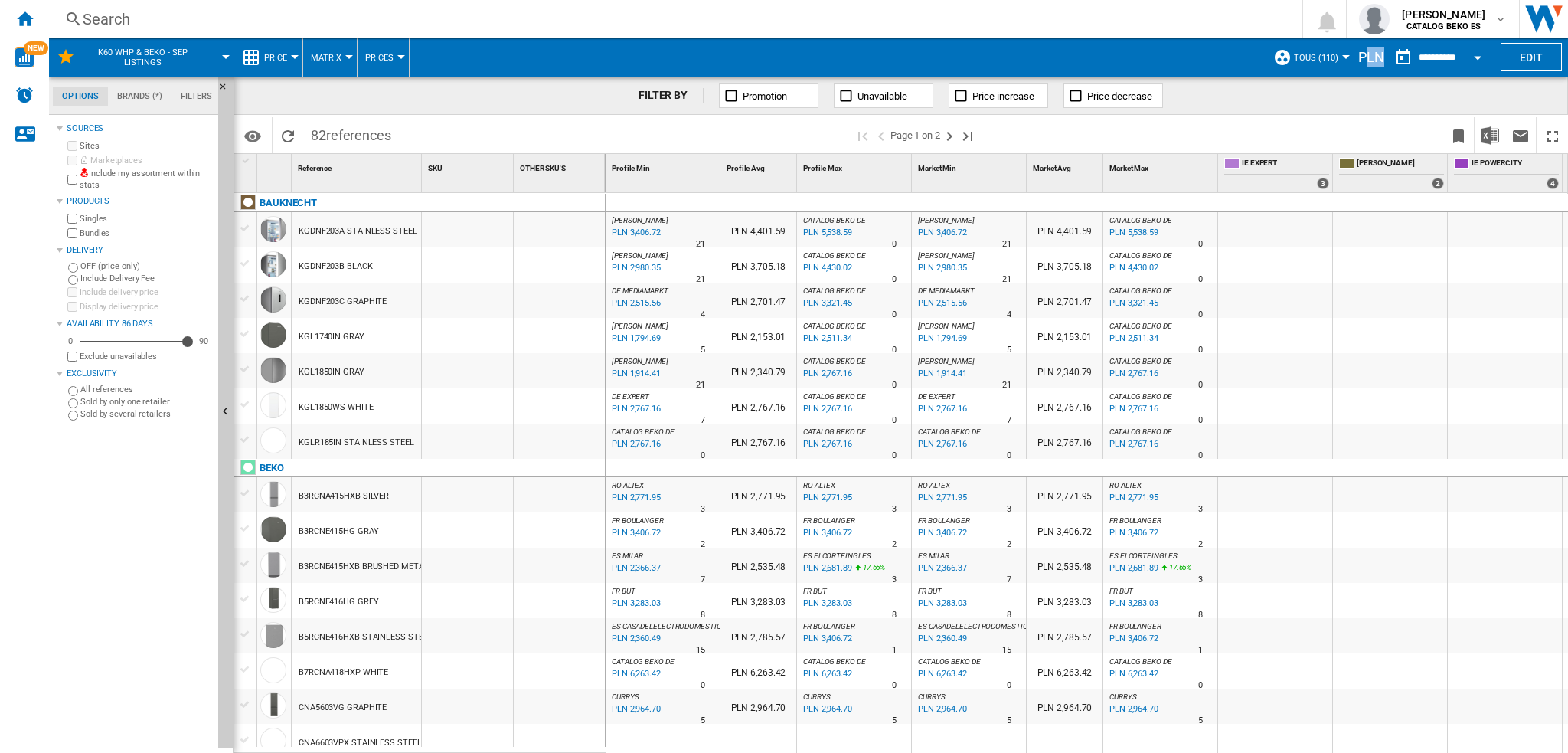
click at [1176, 57] on div "PLN" at bounding box center [1371, 57] width 34 height 19
click at [137, 55] on span "K60 WHP & Beko - Sep Listings" at bounding box center [142, 58] width 123 height 20
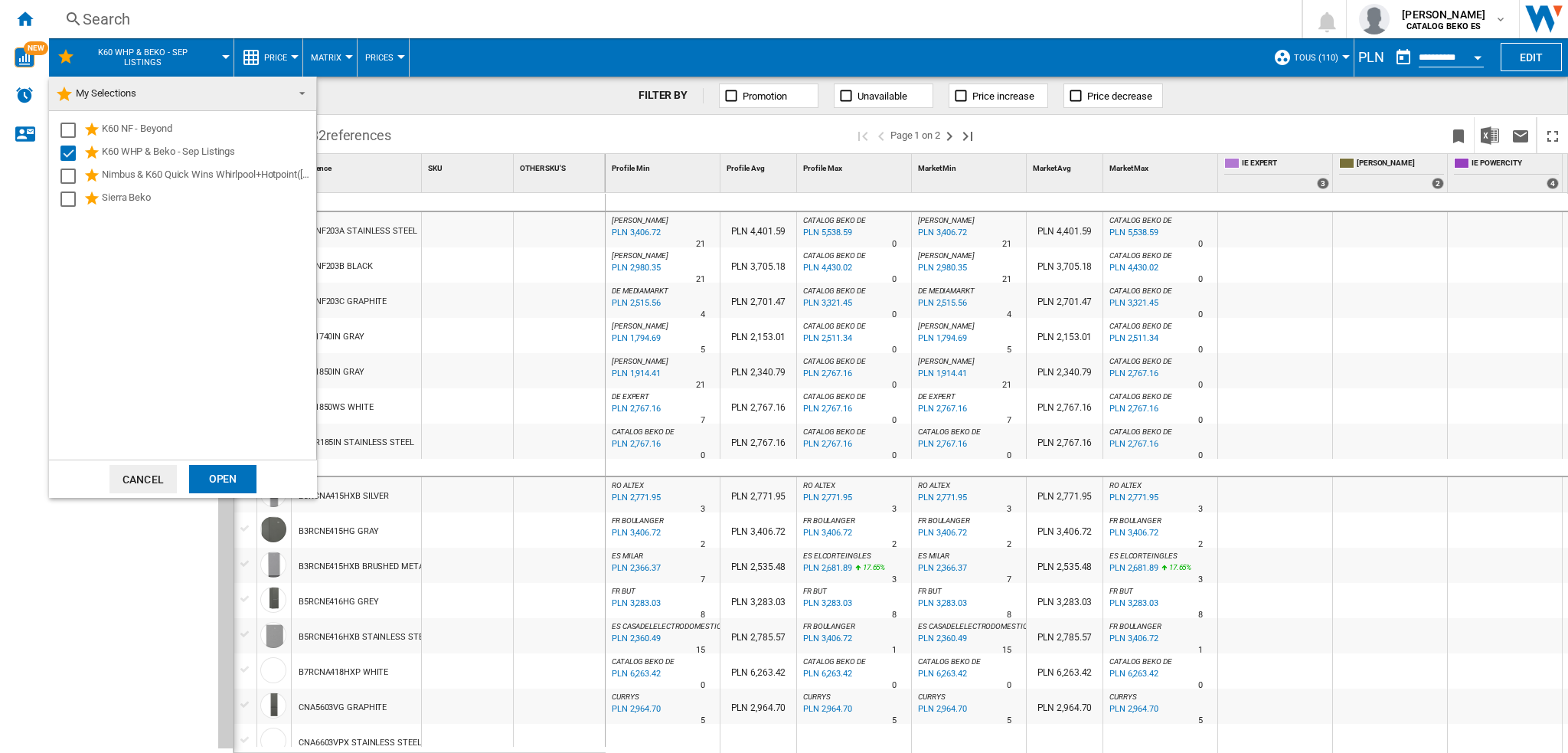
click at [106, 92] on span "My Selections" at bounding box center [106, 93] width 61 height 11
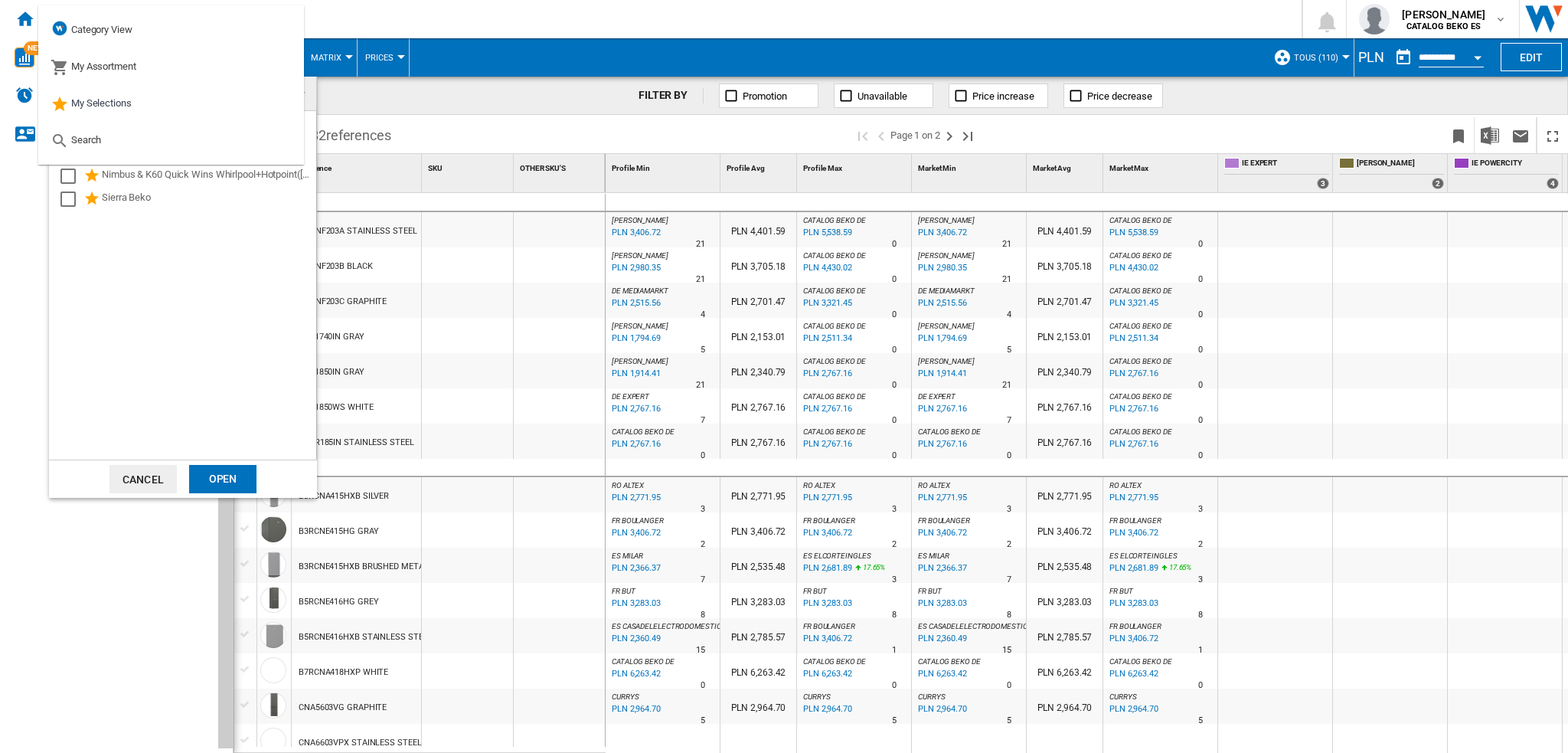
click at [151, 471] on button "Cancel" at bounding box center [142, 479] width 67 height 29
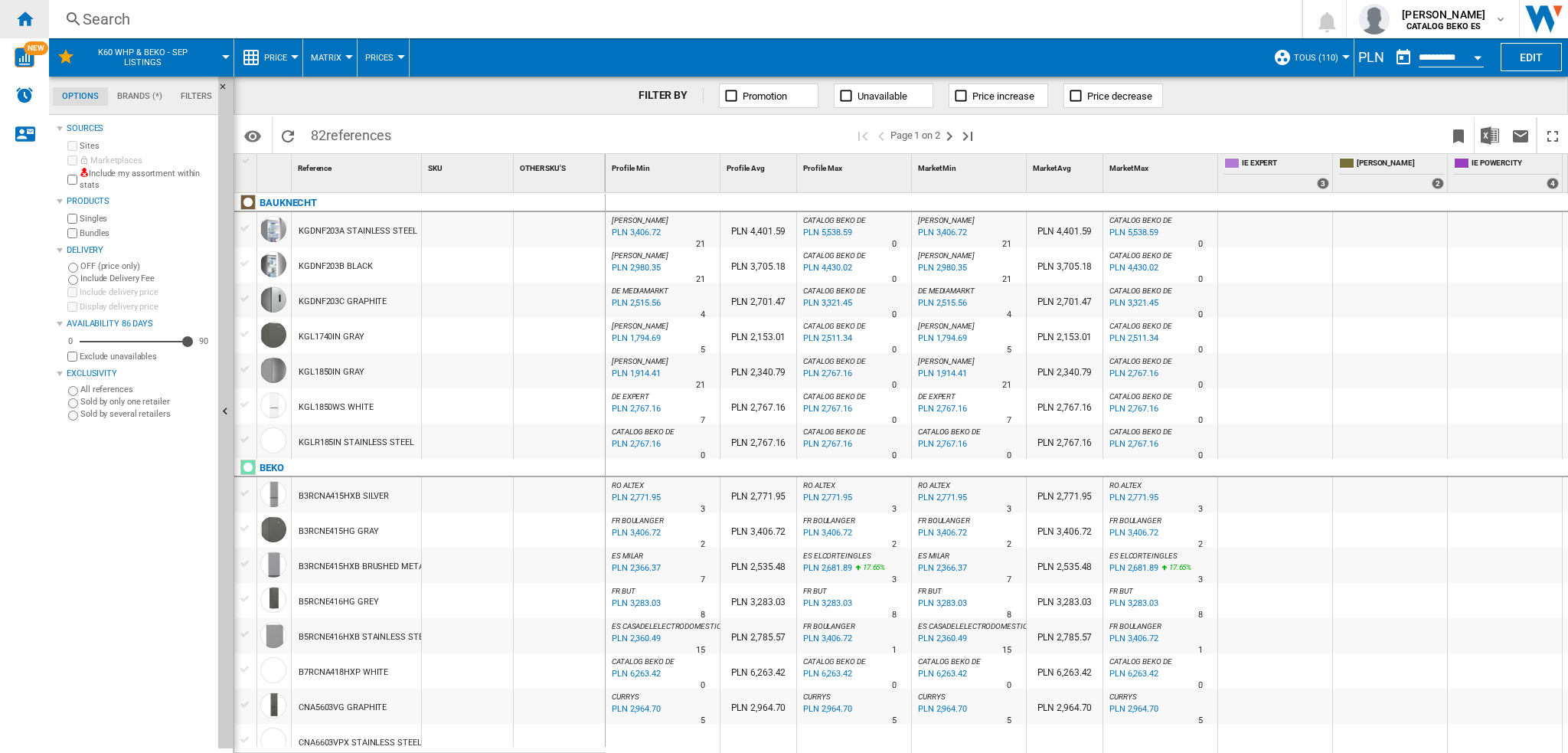
click at [23, 22] on ng-md-icon "Home" at bounding box center [25, 18] width 18 height 18
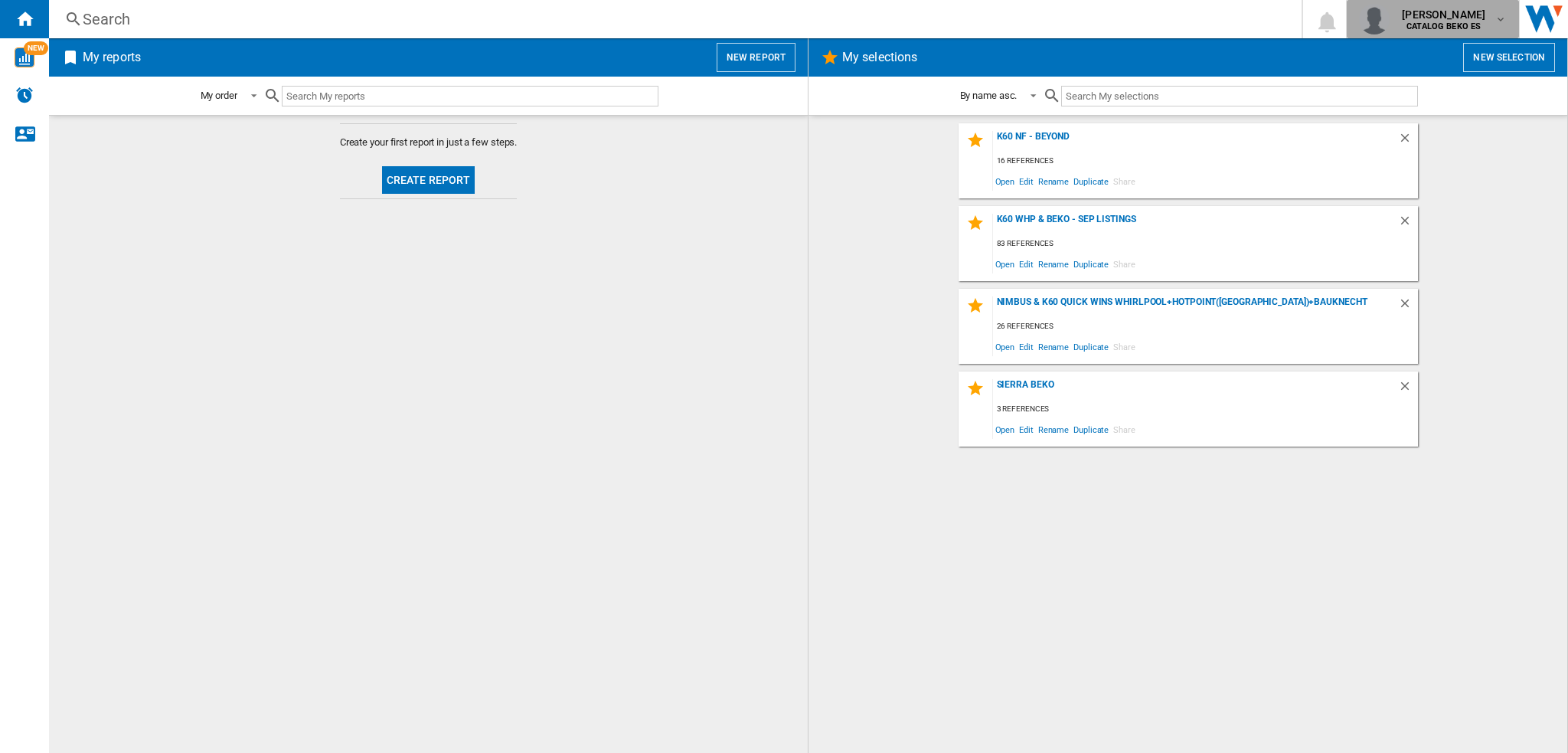
click at [1176, 18] on div "[PERSON_NAME] CATALOG BEKO ES" at bounding box center [1445, 18] width 98 height 25
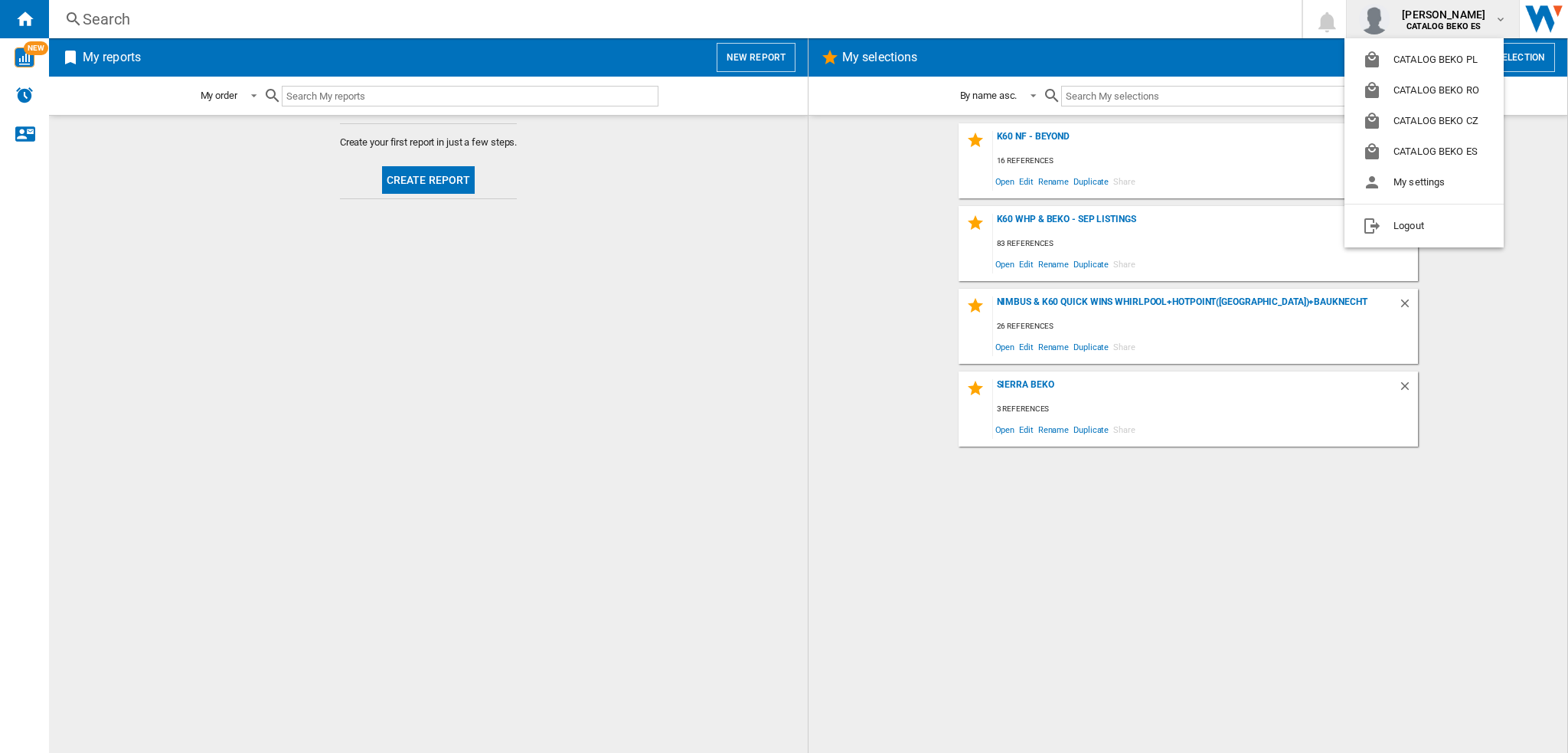
click at [1176, 314] on md-backdrop at bounding box center [784, 376] width 1568 height 753
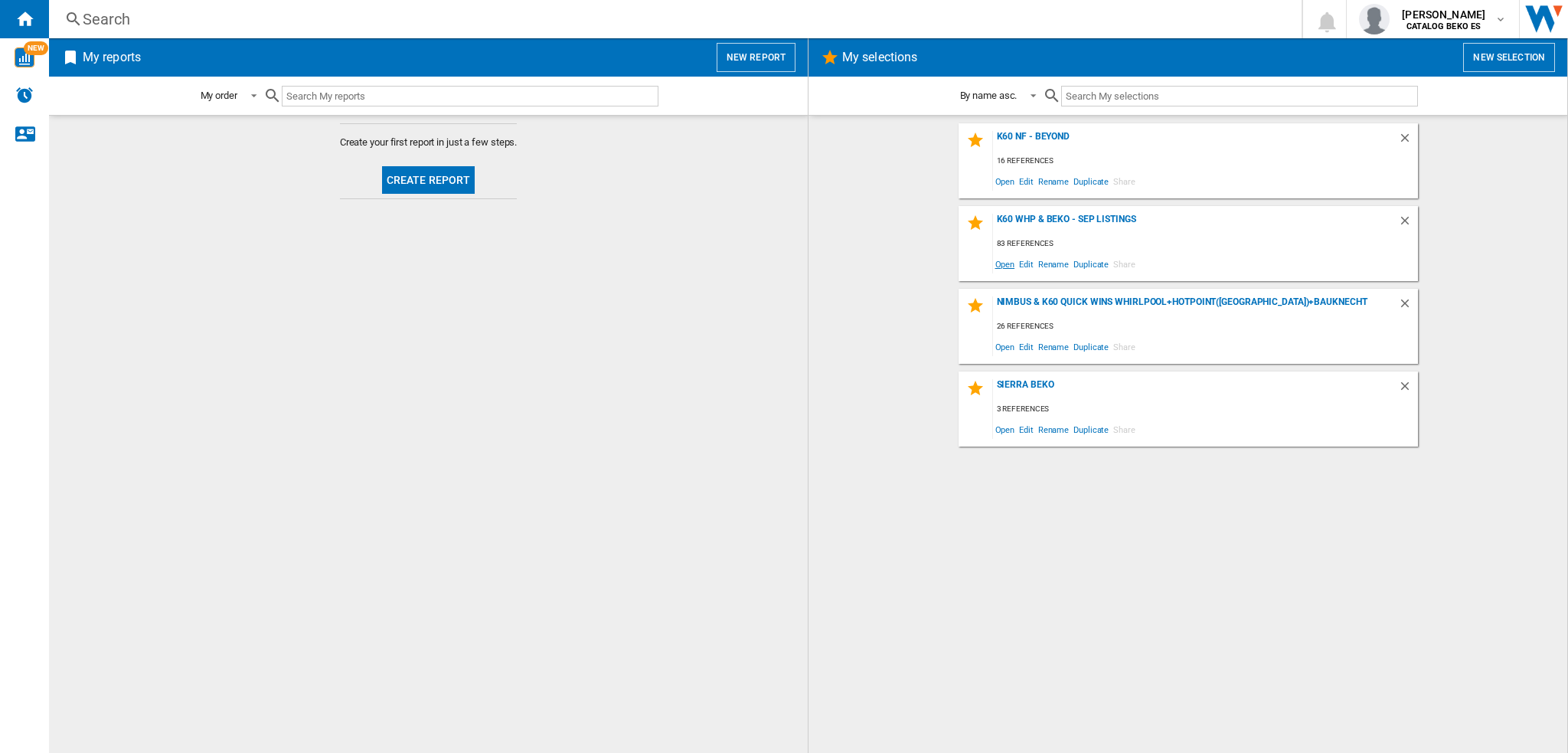
click at [1005, 268] on span "Open" at bounding box center [1006, 264] width 25 height 20
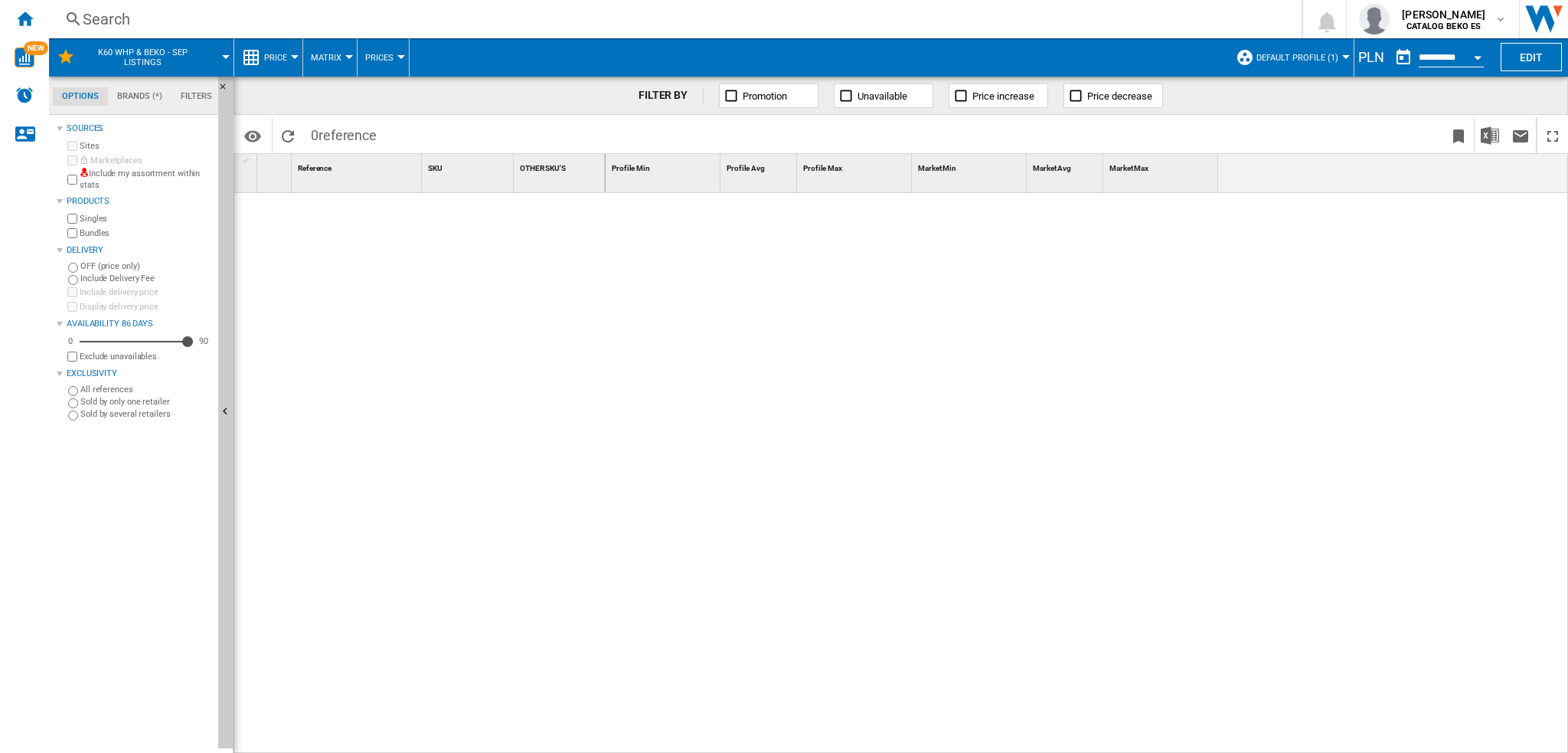
click at [1176, 57] on div "PLN" at bounding box center [1371, 57] width 34 height 19
click at [1176, 60] on button "Edit" at bounding box center [1531, 57] width 62 height 29
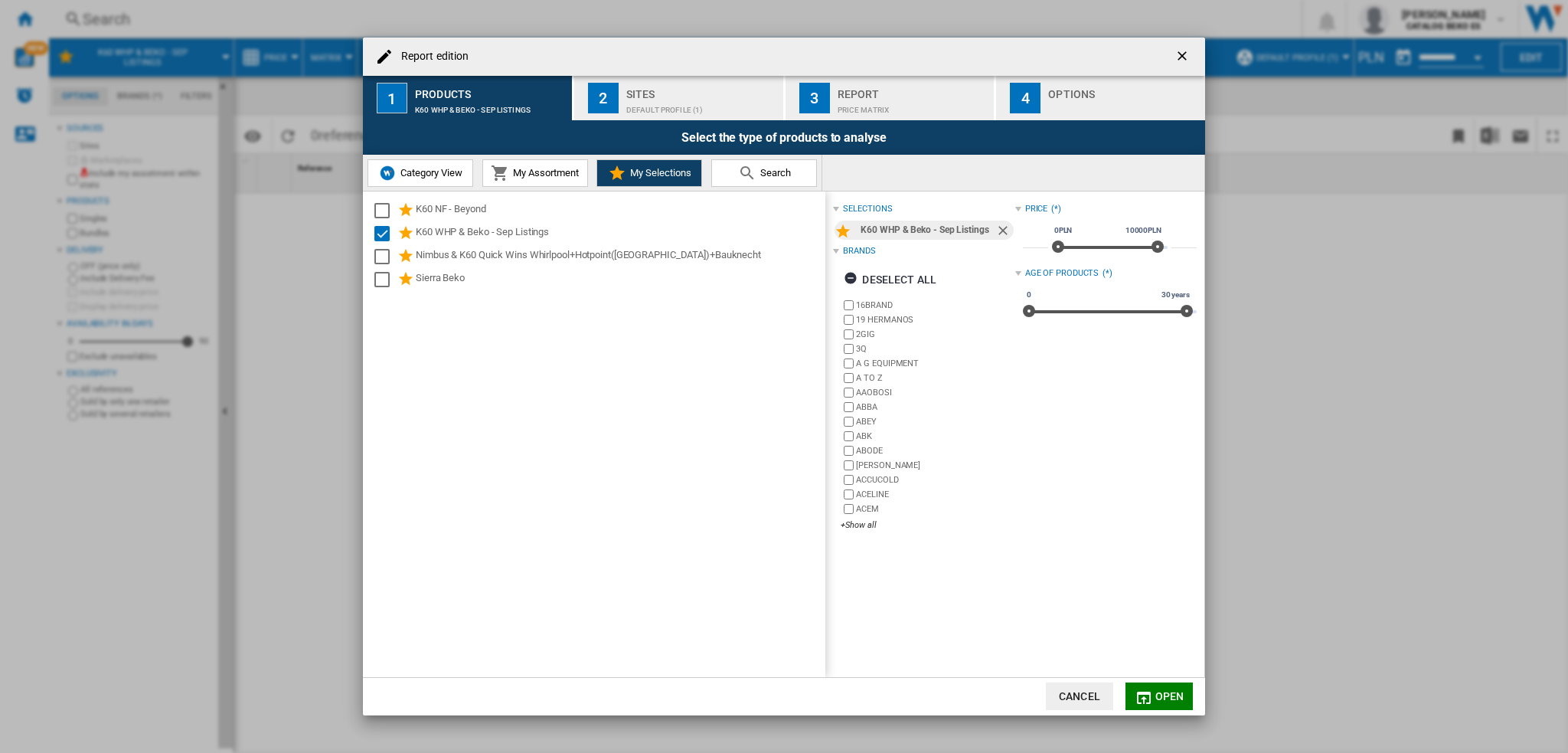
click at [1176, 52] on ng-md-icon "getI18NText('BUTTONS.CLOSE_DIALOG')" at bounding box center [1184, 57] width 18 height 18
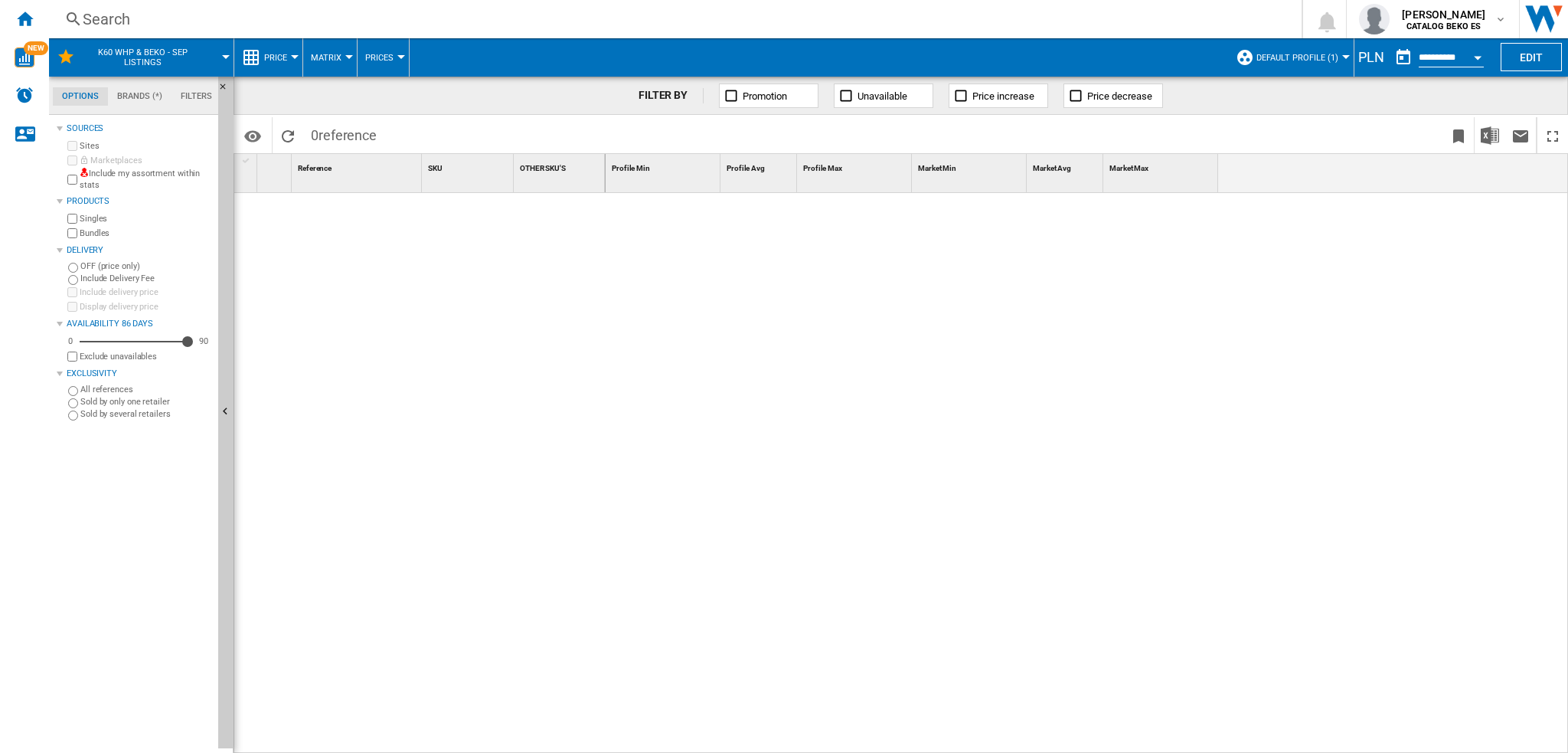
click at [1176, 57] on span "Default profile (1)" at bounding box center [1297, 57] width 82 height 10
click at [1176, 123] on div "TOUS (110)" at bounding box center [1256, 120] width 16 height 16
click at [1176, 52] on button "TOUS (110)" at bounding box center [1320, 58] width 52 height 39
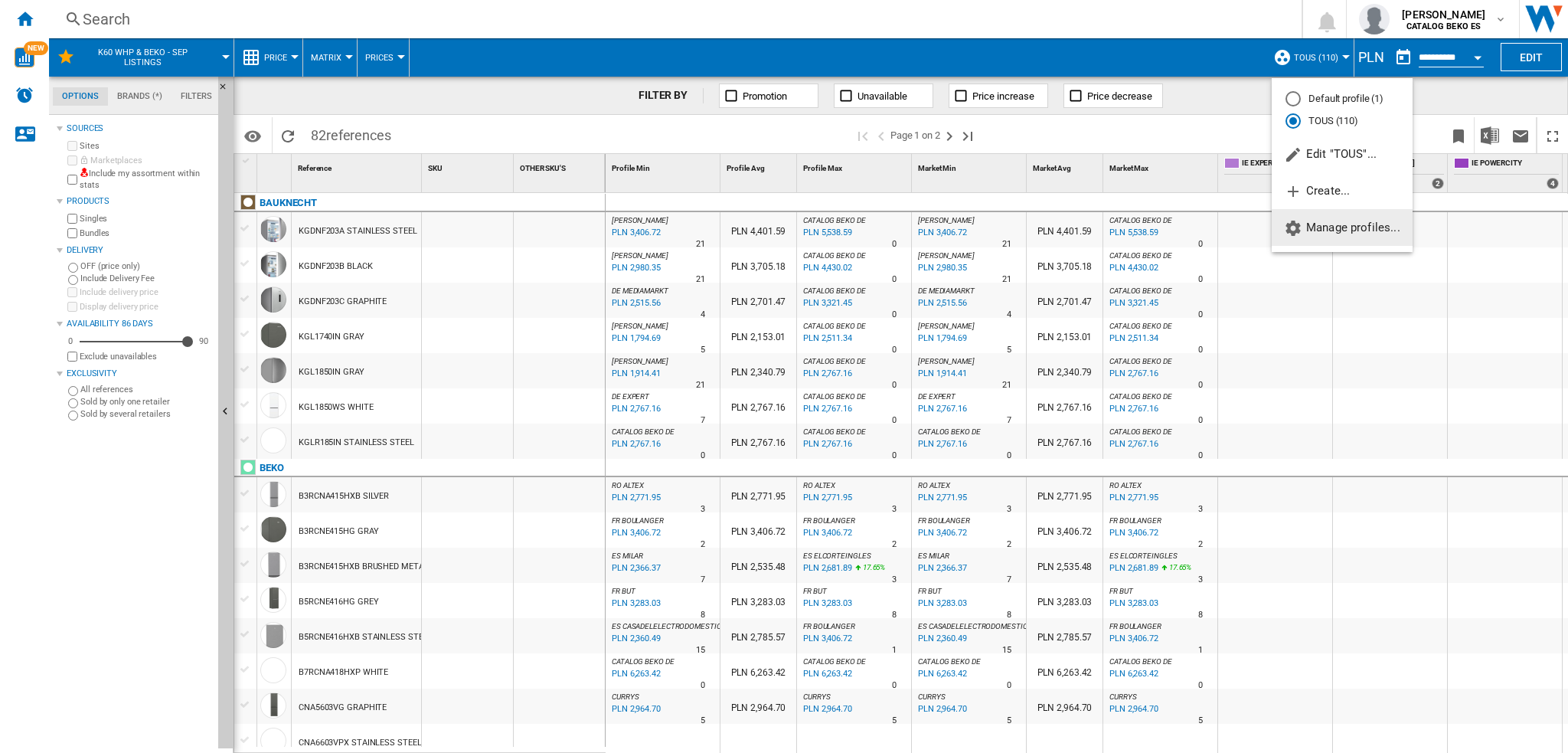
click at [1176, 234] on span "Manage profiles..." at bounding box center [1342, 227] width 117 height 14
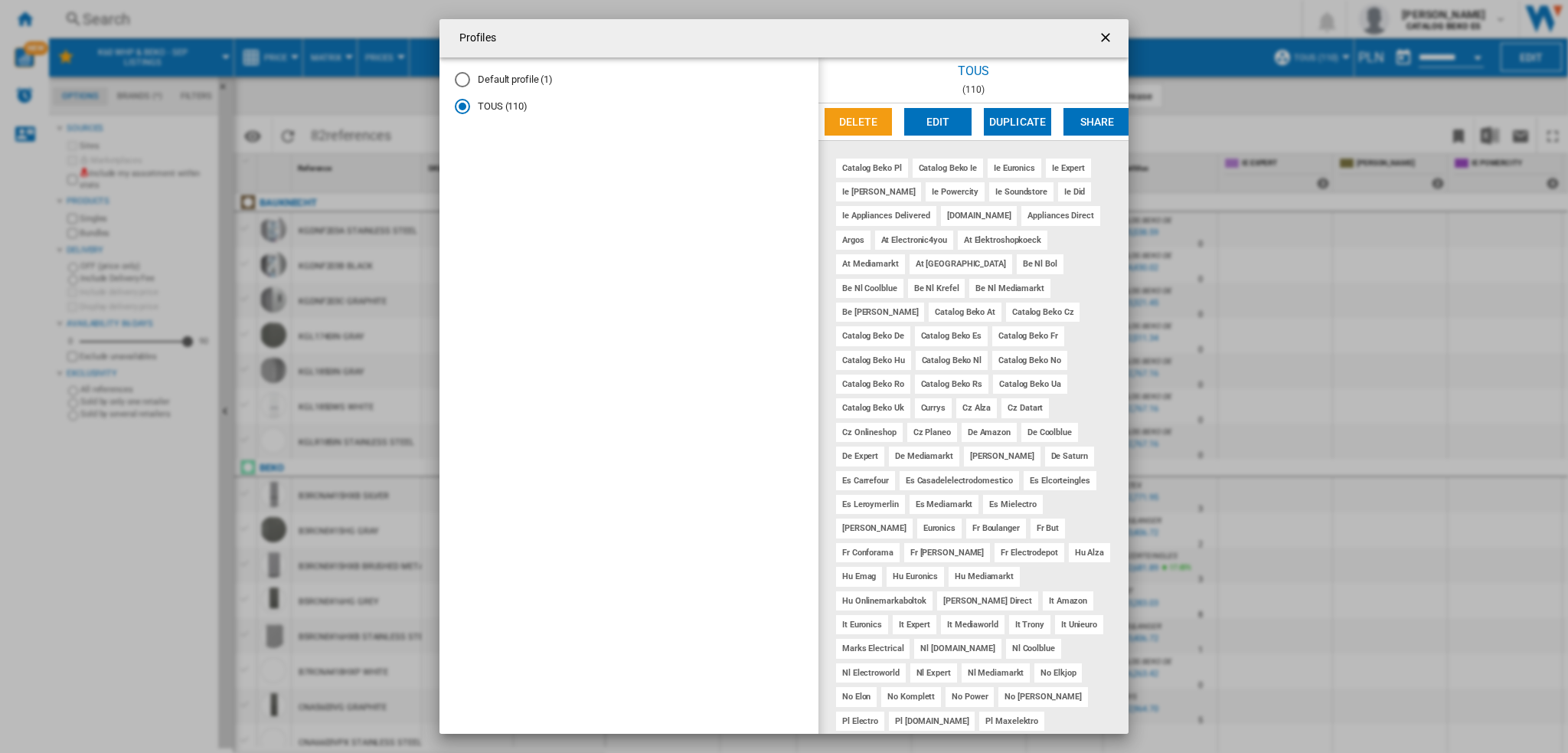
click at [1100, 29] on ng-md-icon "getI18NText('BUTTONS.CLOSE_DIALOG')" at bounding box center [1108, 39] width 18 height 18
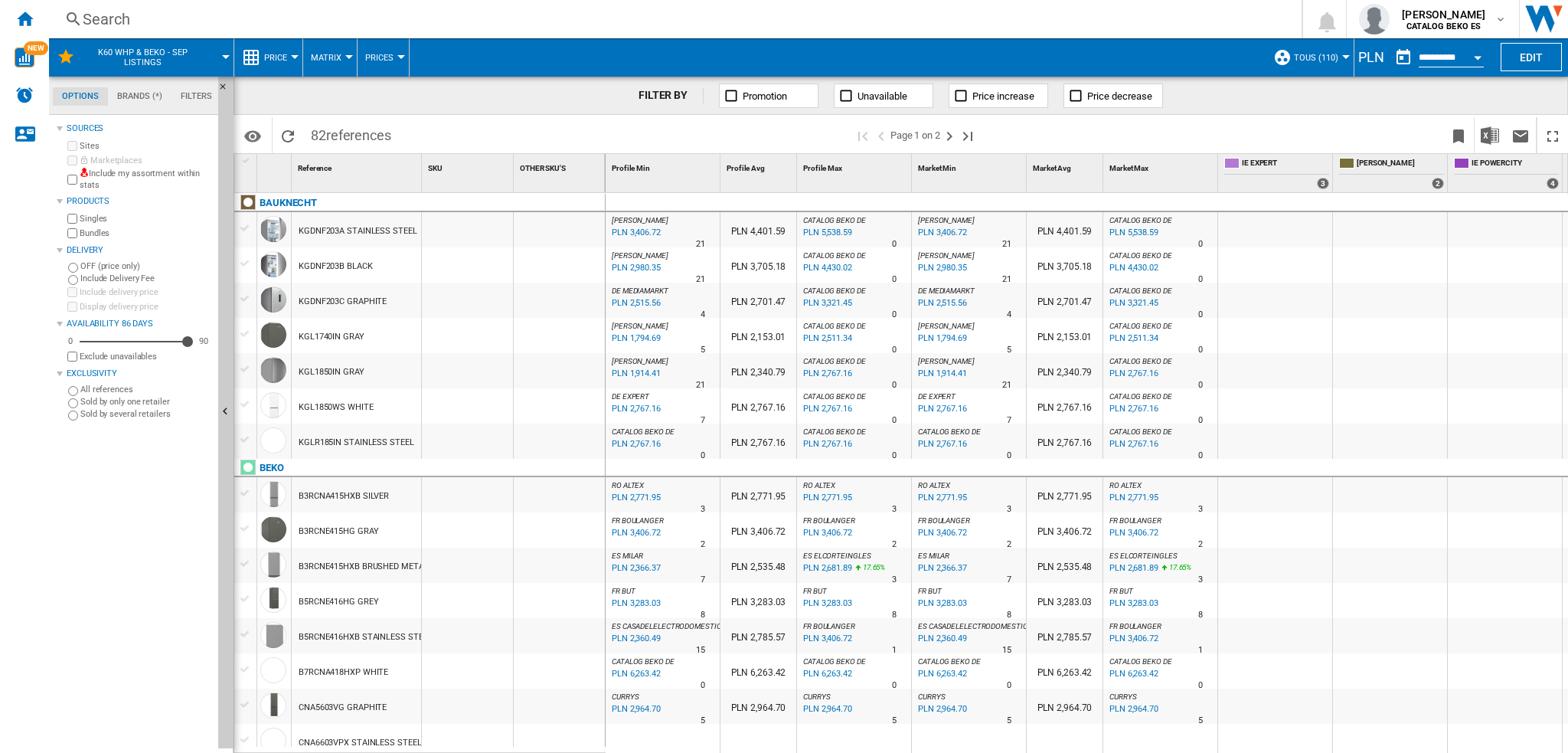
click at [1176, 57] on div "PLN" at bounding box center [1371, 57] width 34 height 19
drag, startPoint x: 1369, startPoint y: 57, endPoint x: 1420, endPoint y: 56, distance: 51.0
click at [1176, 59] on div "PLN" at bounding box center [1371, 57] width 34 height 19
click at [1176, 29] on b "CATALOG BEKO ES" at bounding box center [1443, 26] width 74 height 10
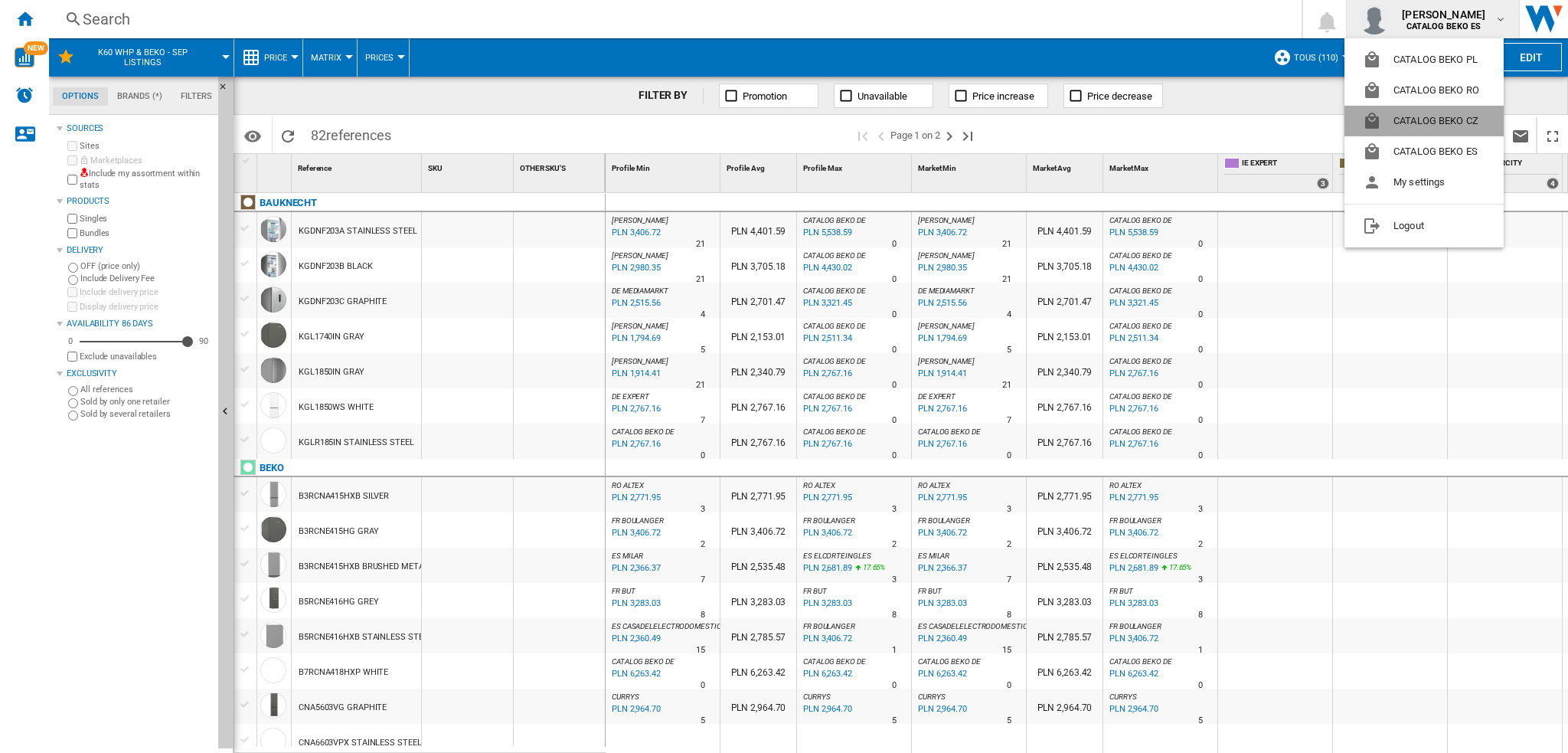
click at [1176, 120] on button "CATALOG BEKO CZ" at bounding box center [1424, 120] width 159 height 30
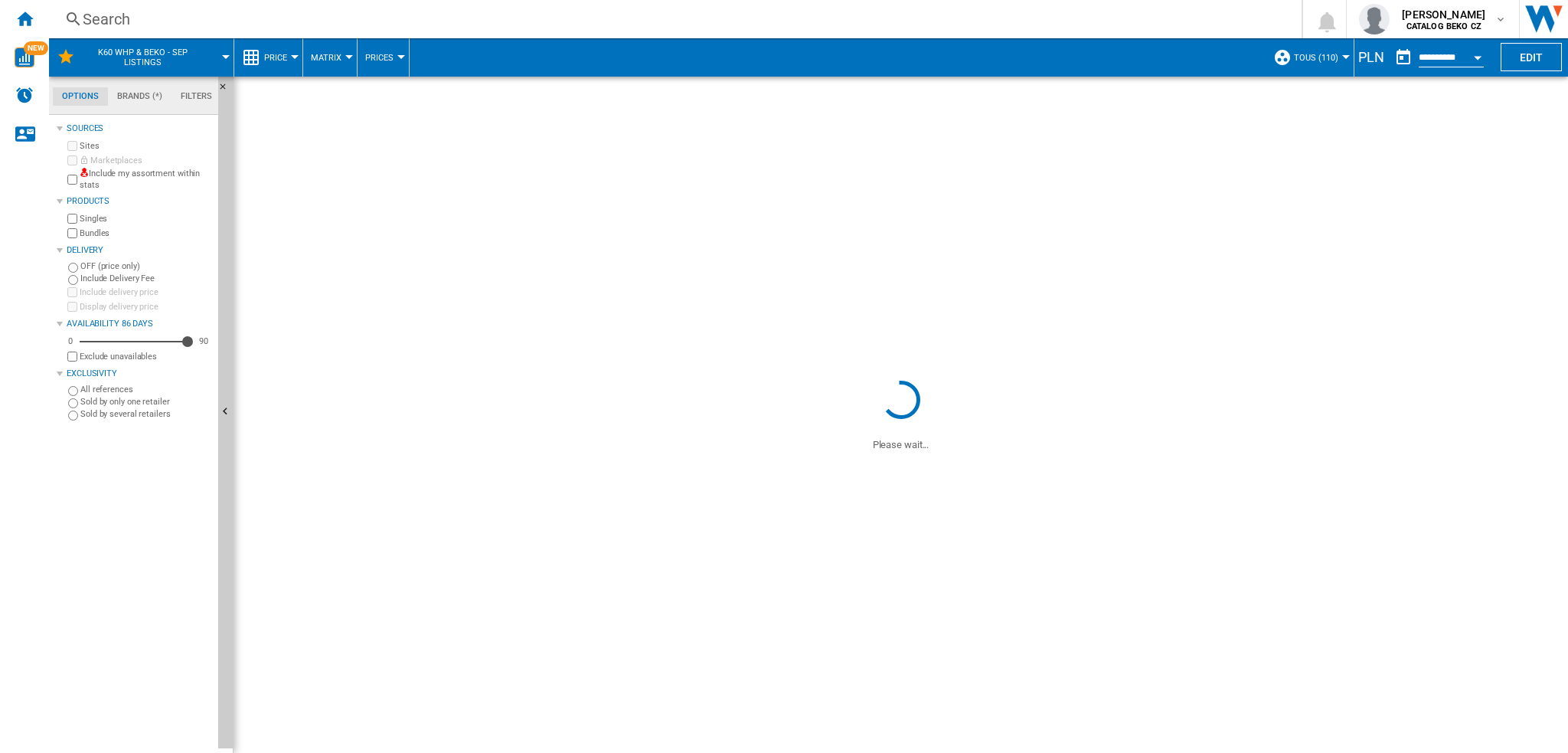
click at [1176, 55] on div "PLN" at bounding box center [1371, 57] width 34 height 19
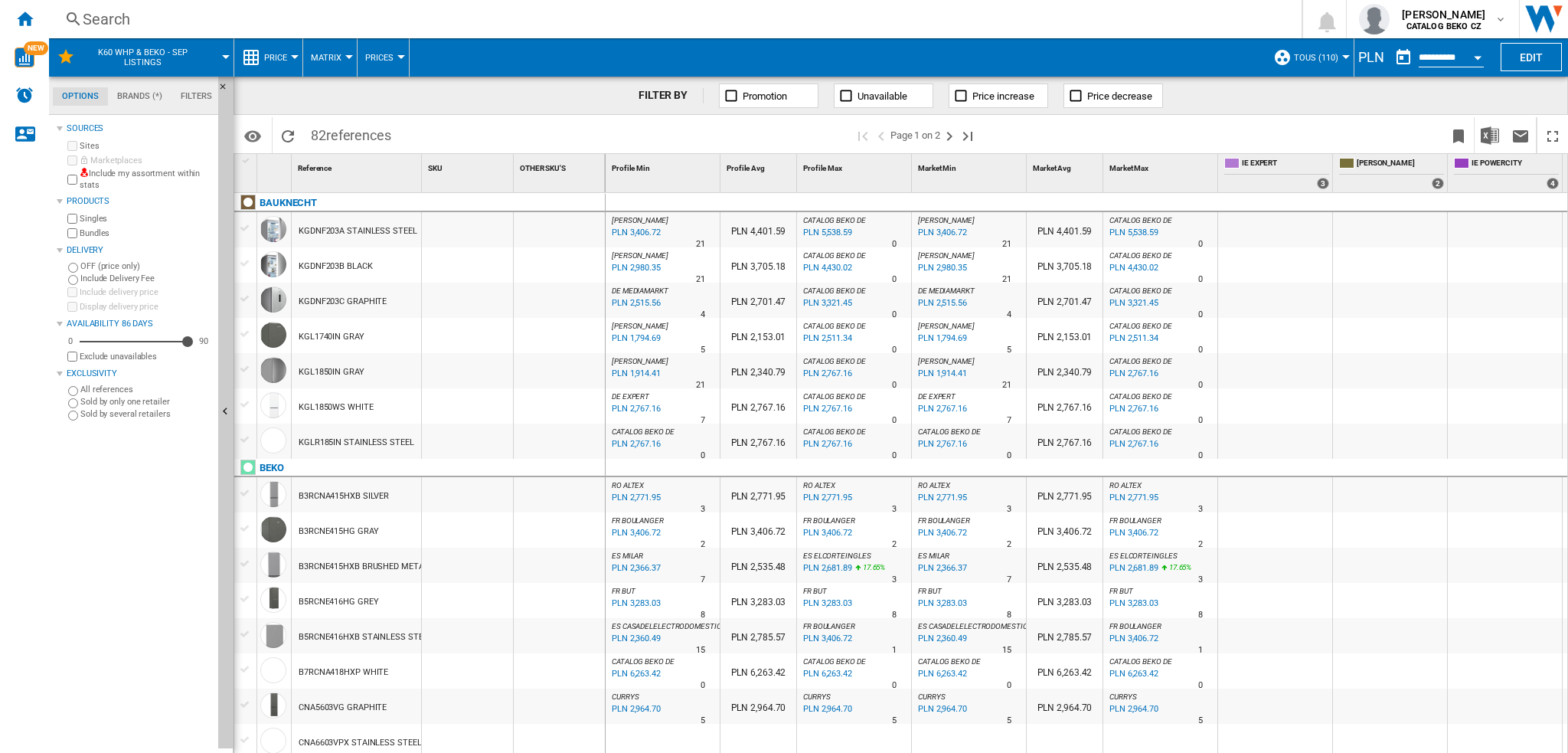
click at [1176, 54] on div "PLN" at bounding box center [1371, 57] width 34 height 19
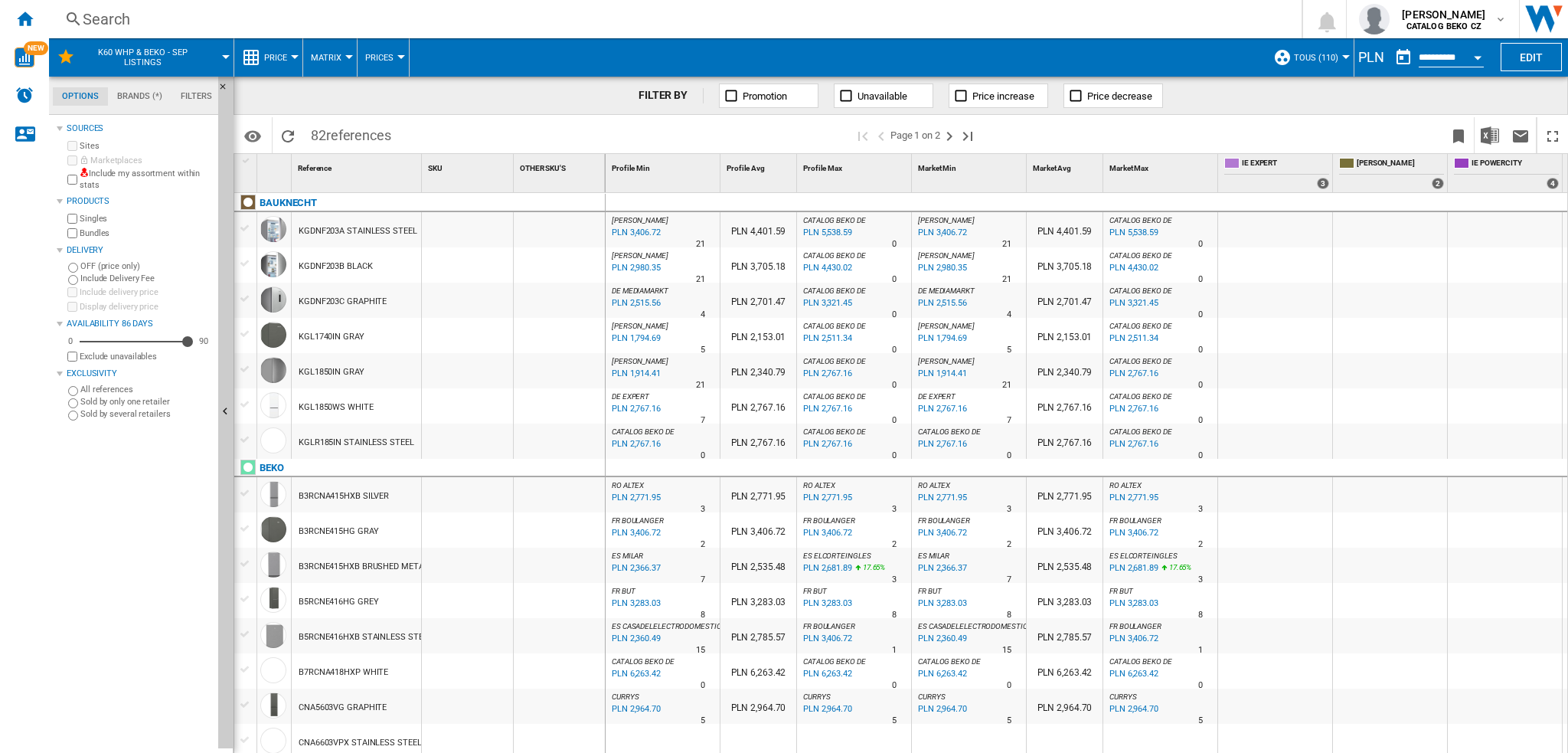
click at [1176, 54] on div "PLN" at bounding box center [1371, 57] width 34 height 19
click at [1176, 50] on div "PLN" at bounding box center [1371, 57] width 34 height 19
click at [1176, 51] on button "Edit" at bounding box center [1531, 57] width 62 height 29
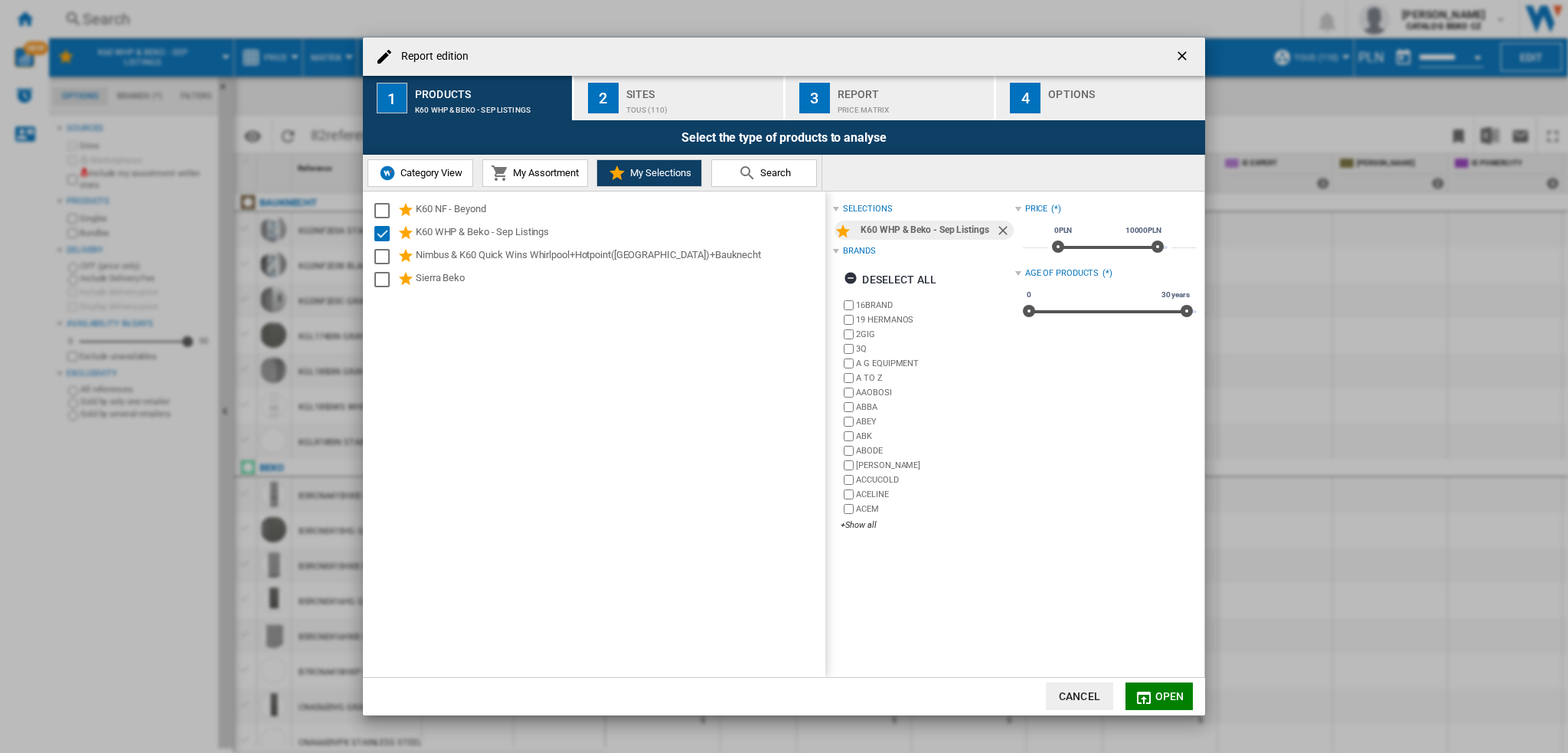
click at [1176, 49] on ng-md-icon "getI18NText('BUTTONS.CLOSE_DIALOG')" at bounding box center [1184, 57] width 18 height 18
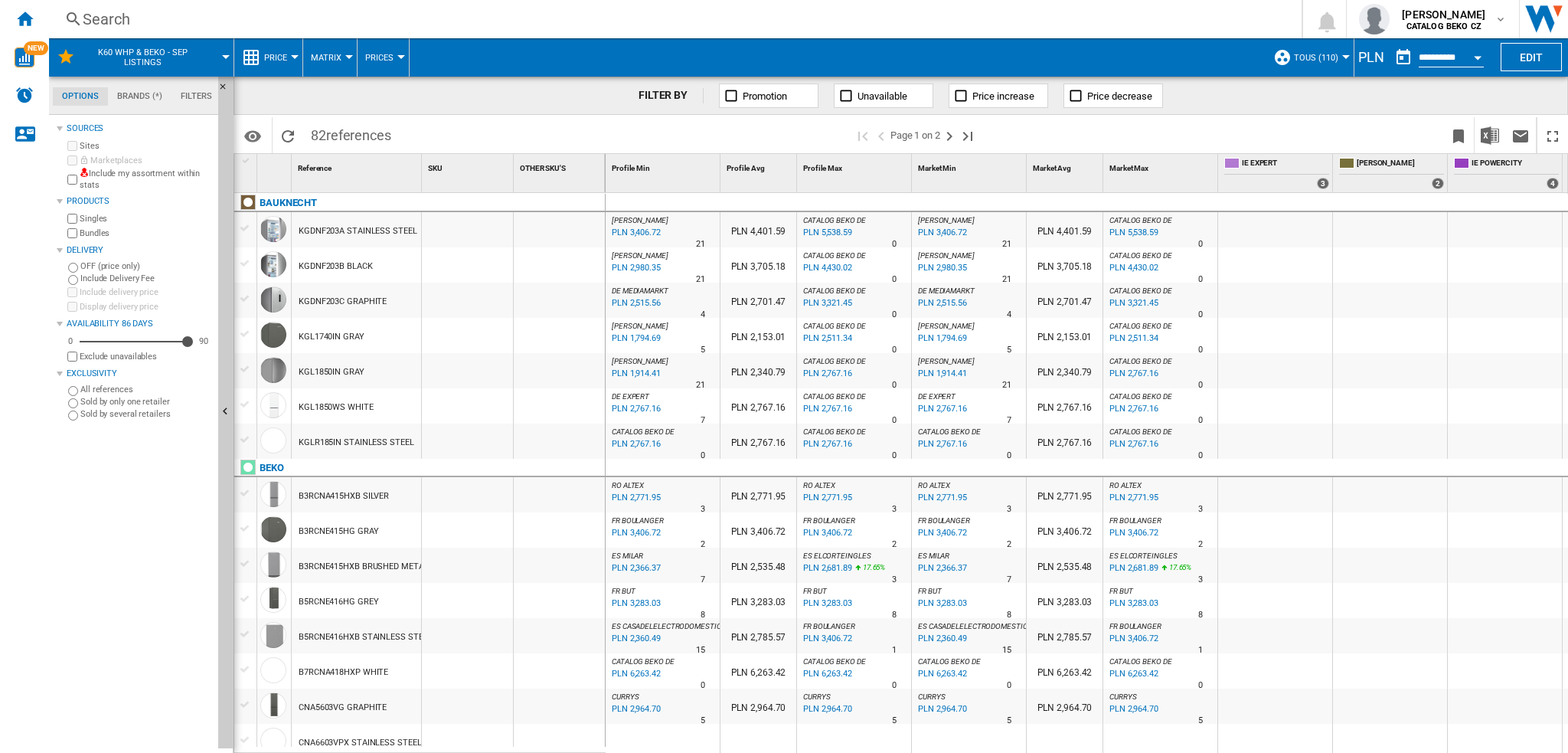
click at [1176, 57] on input "**********" at bounding box center [1451, 59] width 65 height 14
click at [1176, 51] on button "Open calendar" at bounding box center [1478, 55] width 28 height 28
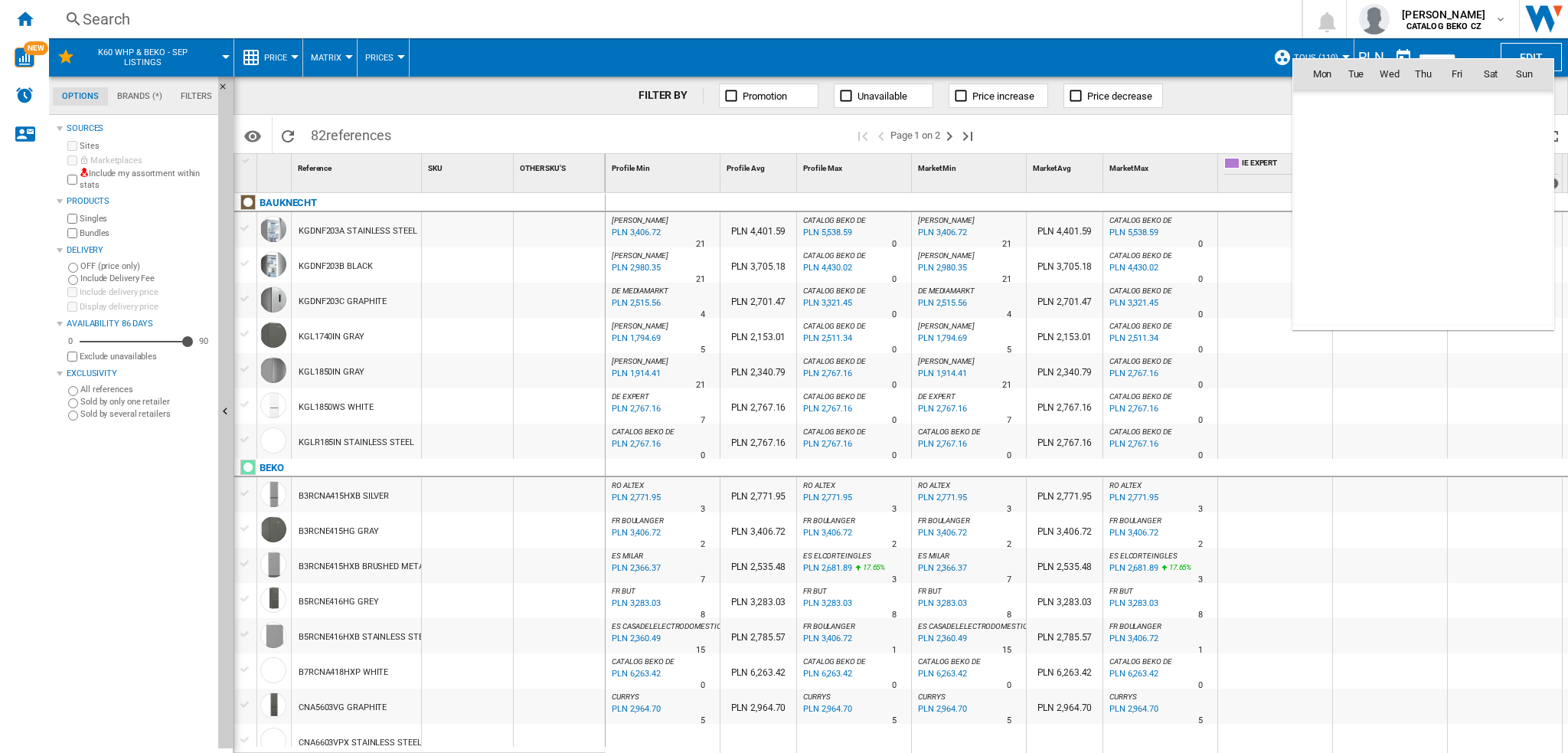
scroll to position [7308, 0]
click at [1176, 205] on span "21" at bounding box center [1524, 208] width 30 height 30
type input "**********"
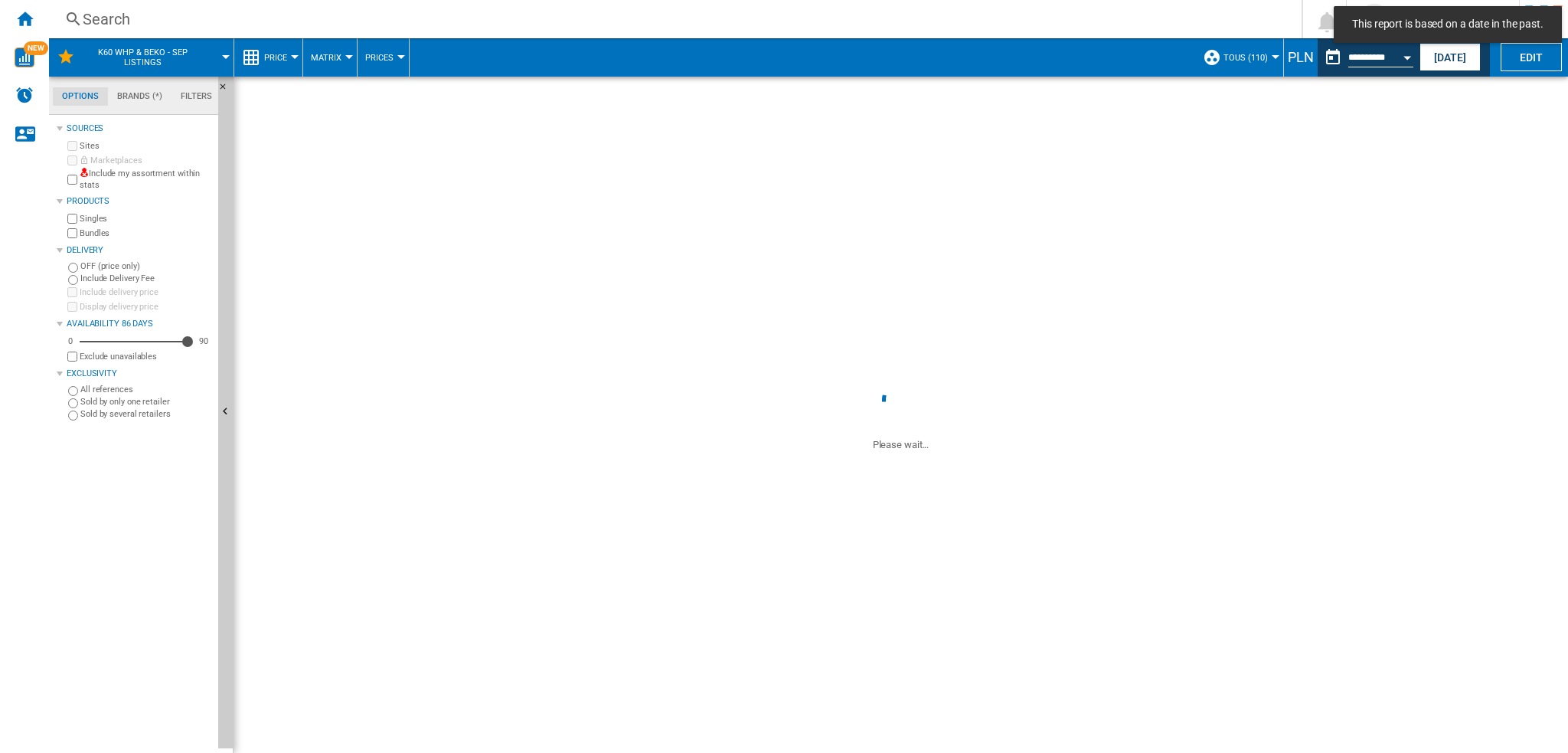
click at [1176, 51] on div "PLN" at bounding box center [1301, 57] width 34 height 19
drag, startPoint x: 1287, startPoint y: 61, endPoint x: 1301, endPoint y: 62, distance: 14.0
click at [1176, 62] on div "PLN" at bounding box center [1301, 57] width 34 height 19
click at [1176, 63] on div "PLN" at bounding box center [1301, 57] width 34 height 19
click at [1176, 61] on div "PLN" at bounding box center [1301, 57] width 34 height 19
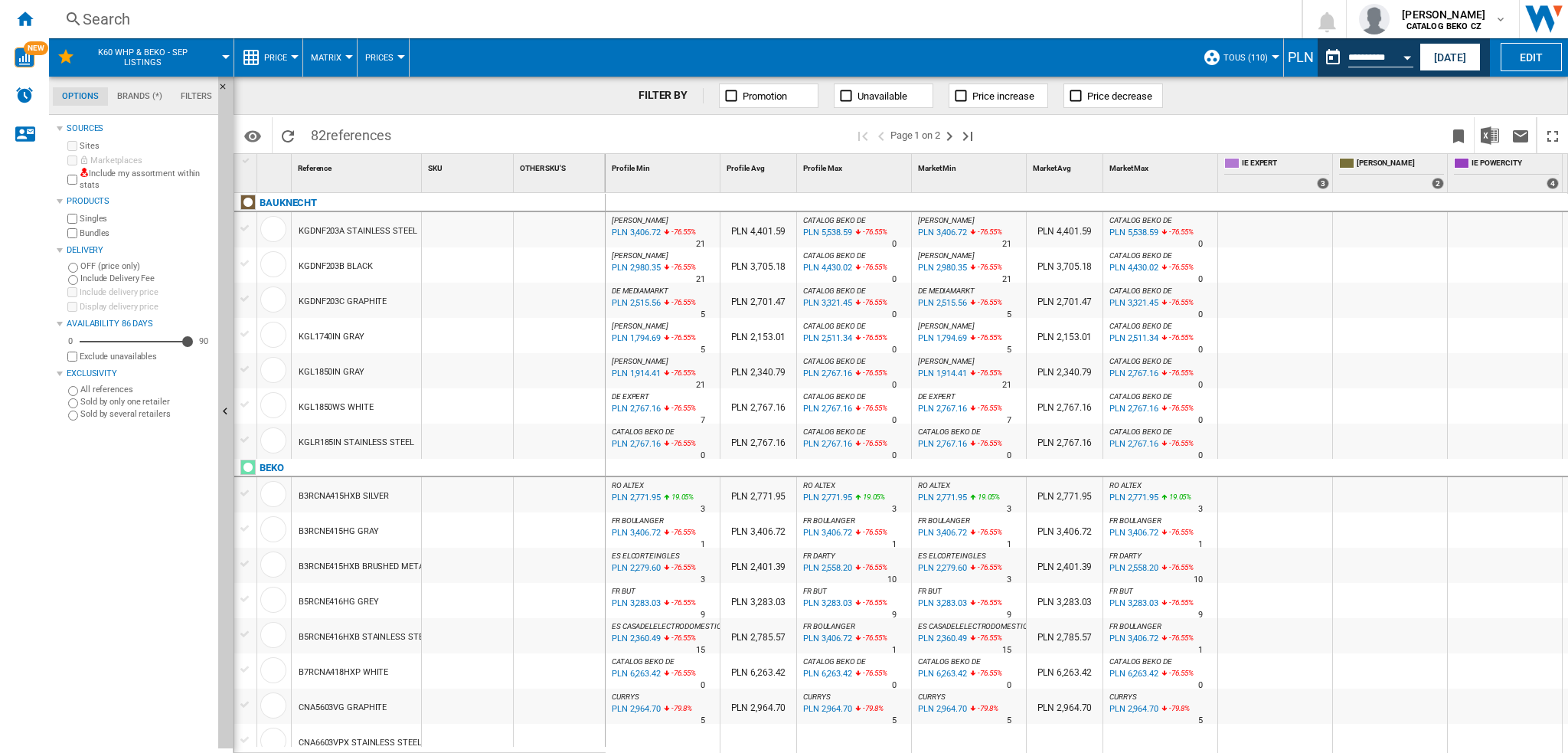
click at [1296, 60] on div "PLN" at bounding box center [1301, 57] width 34 height 19
click at [1296, 49] on div "PLN" at bounding box center [1301, 57] width 34 height 19
click at [1455, 21] on b "CATALOG BEKO CZ" at bounding box center [1444, 26] width 75 height 10
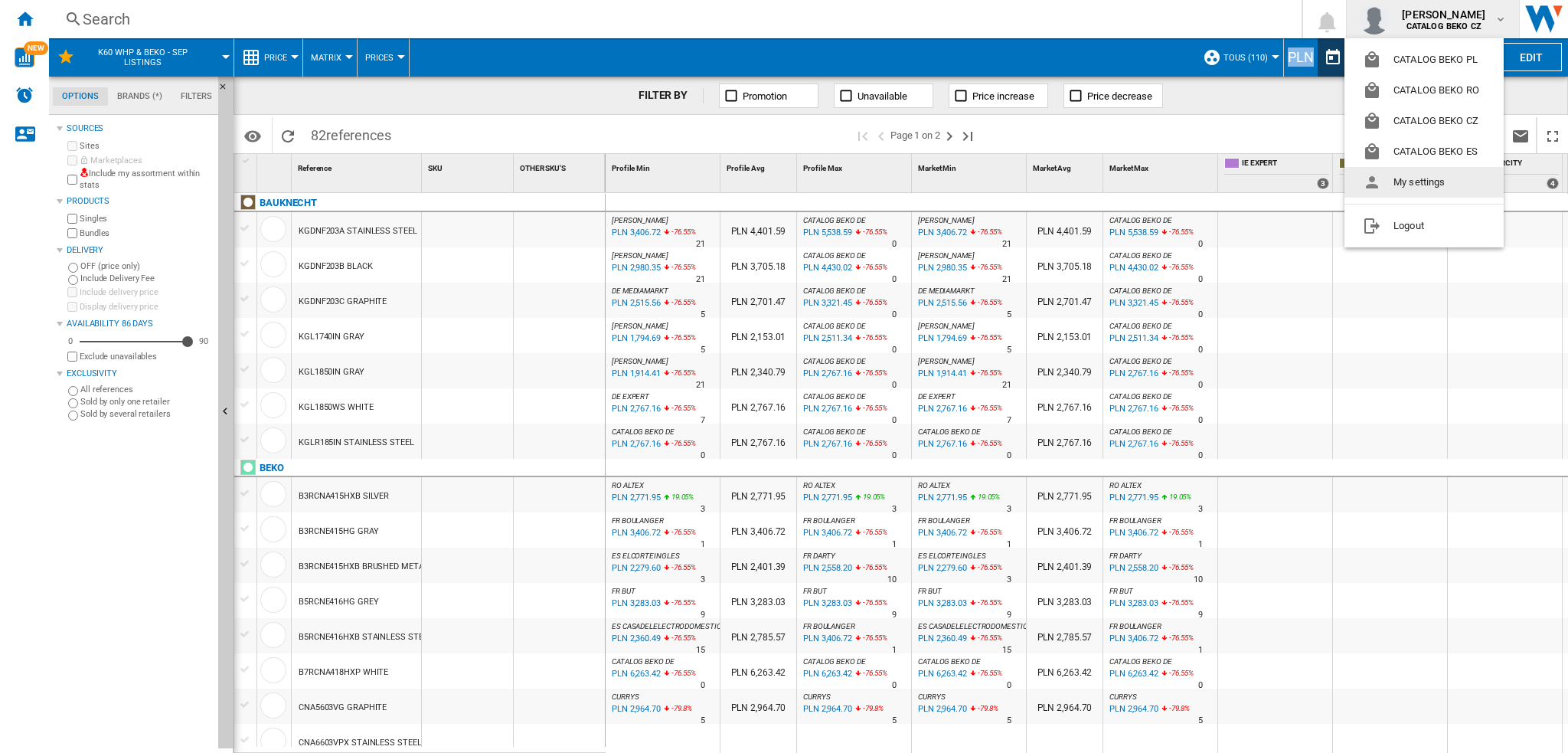
click at [1446, 185] on button "My settings" at bounding box center [1424, 182] width 159 height 30
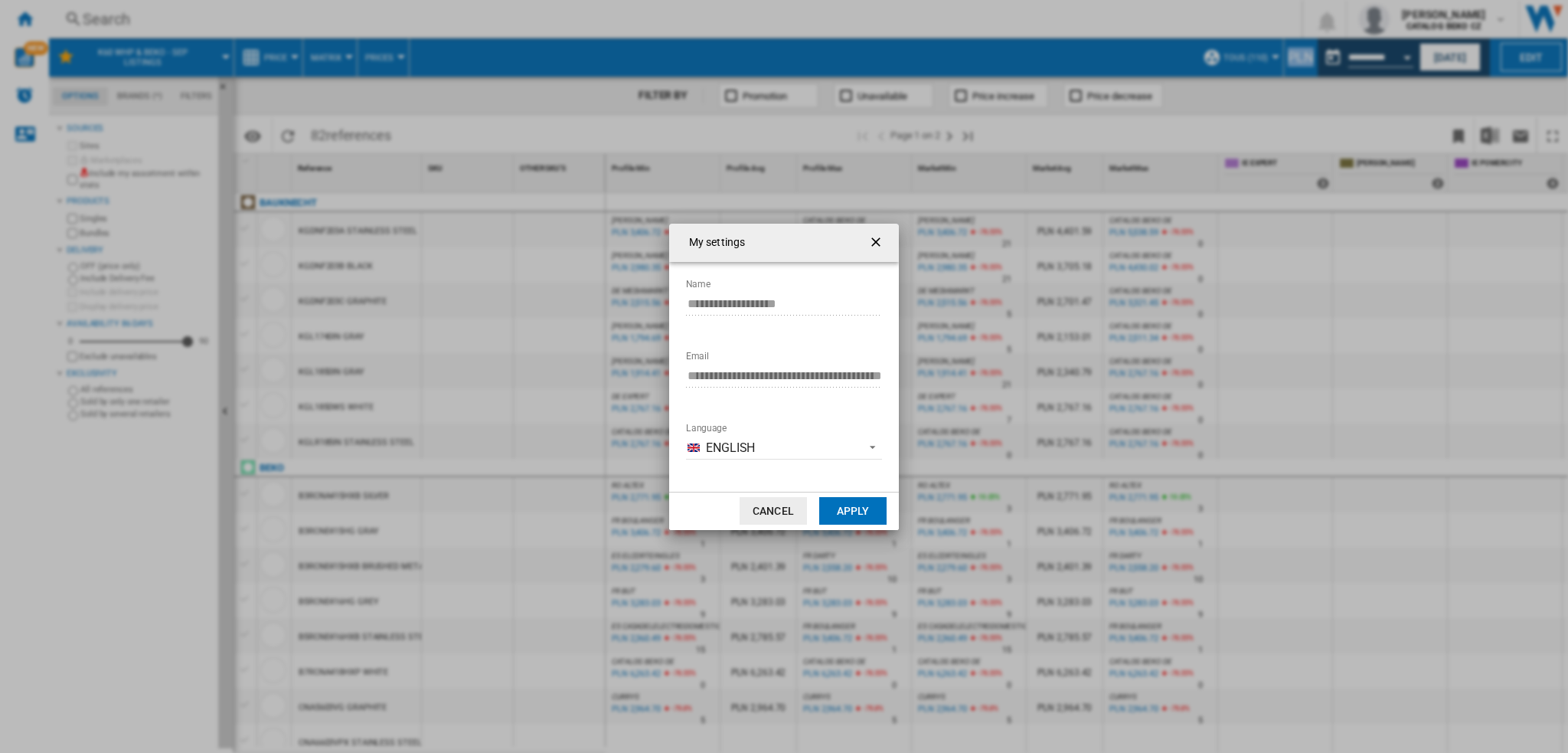
click at [888, 241] on button "My settings ..." at bounding box center [877, 242] width 30 height 30
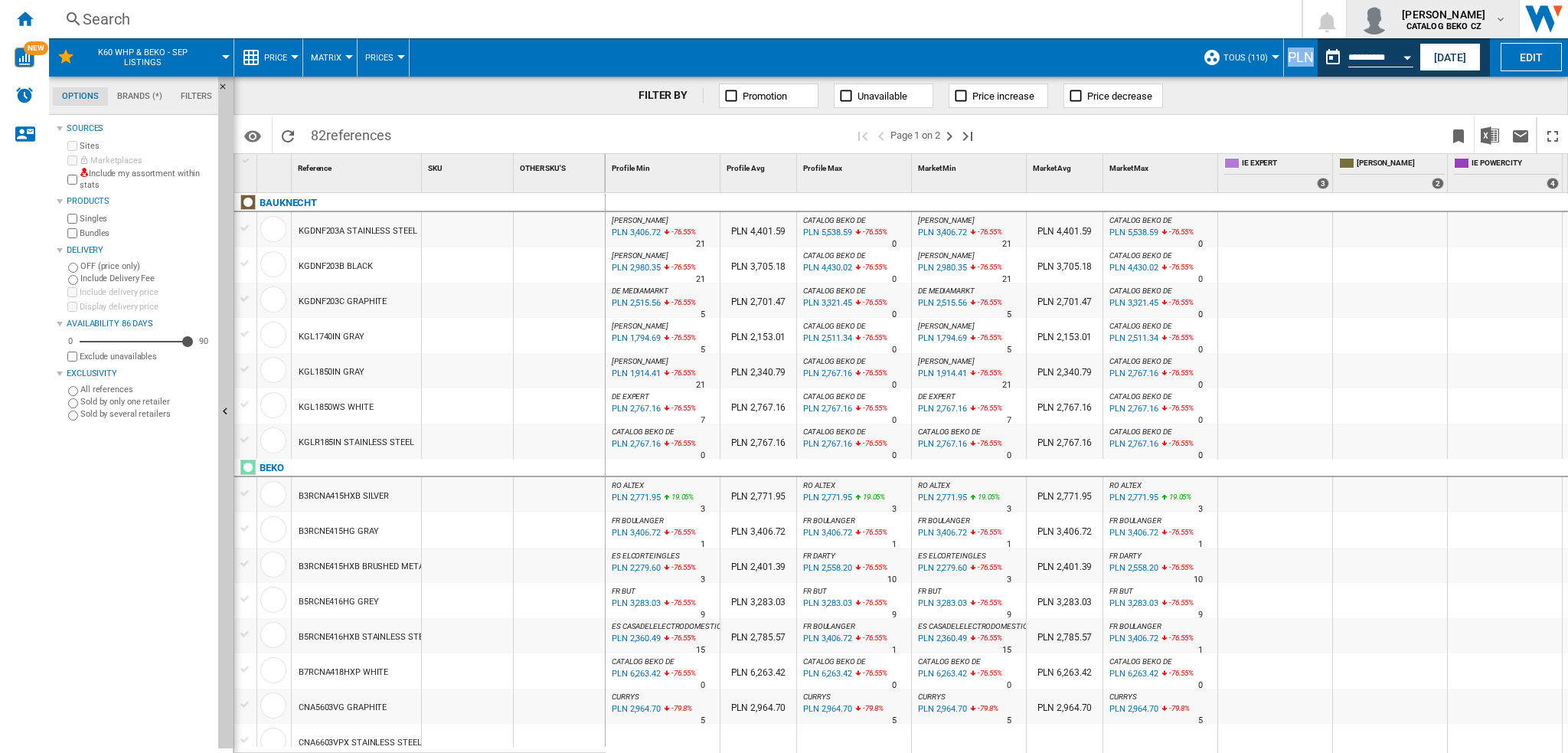
click at [1467, 21] on b "CATALOG BEKO CZ" at bounding box center [1444, 26] width 75 height 10
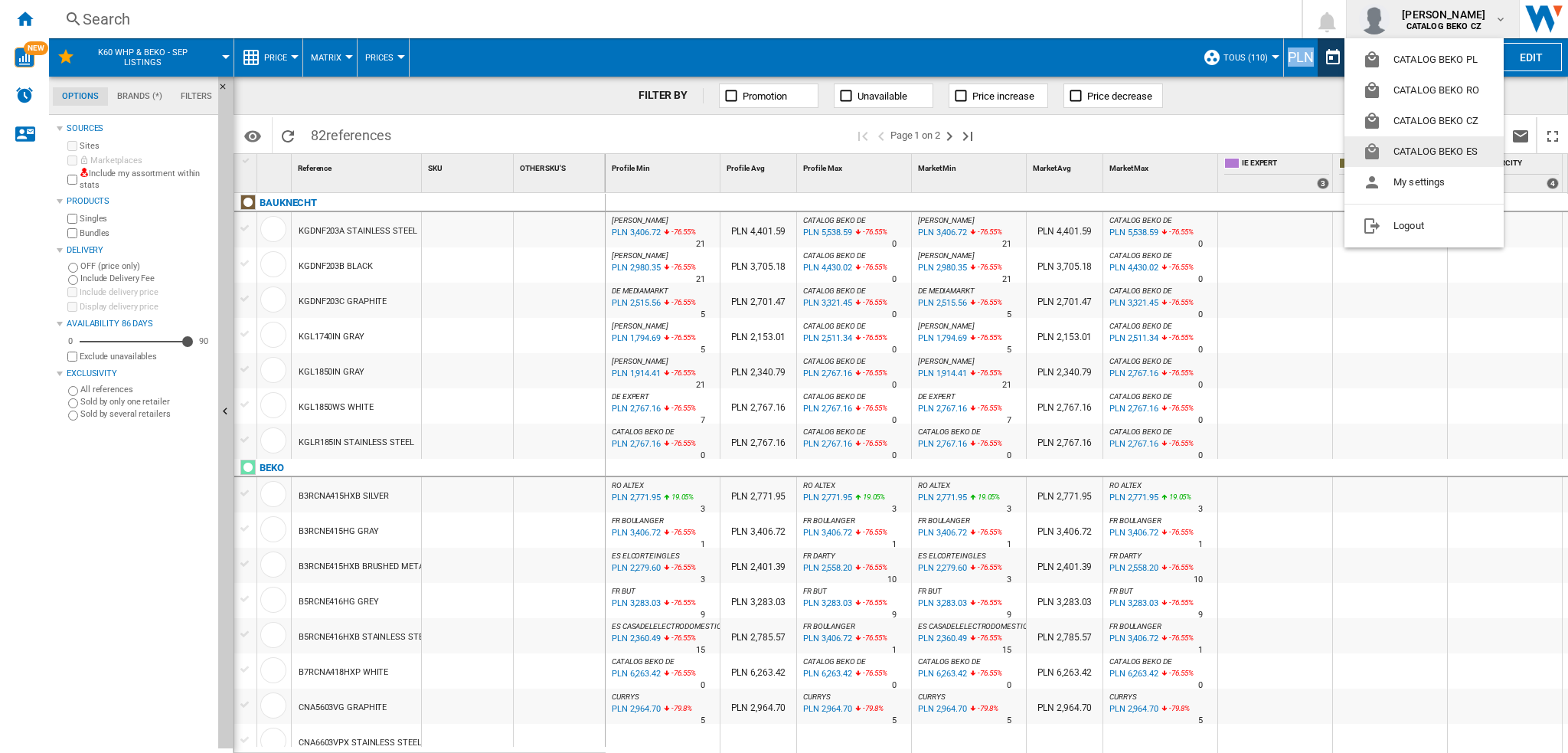
click at [1480, 149] on button "CATALOG BEKO ES" at bounding box center [1424, 151] width 159 height 30
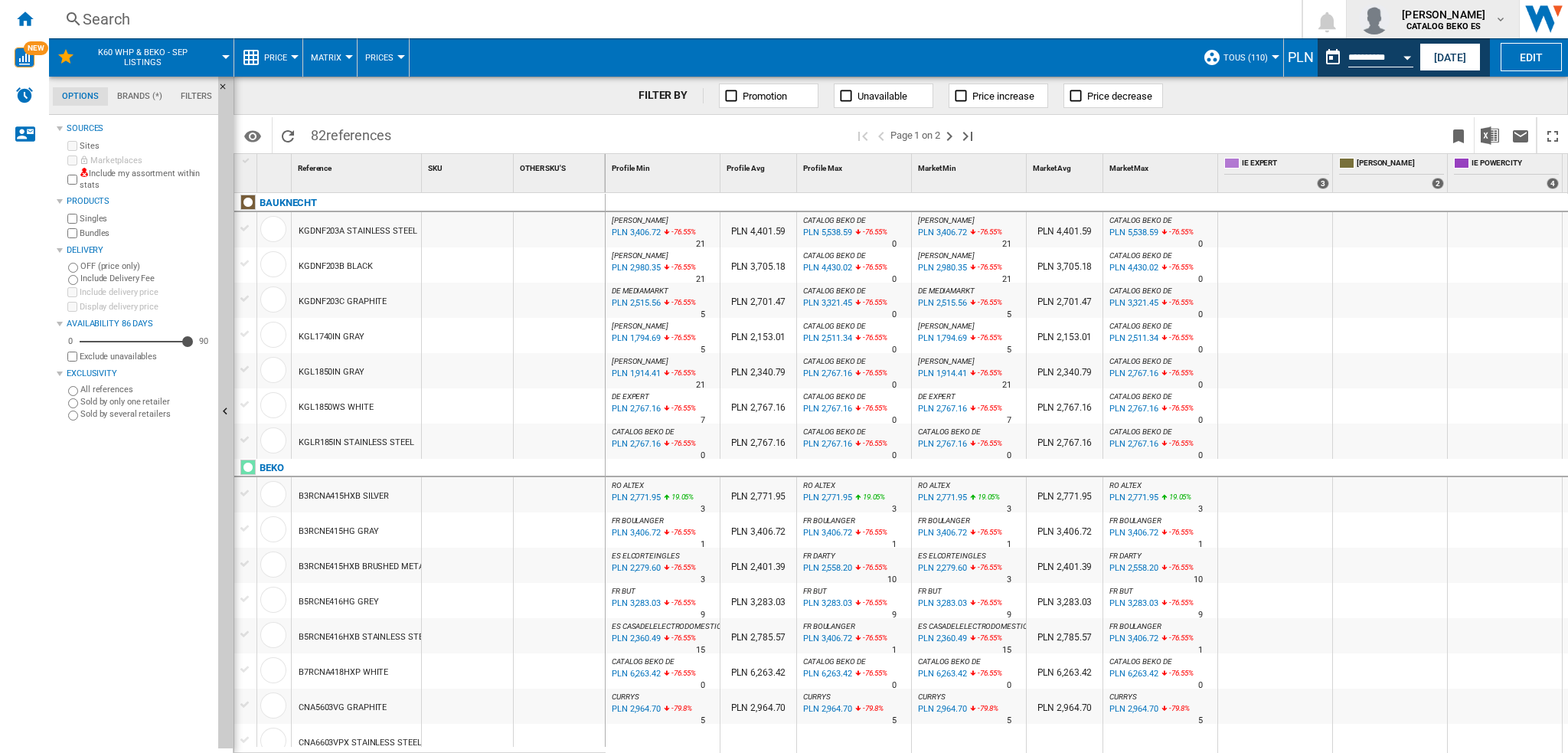
click at [1406, 21] on b "CATALOG BEKO ES" at bounding box center [1443, 26] width 74 height 10
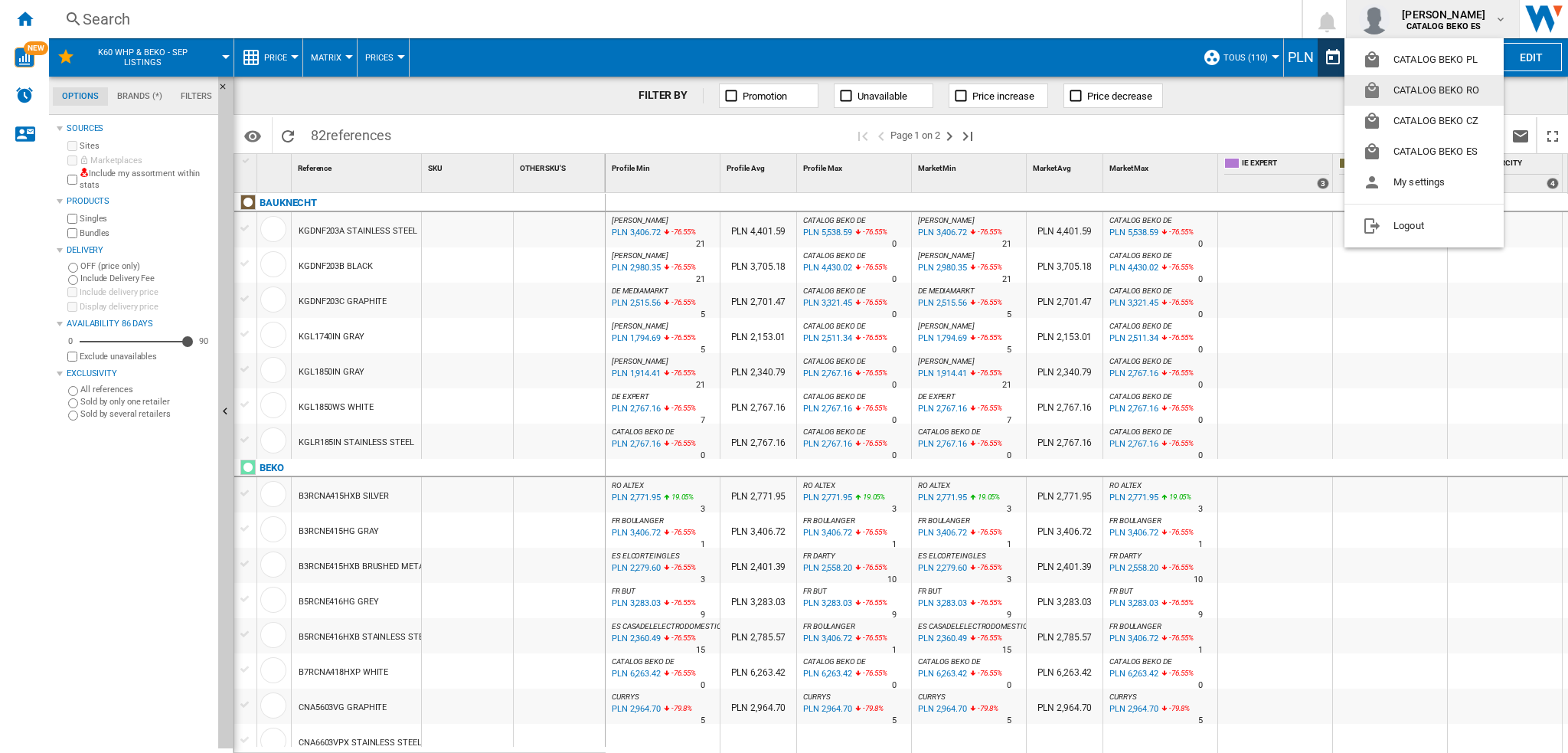
click at [1291, 53] on md-backdrop at bounding box center [784, 376] width 1568 height 753
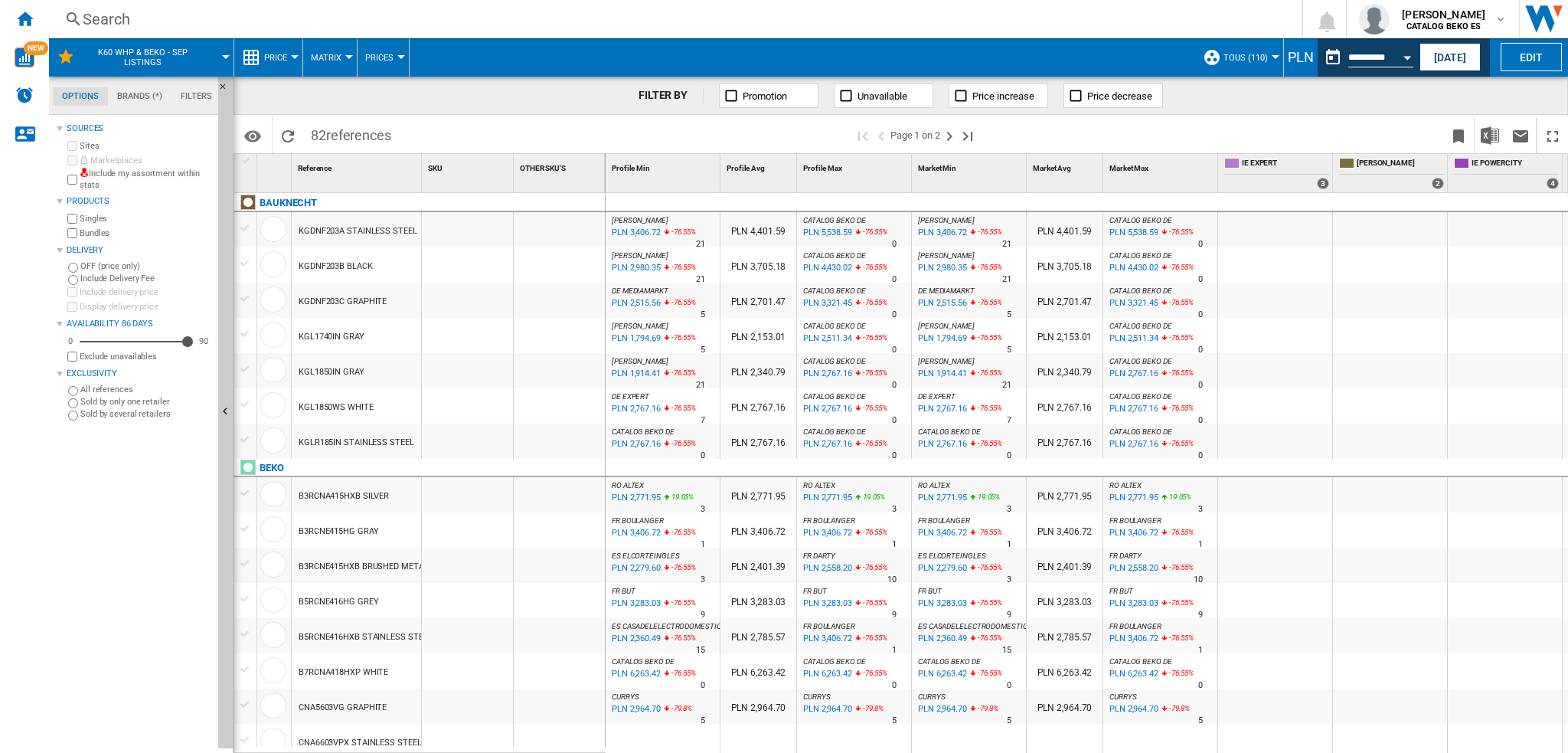
click at [1292, 60] on div "PLN" at bounding box center [1301, 57] width 34 height 19
click at [18, 16] on ng-md-icon "Home" at bounding box center [25, 18] width 18 height 18
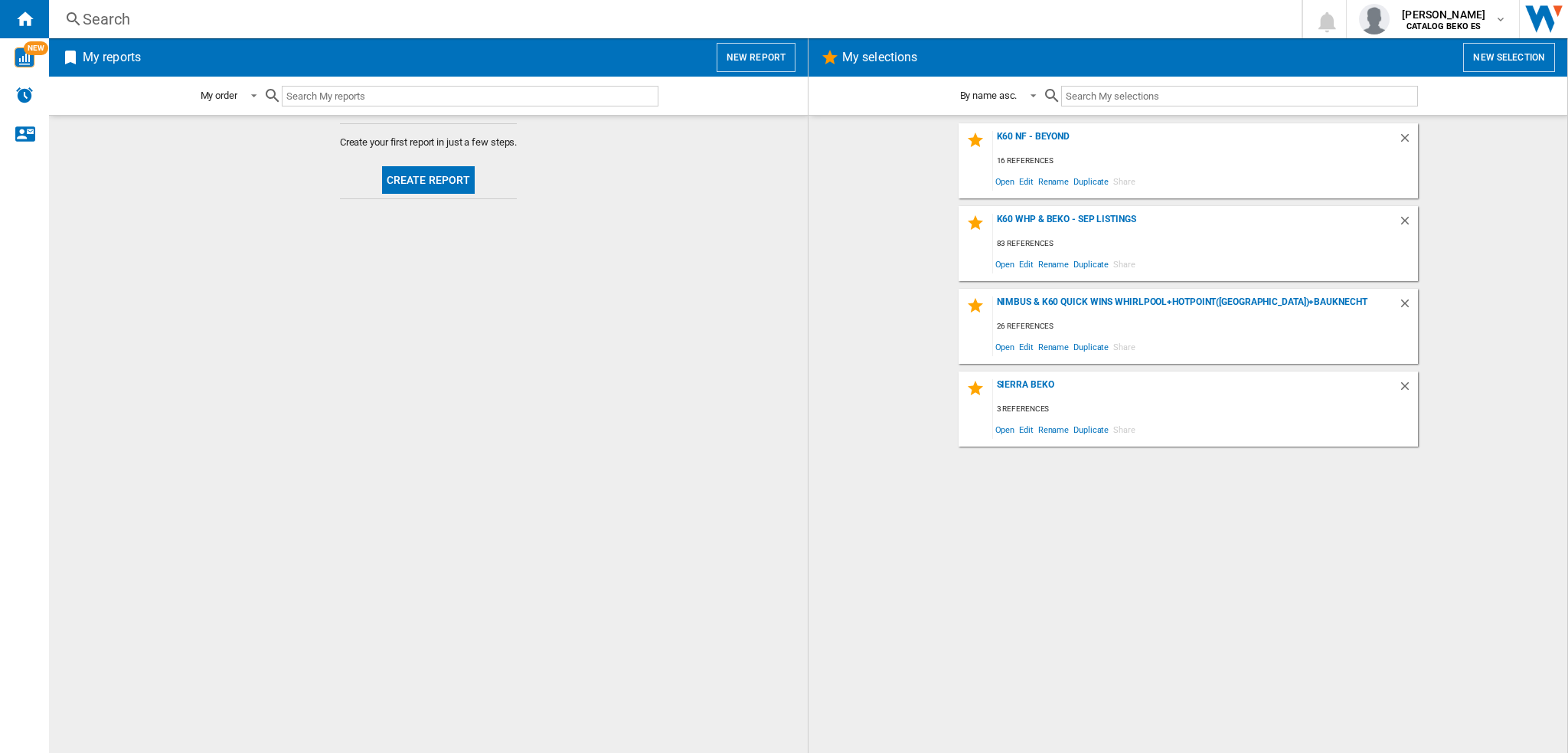
click at [1518, 52] on button "New selection" at bounding box center [1509, 58] width 92 height 29
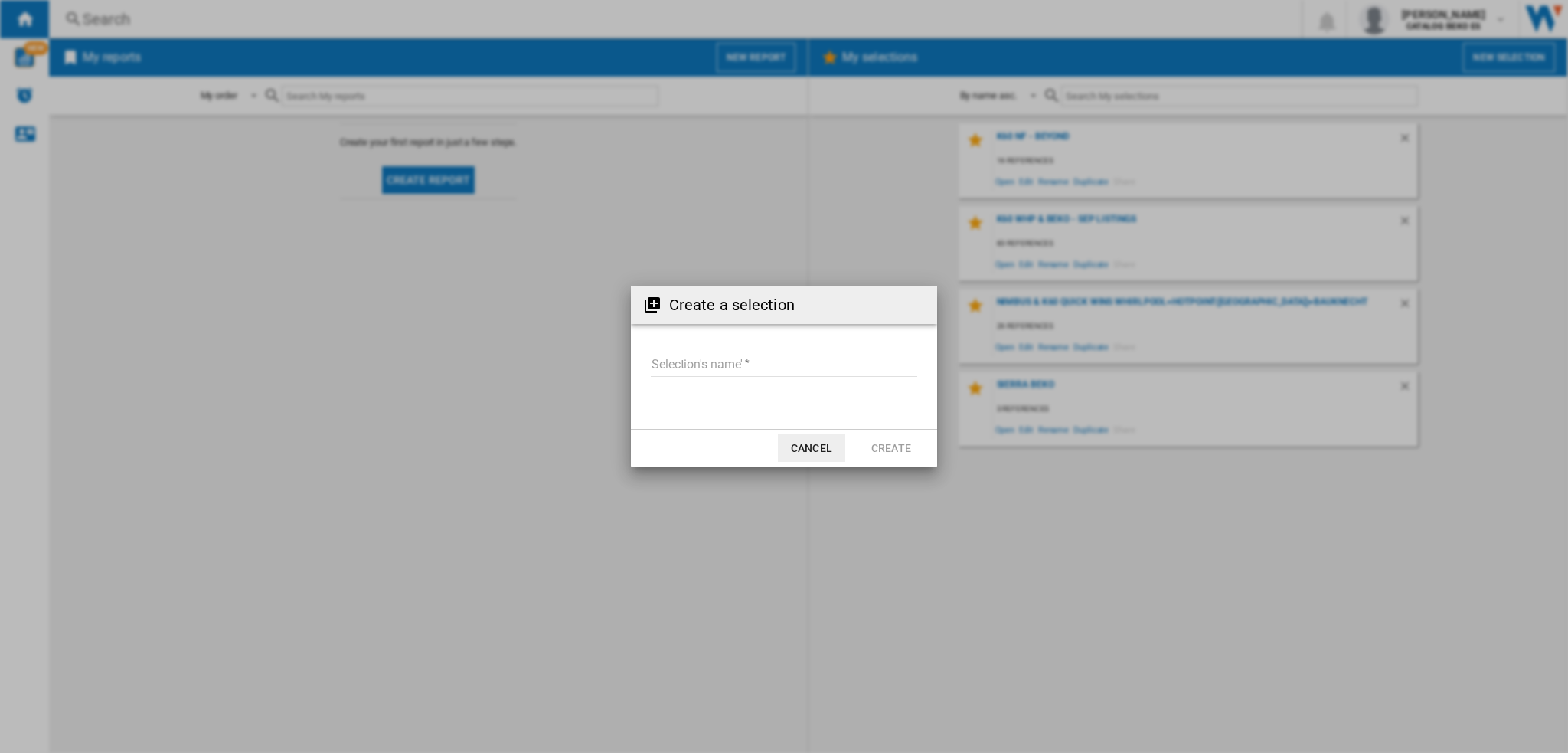
click at [805, 452] on button "Cancel" at bounding box center [811, 448] width 67 height 28
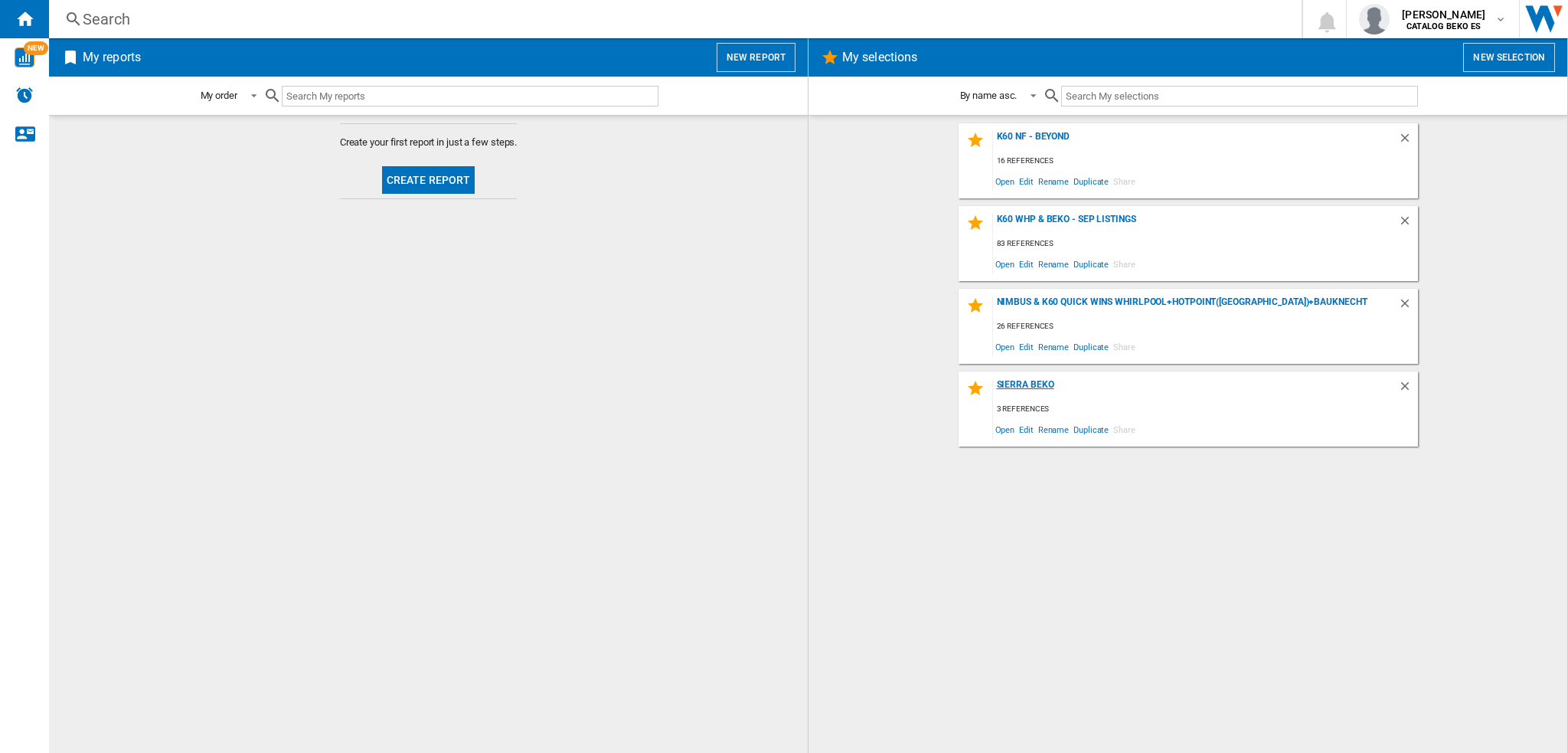
click at [1024, 385] on div "Sierra Beko" at bounding box center [1196, 389] width 405 height 20
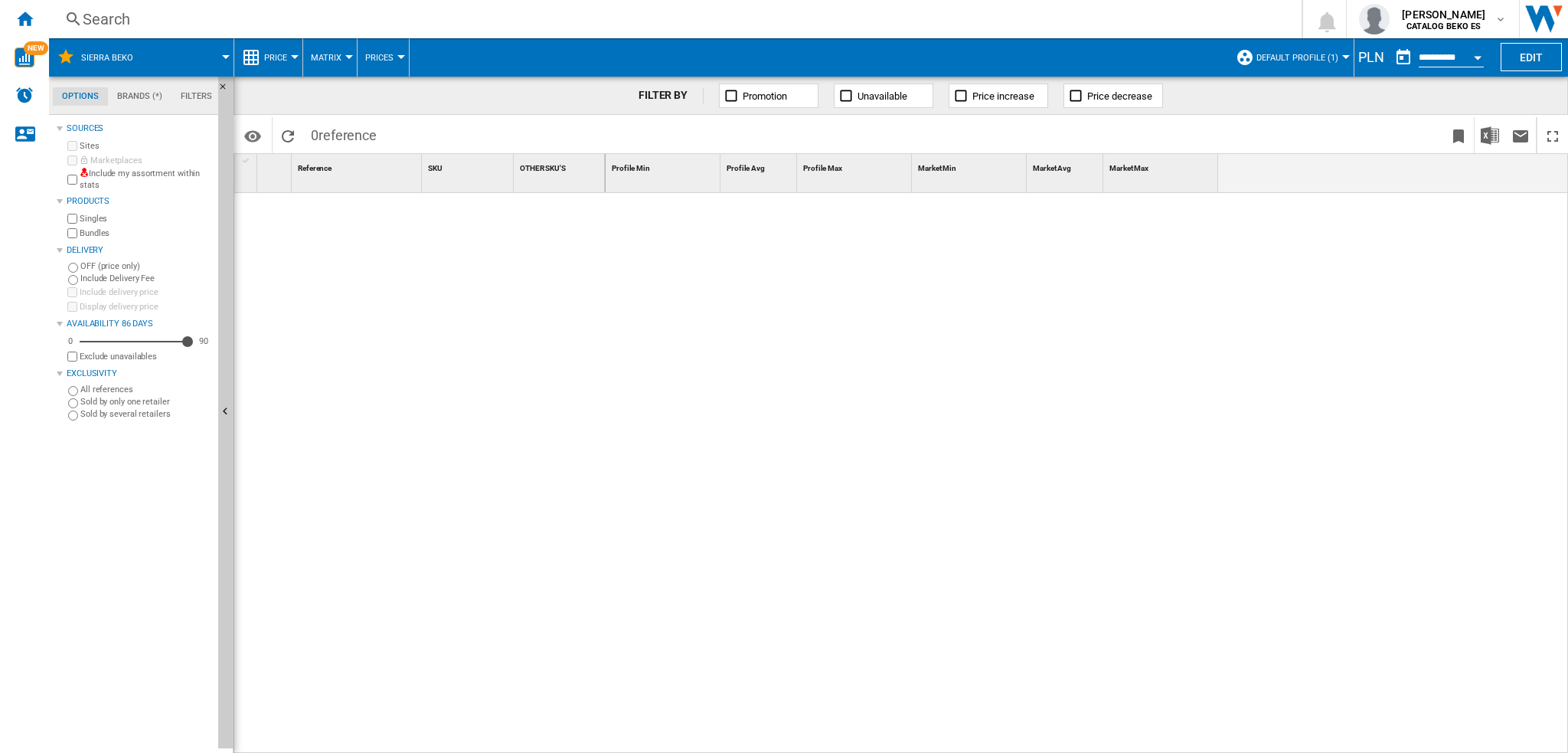
click at [1370, 63] on div "PLN" at bounding box center [1371, 57] width 34 height 19
click at [1370, 59] on div "PLN" at bounding box center [1371, 57] width 34 height 19
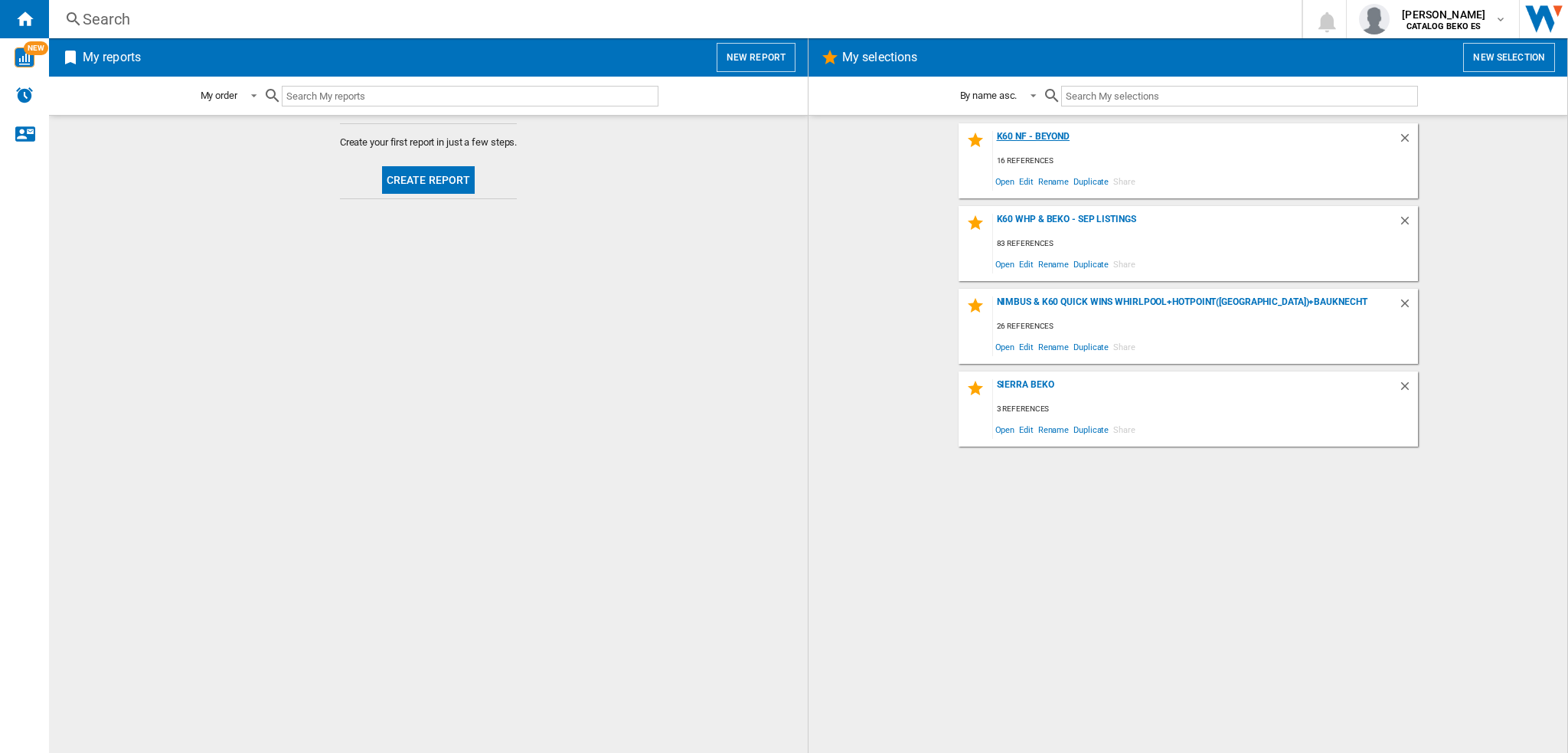
click at [1039, 132] on div "K60 NF - Beyond" at bounding box center [1196, 141] width 405 height 20
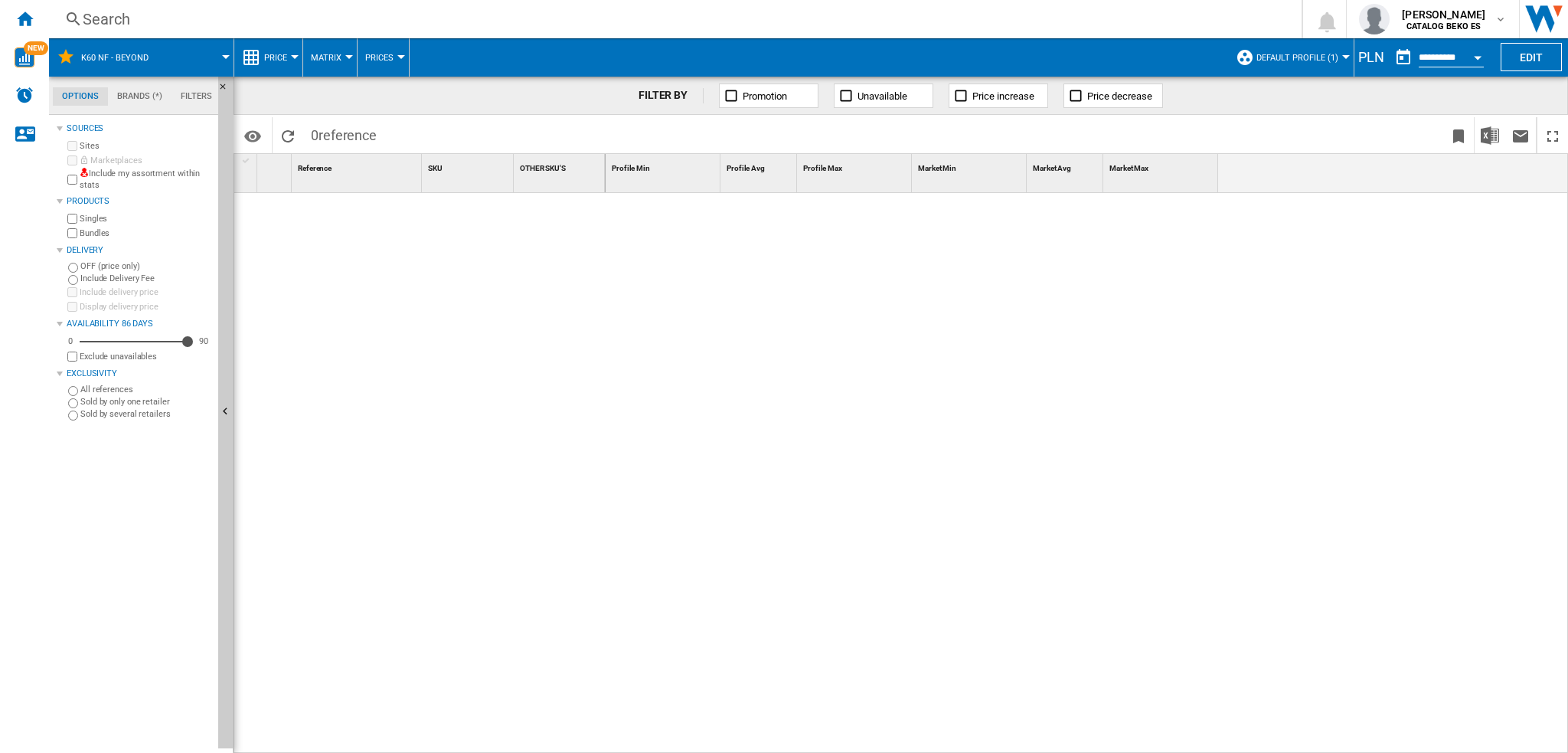
click at [1369, 58] on div "PLN" at bounding box center [1371, 57] width 34 height 19
click at [1324, 63] on button "Default profile (1)" at bounding box center [1301, 58] width 89 height 39
click at [1269, 125] on md-radio-button "TOUS (110)" at bounding box center [1315, 121] width 135 height 15
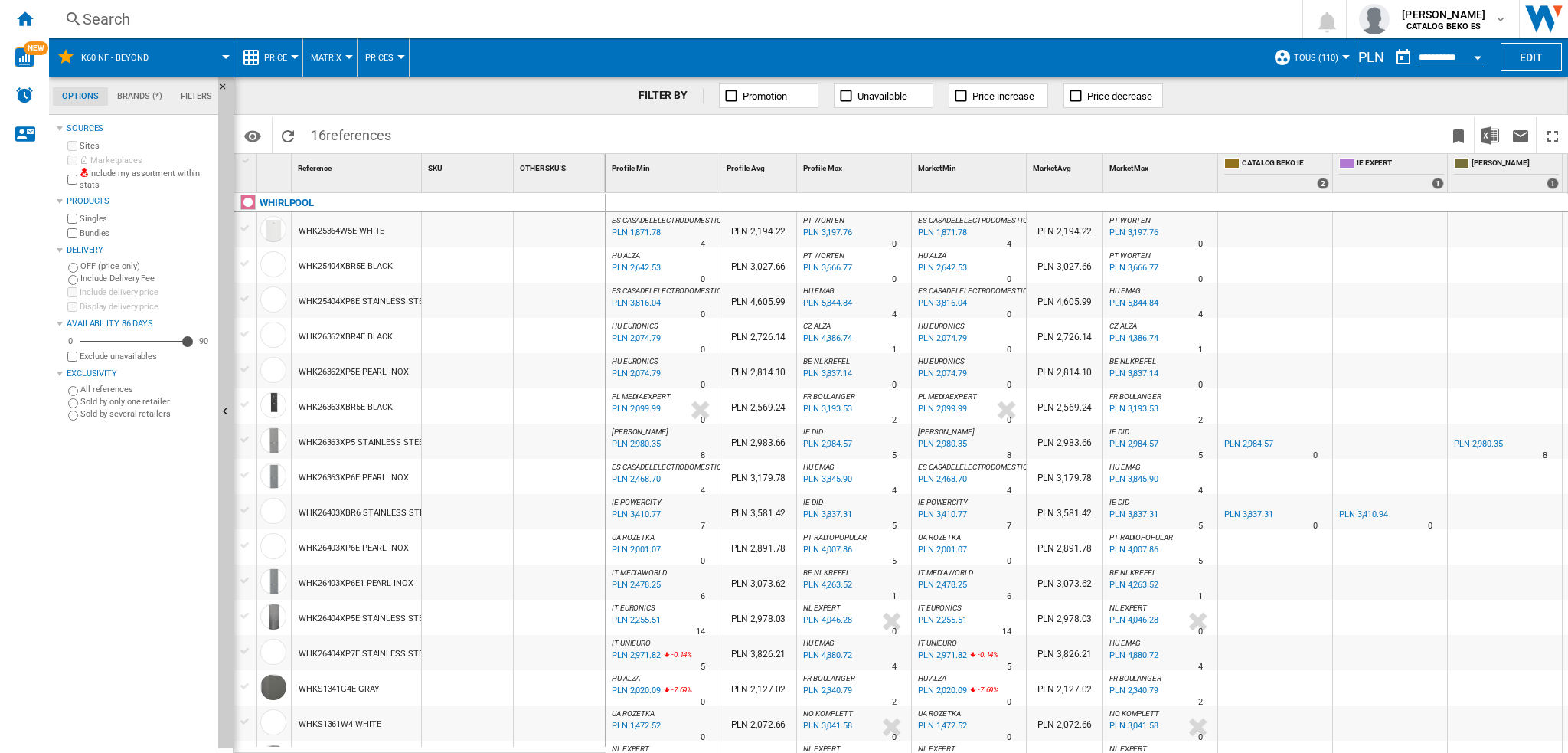
click at [1366, 52] on div "PLN" at bounding box center [1371, 57] width 34 height 19
click at [1371, 58] on div "PLN" at bounding box center [1371, 57] width 34 height 19
click at [135, 94] on md-tab-item "Brands (*)" at bounding box center [139, 97] width 63 height 18
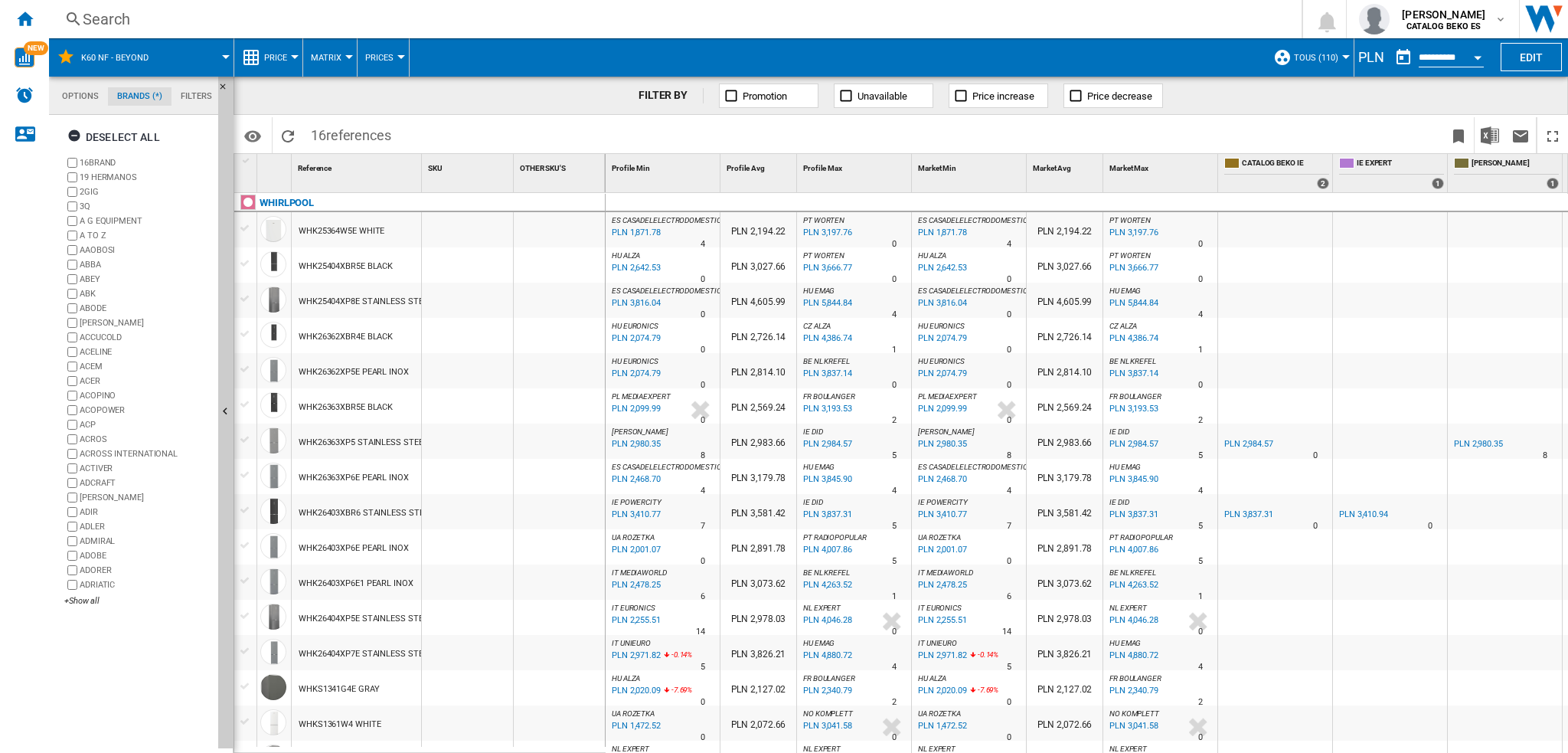
scroll to position [58, 0]
click at [200, 96] on md-tab-item "Filters" at bounding box center [197, 97] width 50 height 18
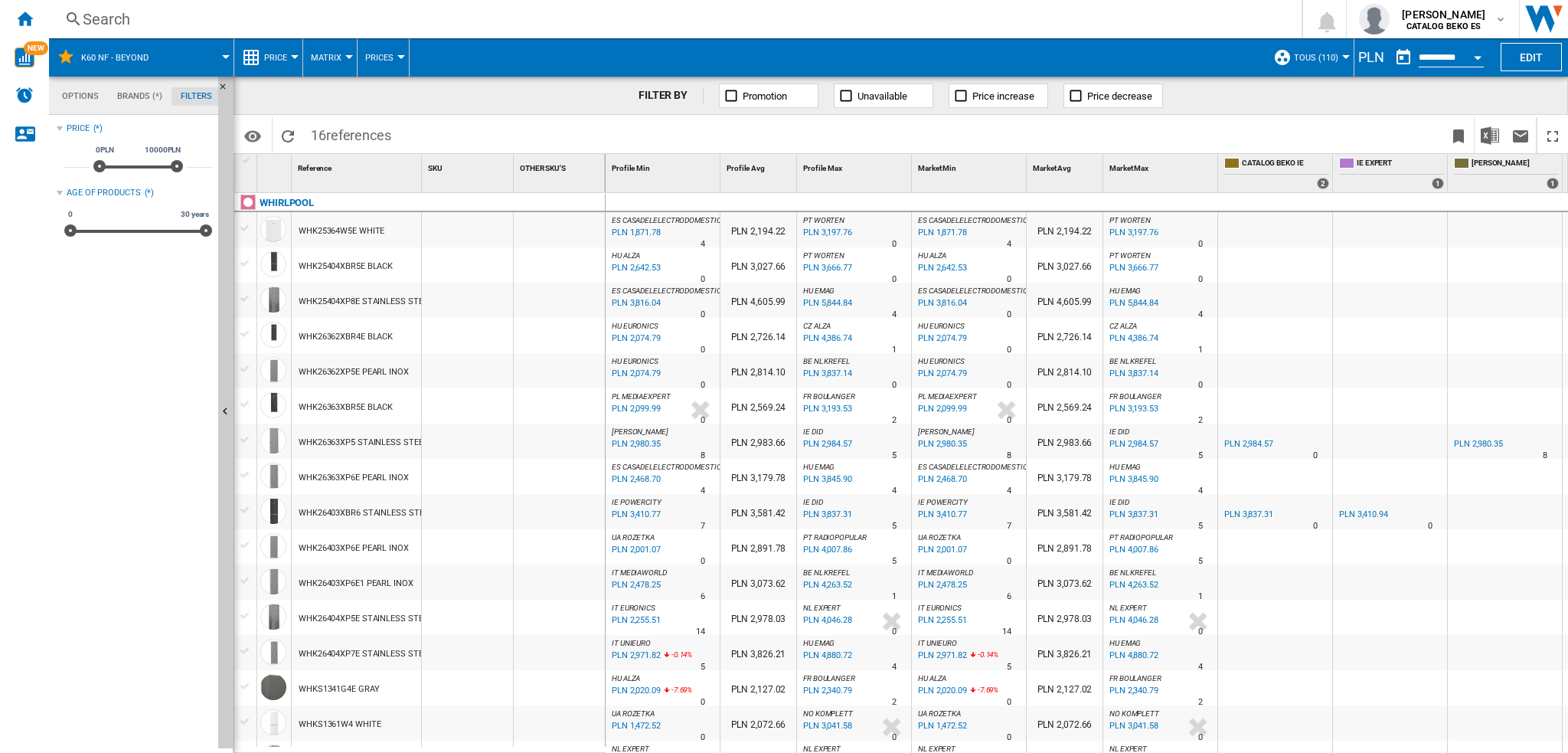
click at [80, 120] on div "Price (*)" at bounding box center [134, 129] width 155 height 20
click at [85, 123] on div "Price" at bounding box center [77, 128] width 23 height 12
click at [76, 95] on md-tab-item "Options" at bounding box center [80, 97] width 55 height 18
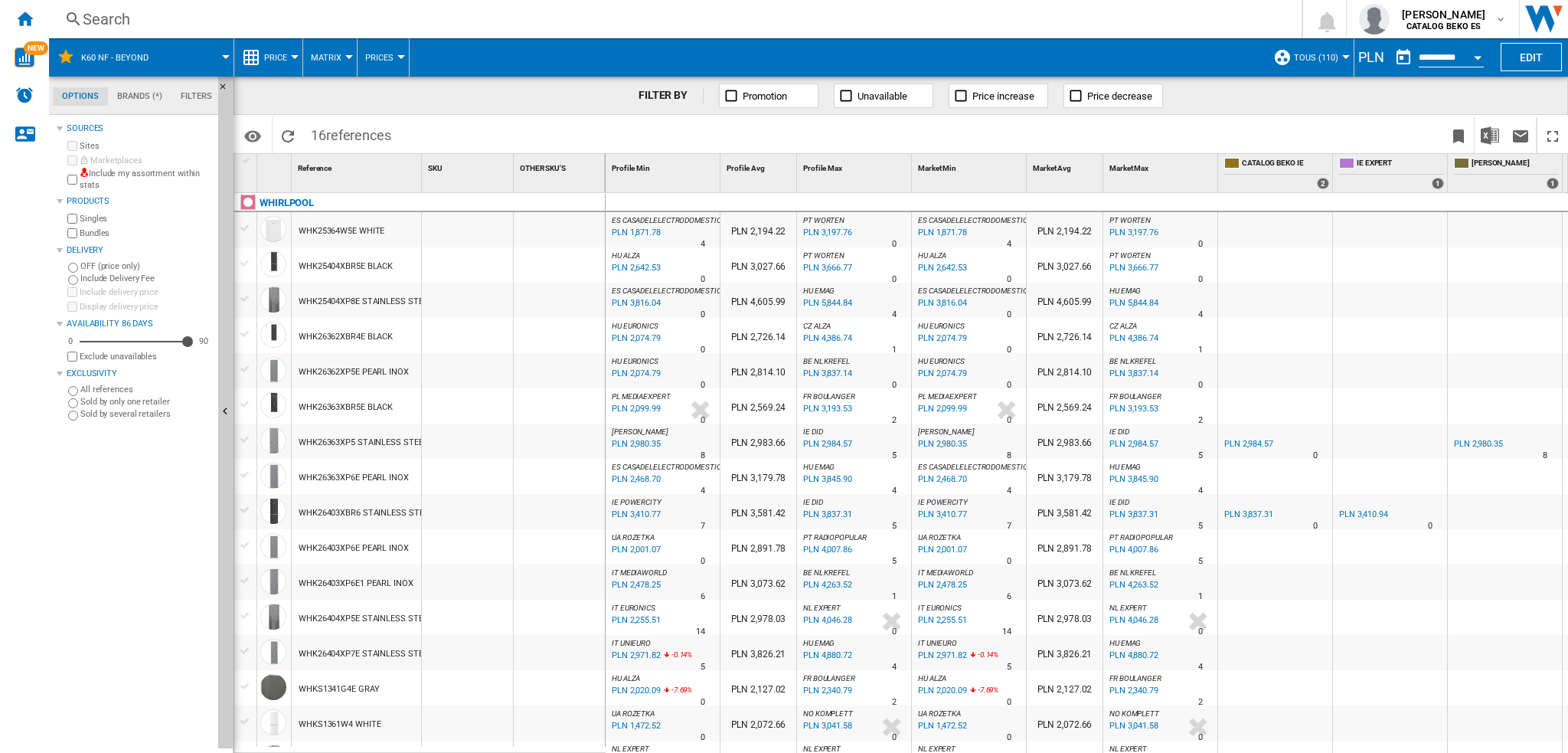
scroll to position [17, 0]
click at [31, 98] on img "Alerts" at bounding box center [25, 95] width 18 height 18
click at [22, 134] on ng-md-icon "Contact us" at bounding box center [25, 133] width 18 height 18
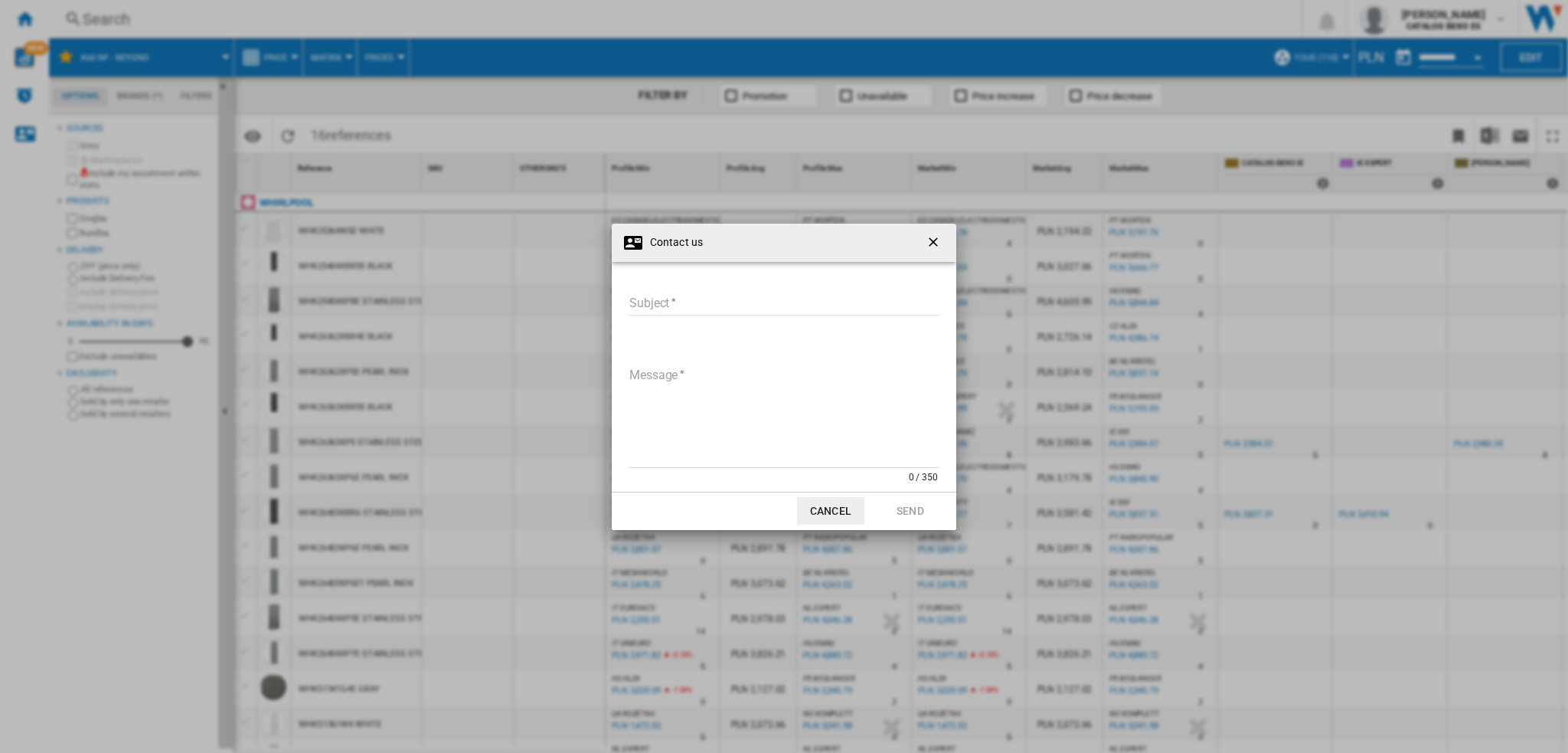
click at [929, 247] on ng-md-icon "getI18NText('BUTTONS.CLOSE_DIALOG')" at bounding box center [935, 244] width 18 height 18
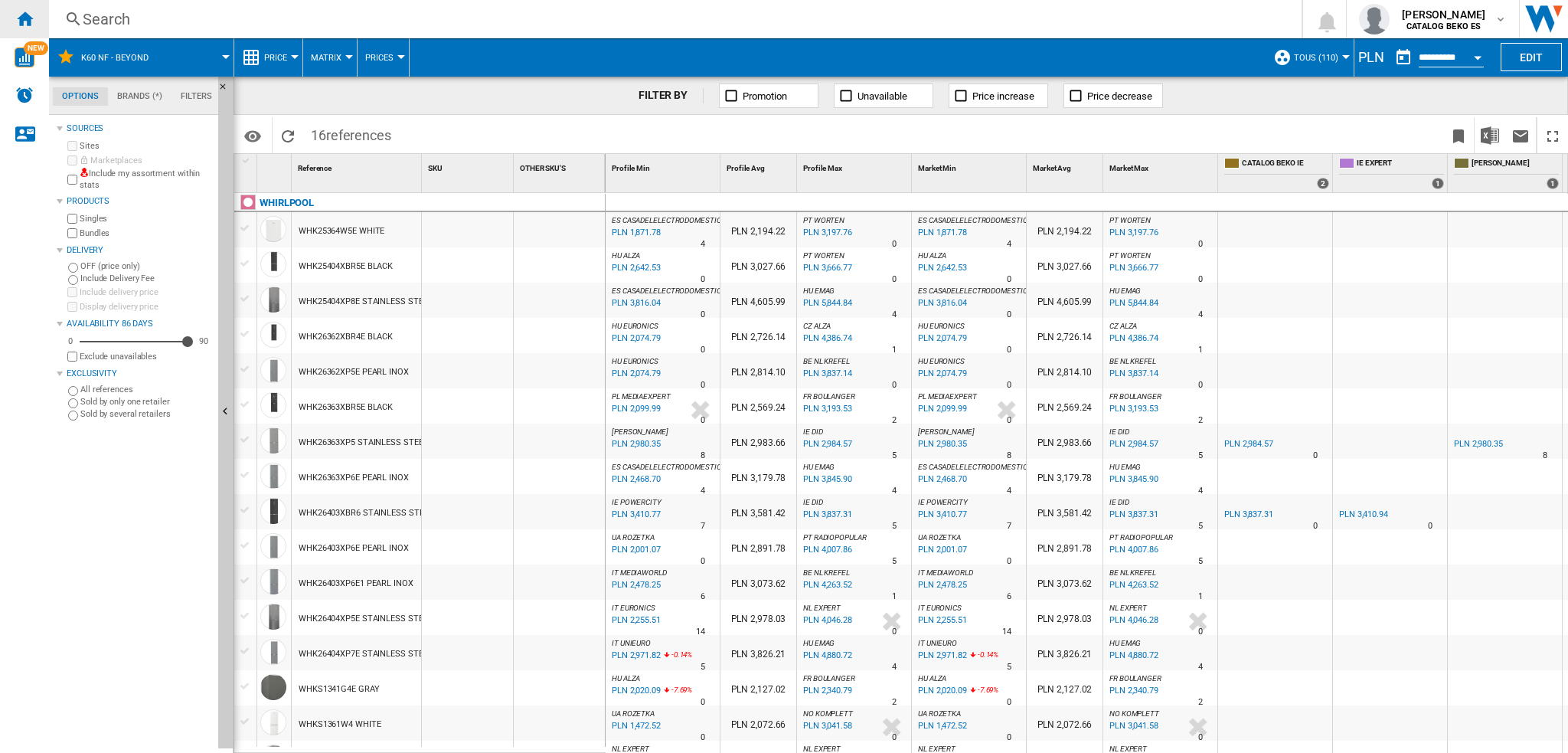
click at [21, 17] on ng-md-icon "Home" at bounding box center [25, 18] width 18 height 18
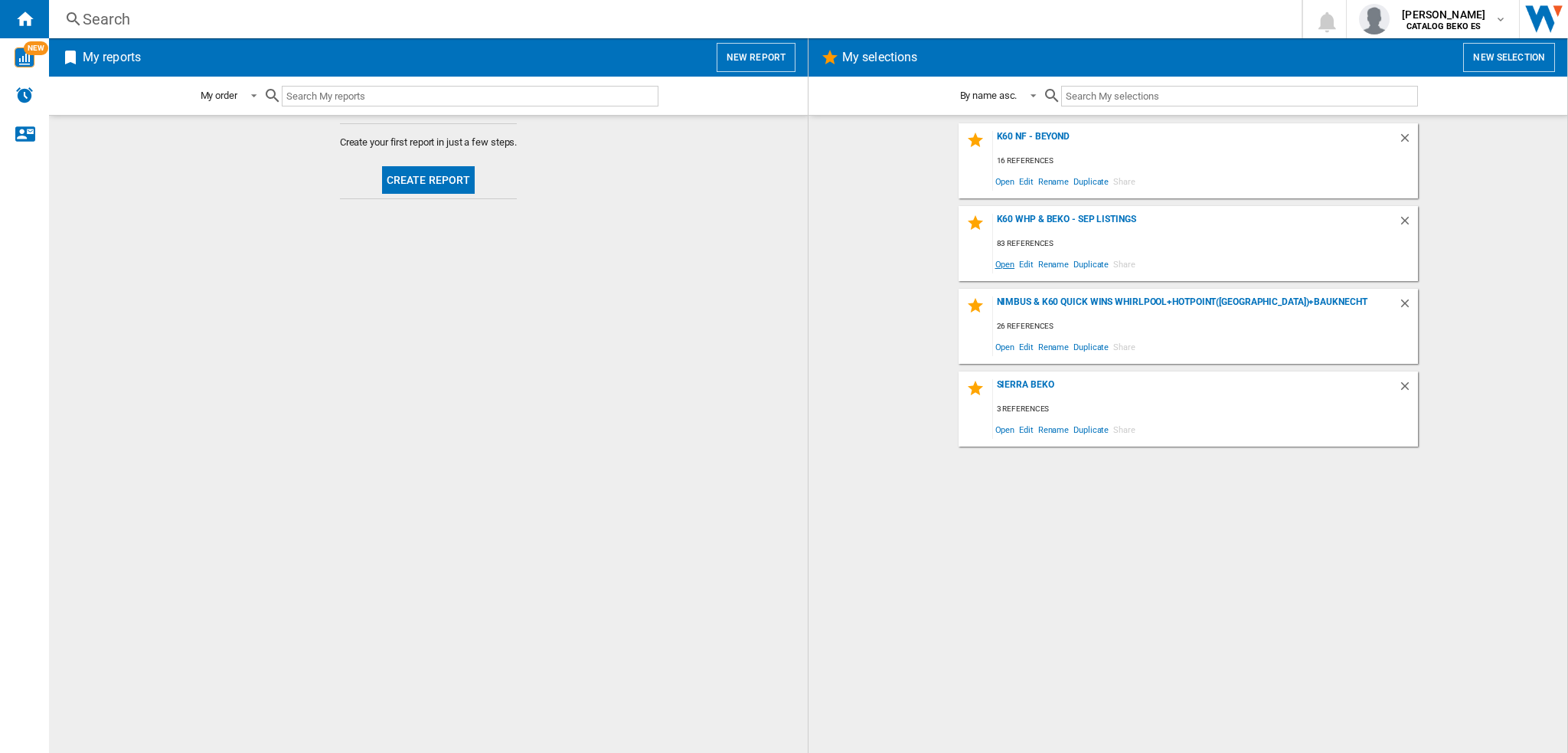
click at [999, 266] on span "Open" at bounding box center [1006, 264] width 25 height 20
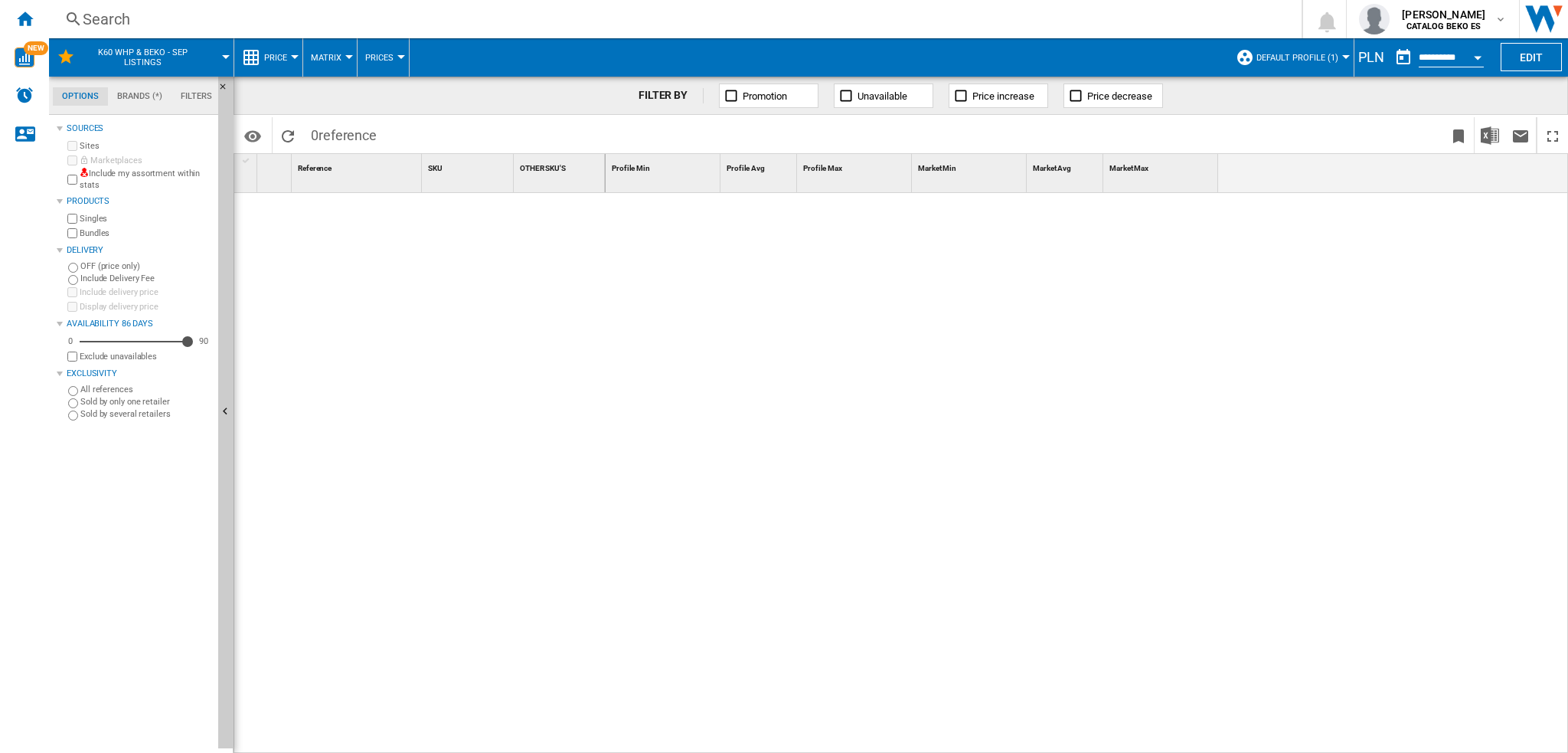
click at [1338, 56] on button "Default profile (1)" at bounding box center [1301, 58] width 89 height 39
click at [1271, 121] on md-radio-button "TOUS (110)" at bounding box center [1315, 121] width 135 height 15
click at [1321, 46] on button "TOUS (110)" at bounding box center [1320, 58] width 52 height 39
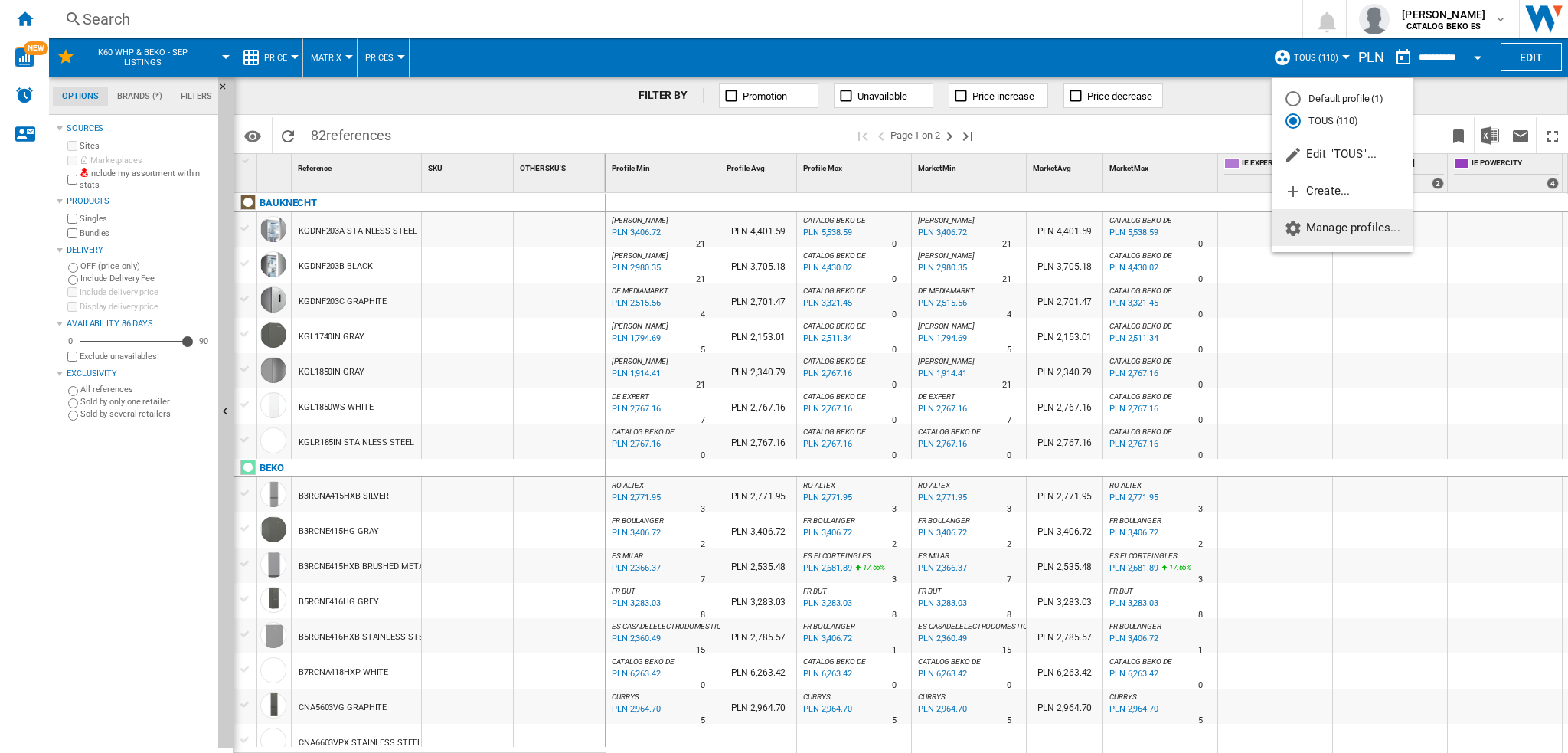
click at [1324, 231] on span "Manage profiles..." at bounding box center [1342, 227] width 117 height 14
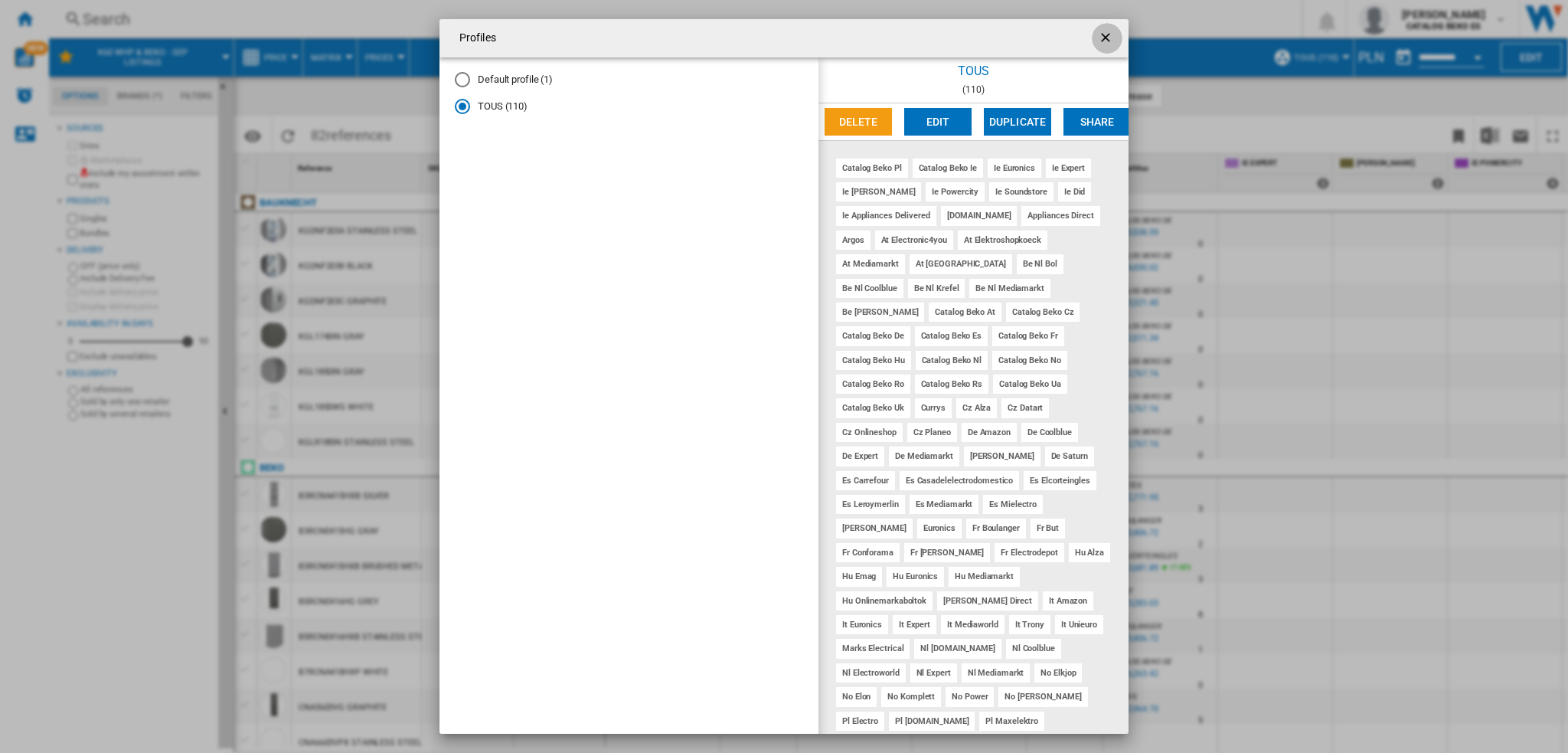
click at [1098, 34] on ng-md-icon "getI18NText('BUTTONS.CLOSE_DIALOG')" at bounding box center [1108, 39] width 18 height 18
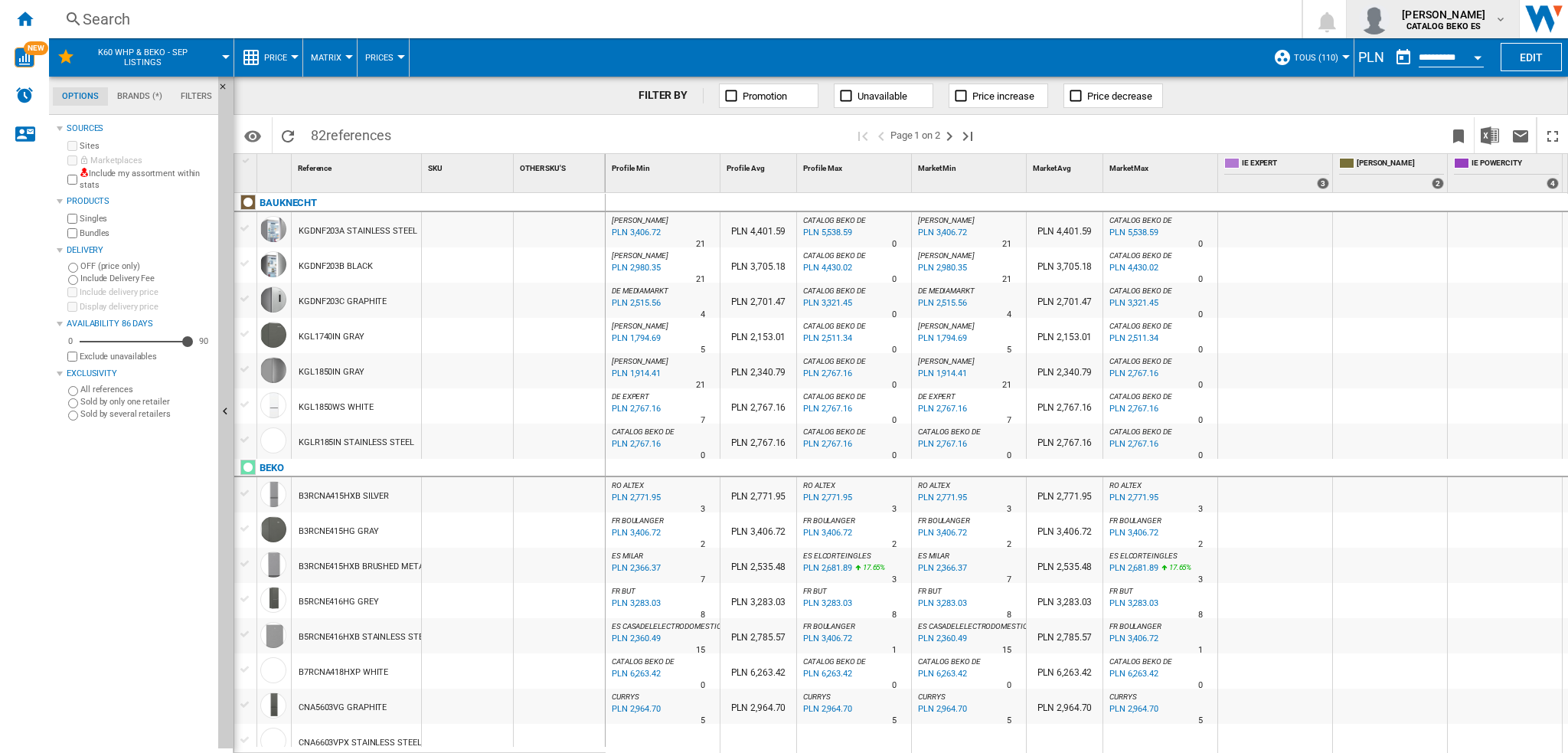
click at [1473, 25] on b "CATALOG BEKO ES" at bounding box center [1443, 26] width 74 height 10
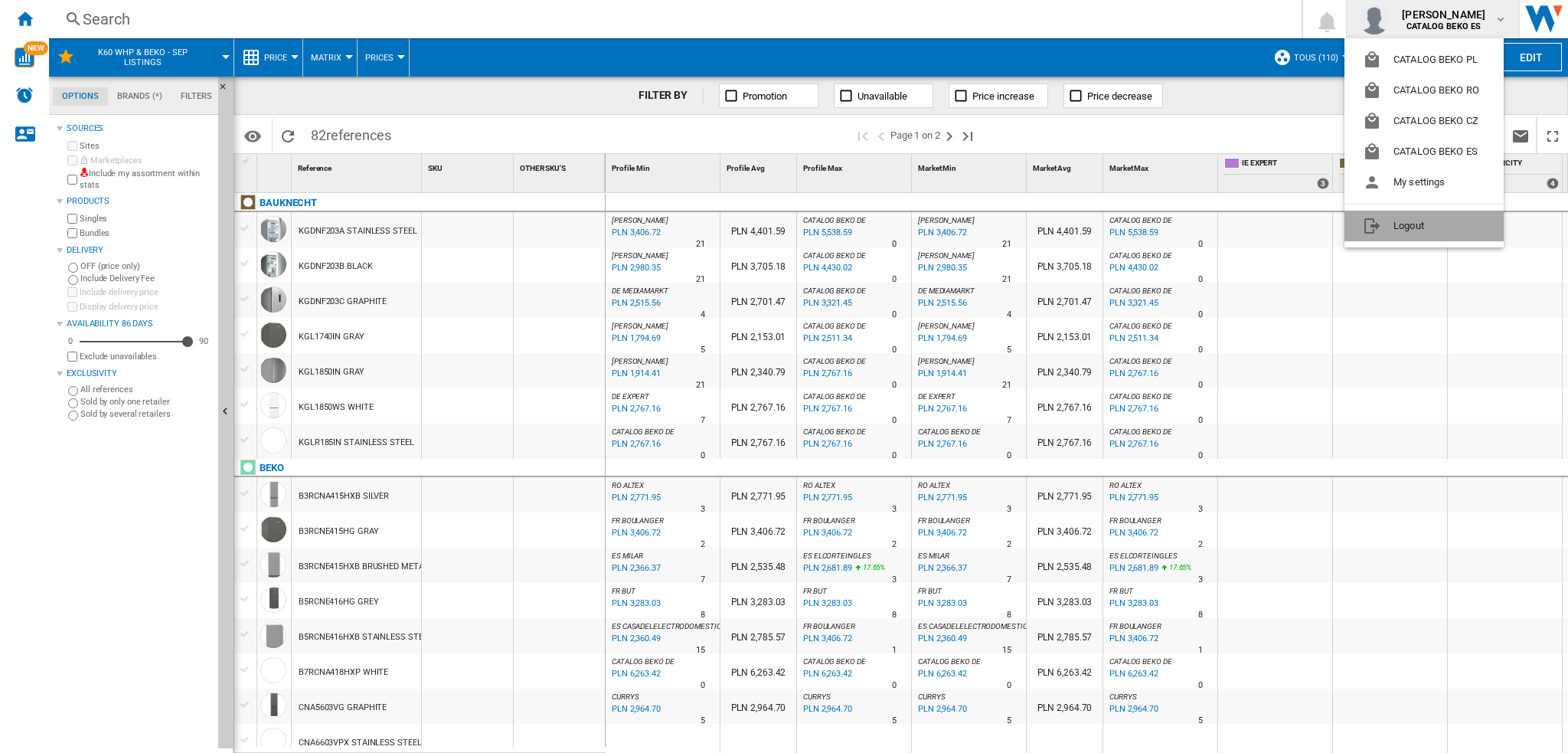
click at [1400, 226] on button "Logout" at bounding box center [1424, 225] width 159 height 30
